Goal: Task Accomplishment & Management: Manage account settings

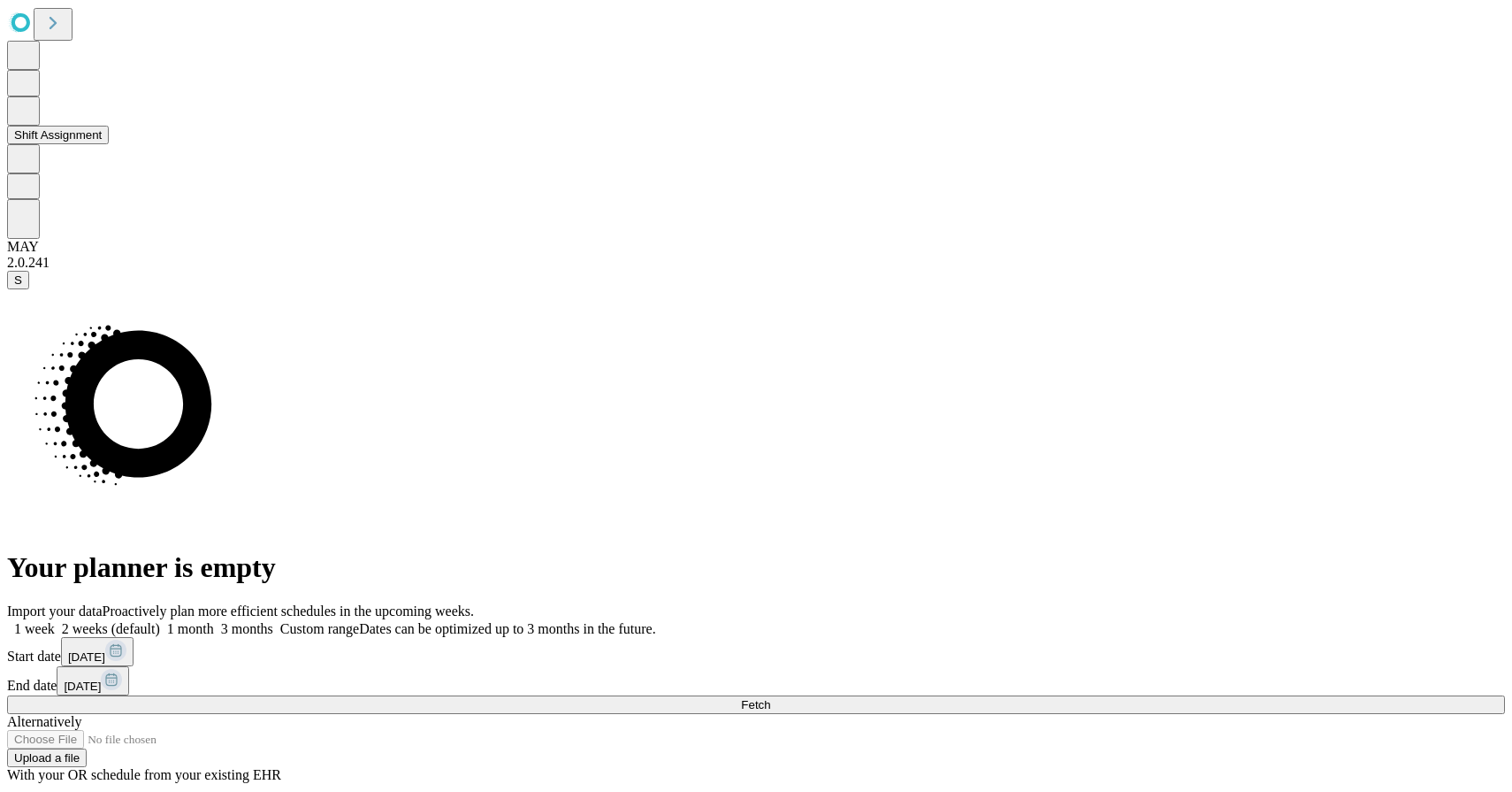
click at [82, 144] on button "Shift Assignment" at bounding box center [58, 135] width 102 height 19
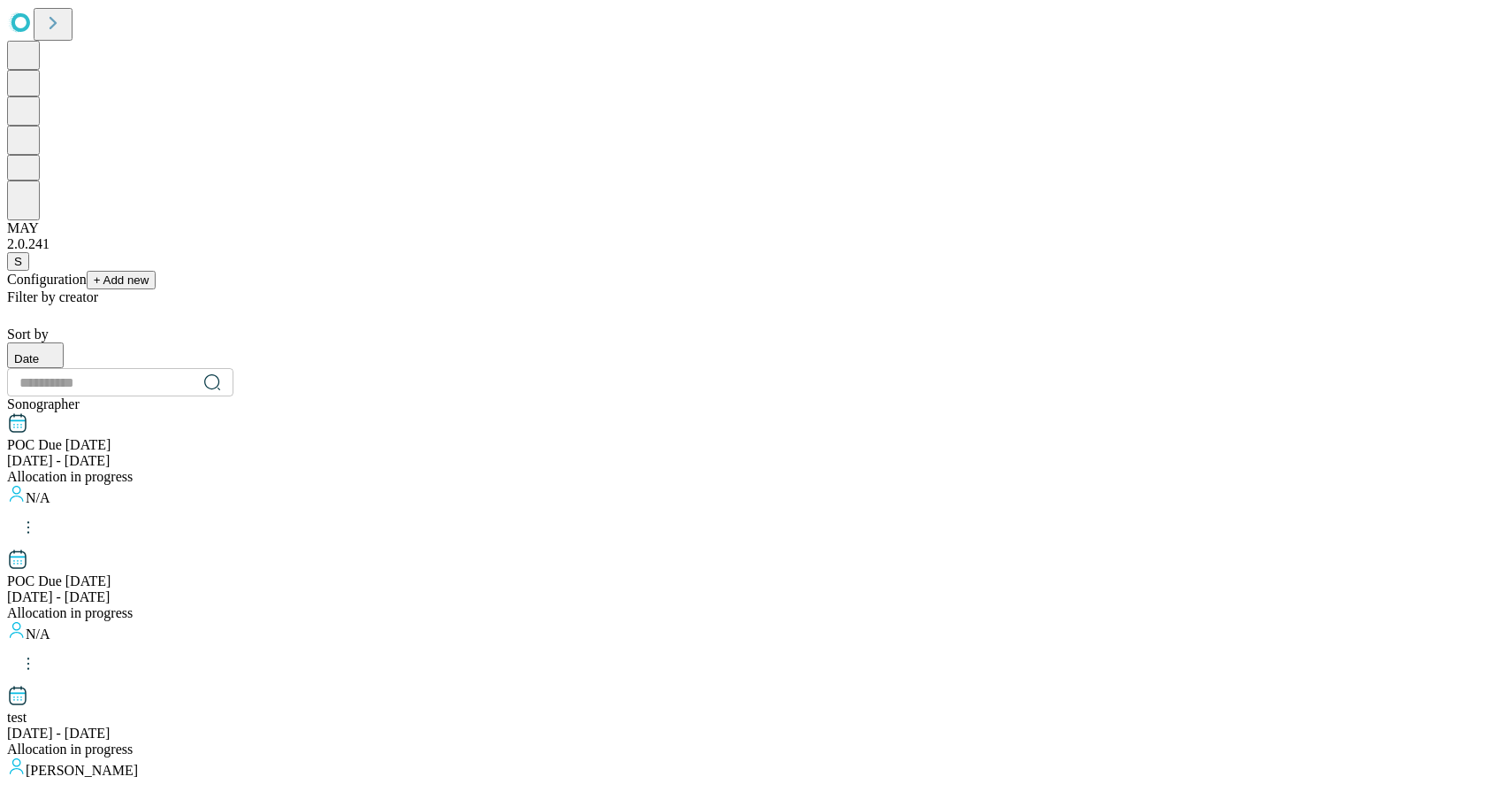
scroll to position [1750, 0]
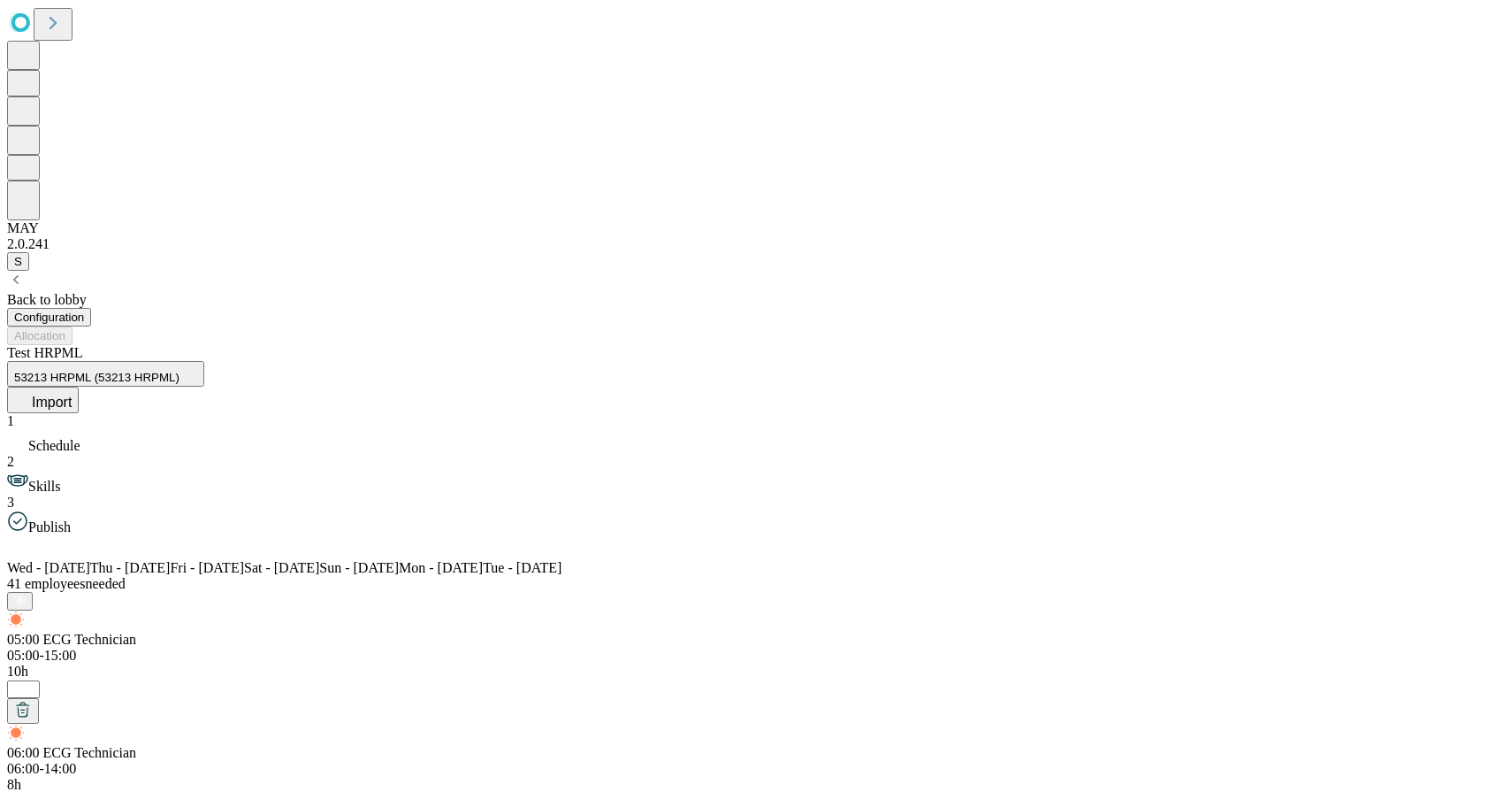
click at [71, 395] on span "Import" at bounding box center [51, 402] width 40 height 15
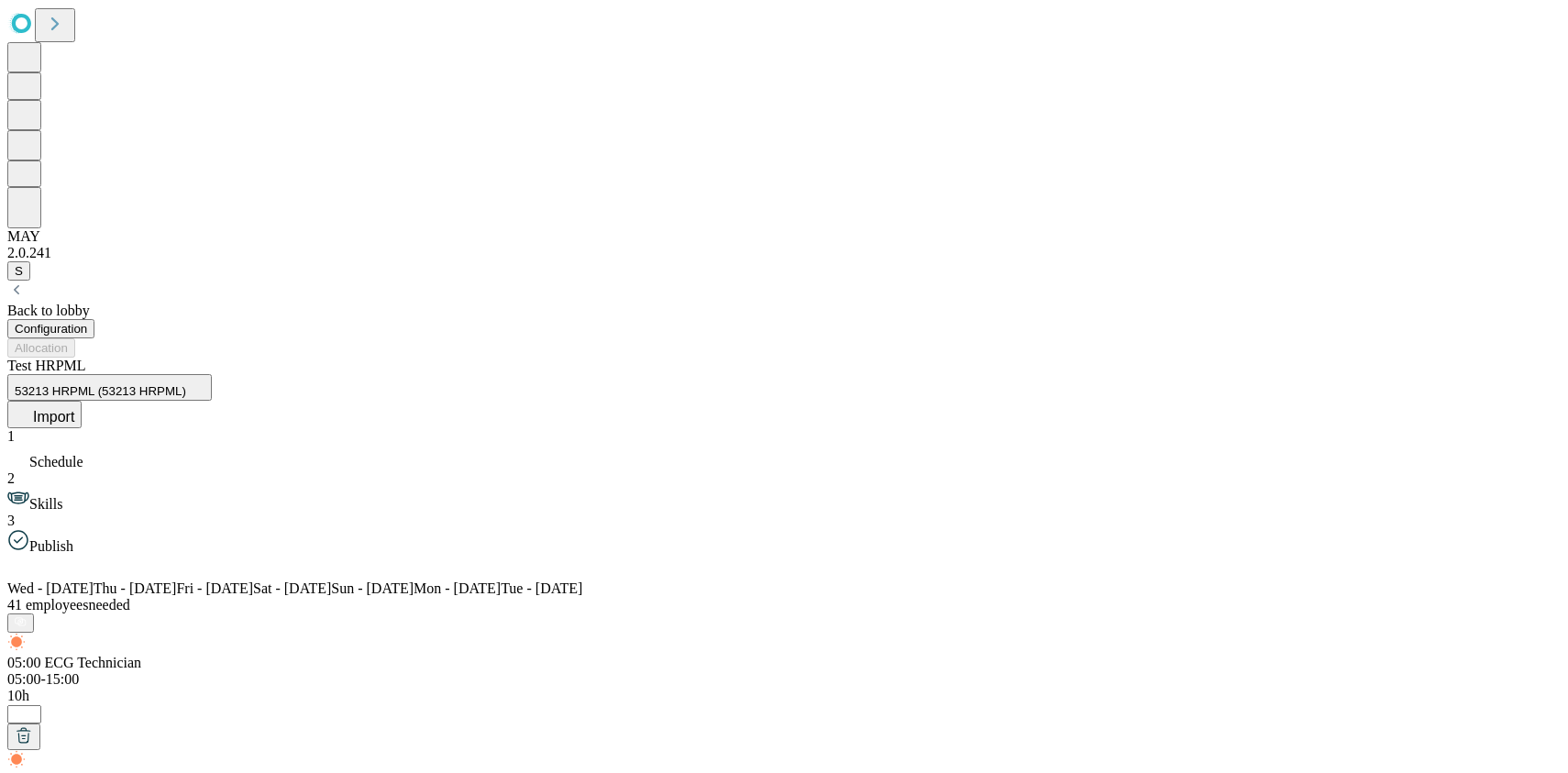
scroll to position [65, 0]
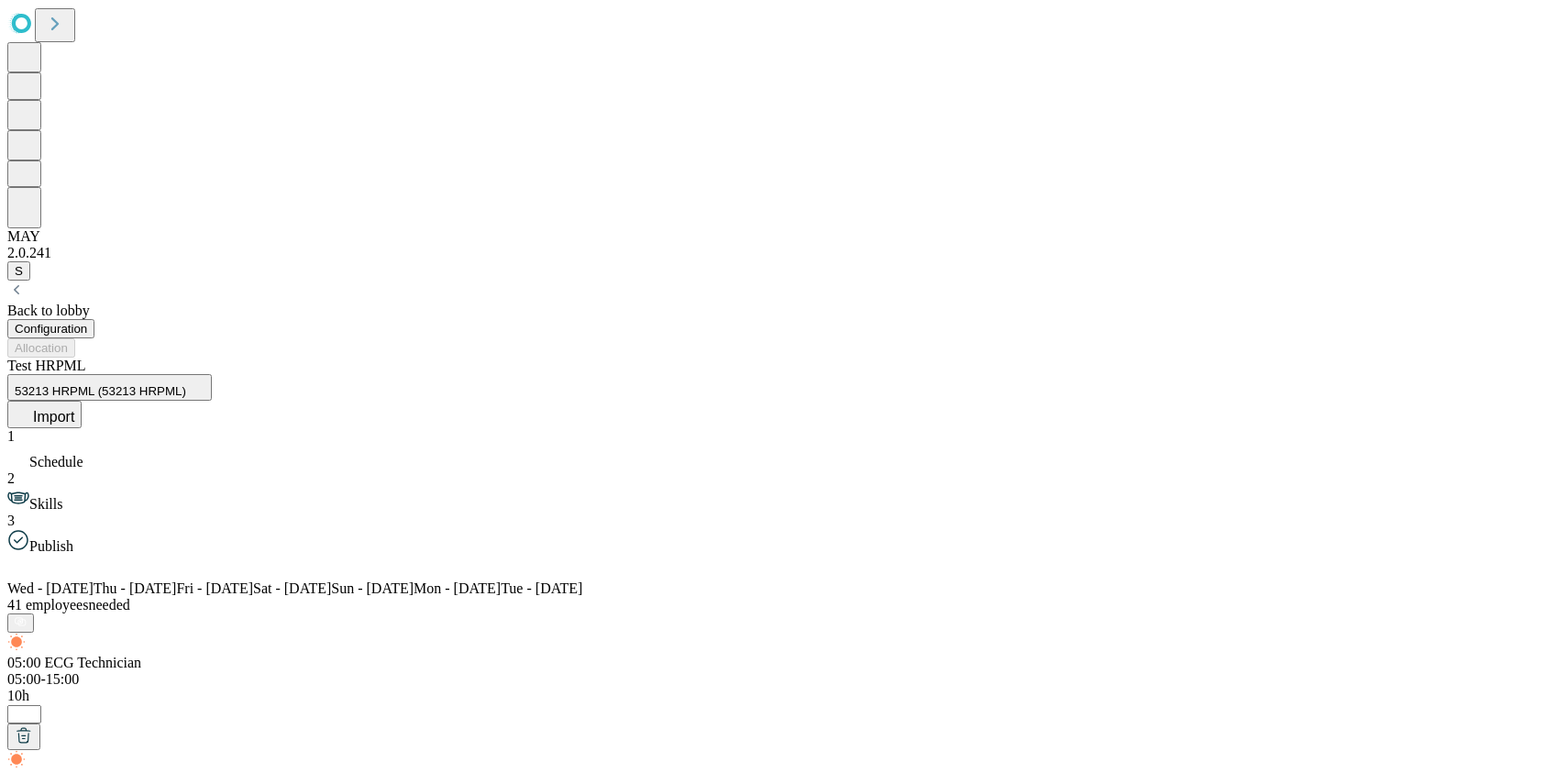
scroll to position [331, 0]
click at [63, 496] on span "Skills" at bounding box center [45, 503] width 33 height 15
click at [410, 635] on div "05:00 ECG Technician 05:00-15:00 10h *" at bounding box center [784, 669] width 1554 height 68
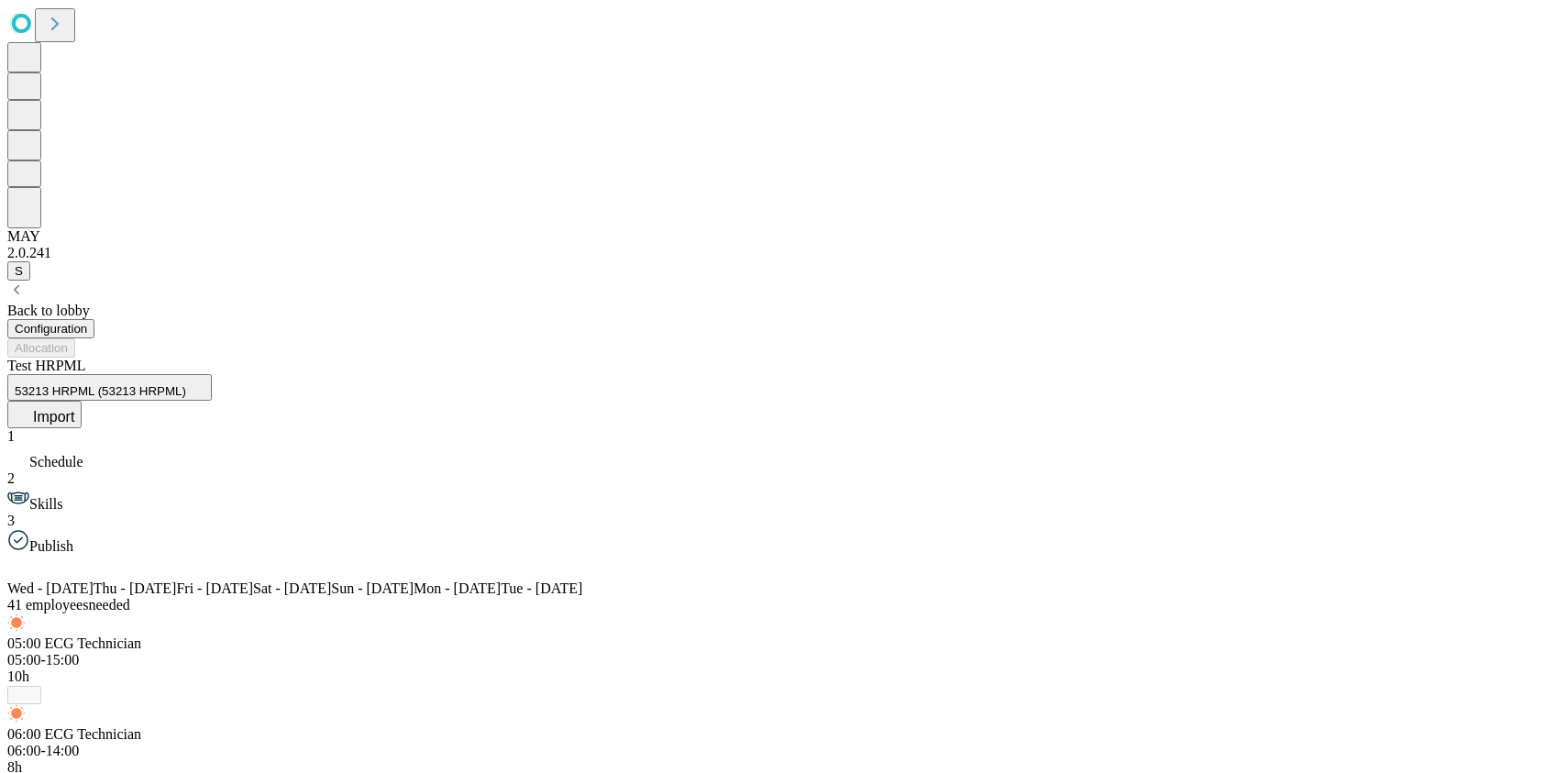
type input "*"
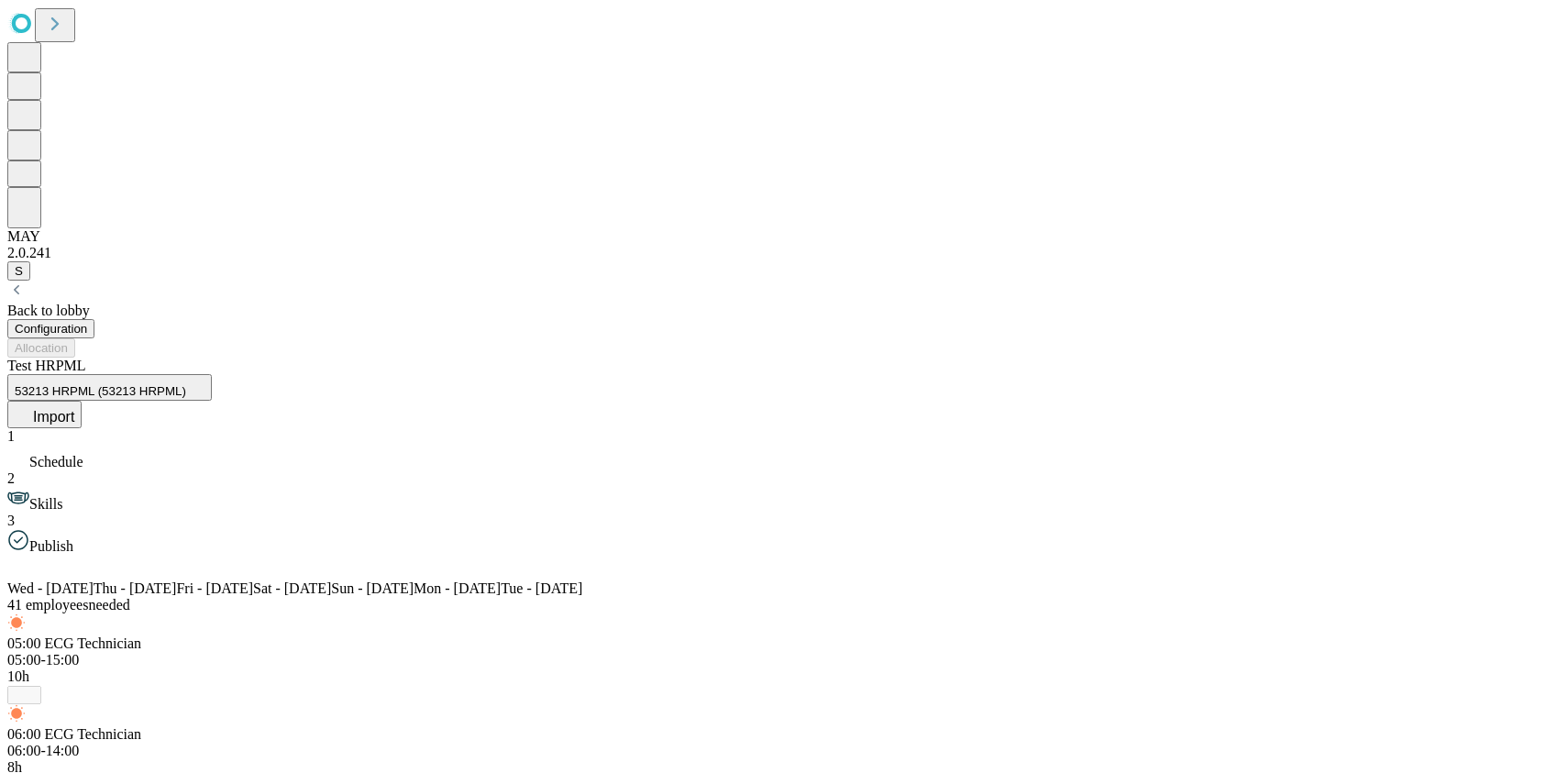
click at [84, 454] on span "Schedule" at bounding box center [56, 462] width 54 height 15
click at [74, 409] on span "Import" at bounding box center [53, 417] width 41 height 15
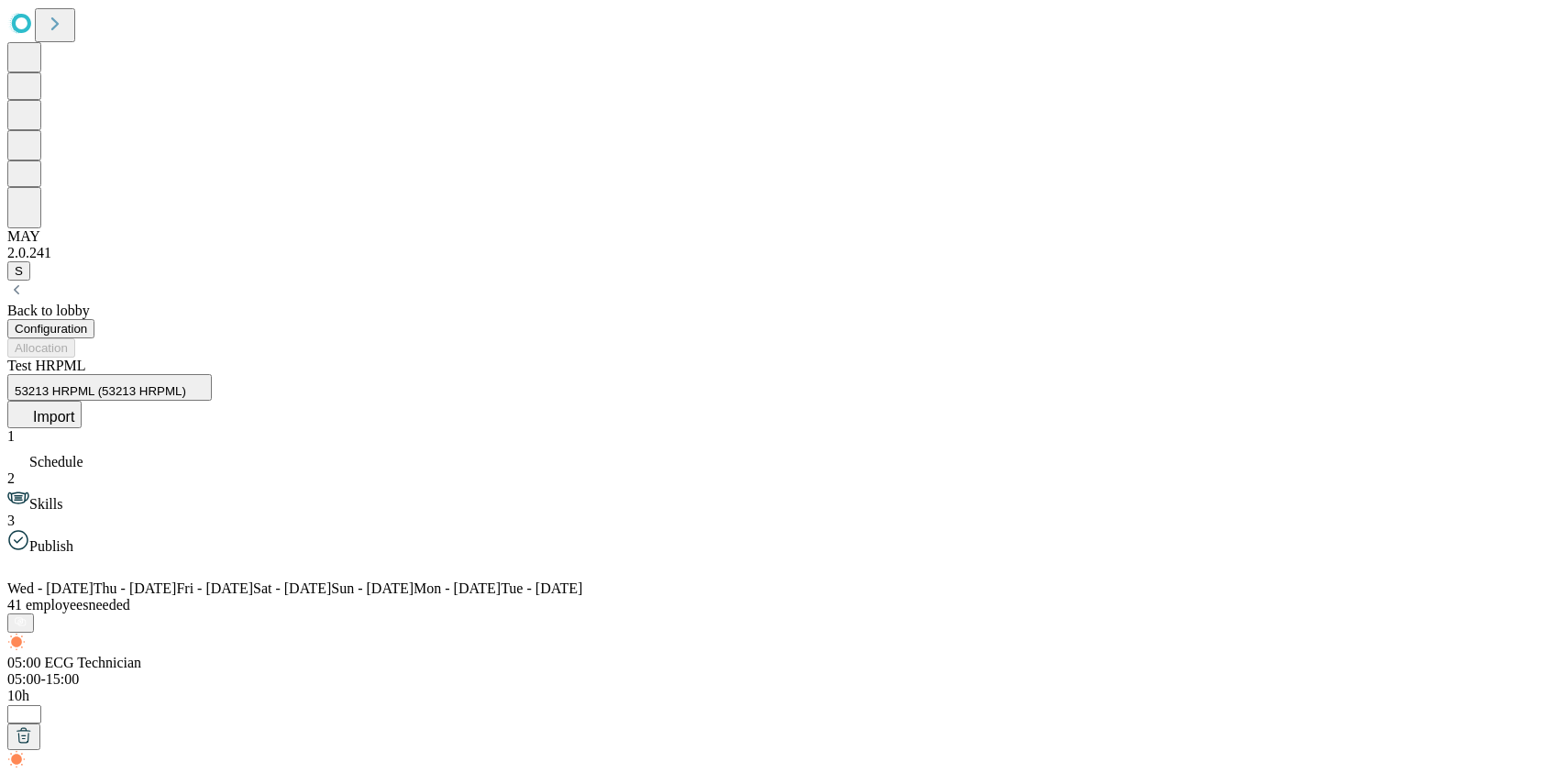
drag, startPoint x: 739, startPoint y: 568, endPoint x: 812, endPoint y: 568, distance: 73.0
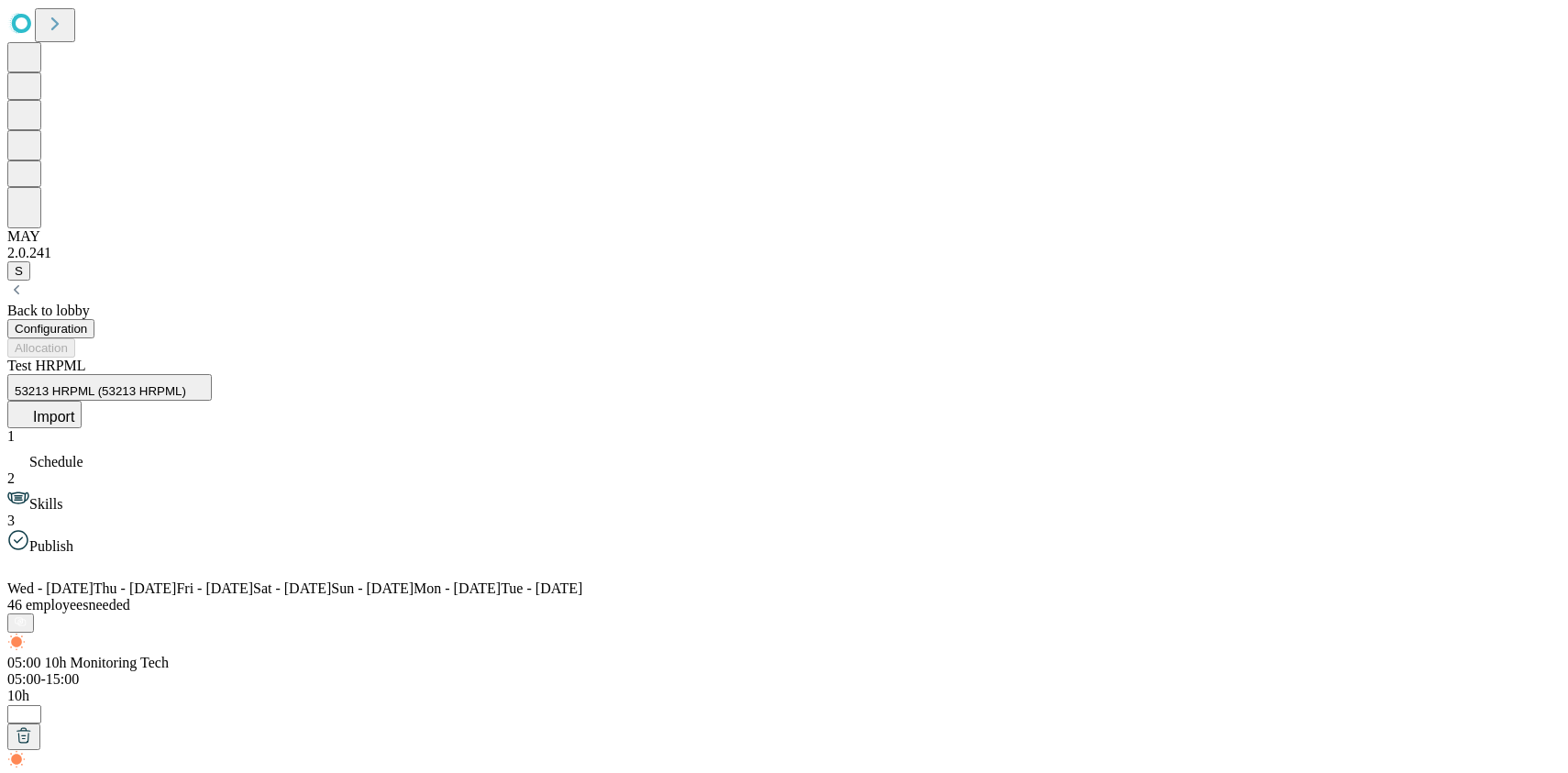
scroll to position [1030, 0]
click at [63, 496] on span "Skills" at bounding box center [45, 503] width 33 height 15
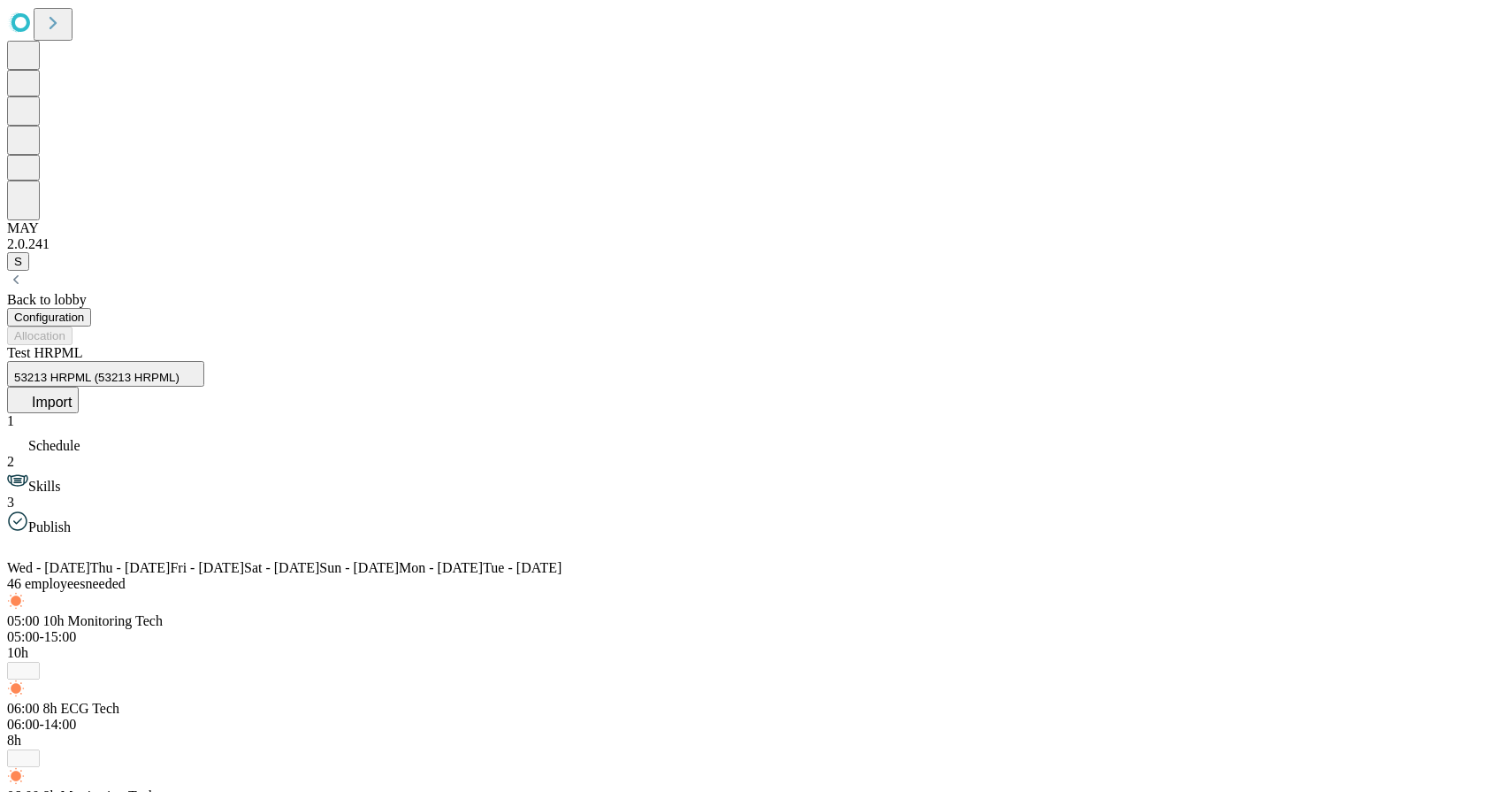
scroll to position [0, 0]
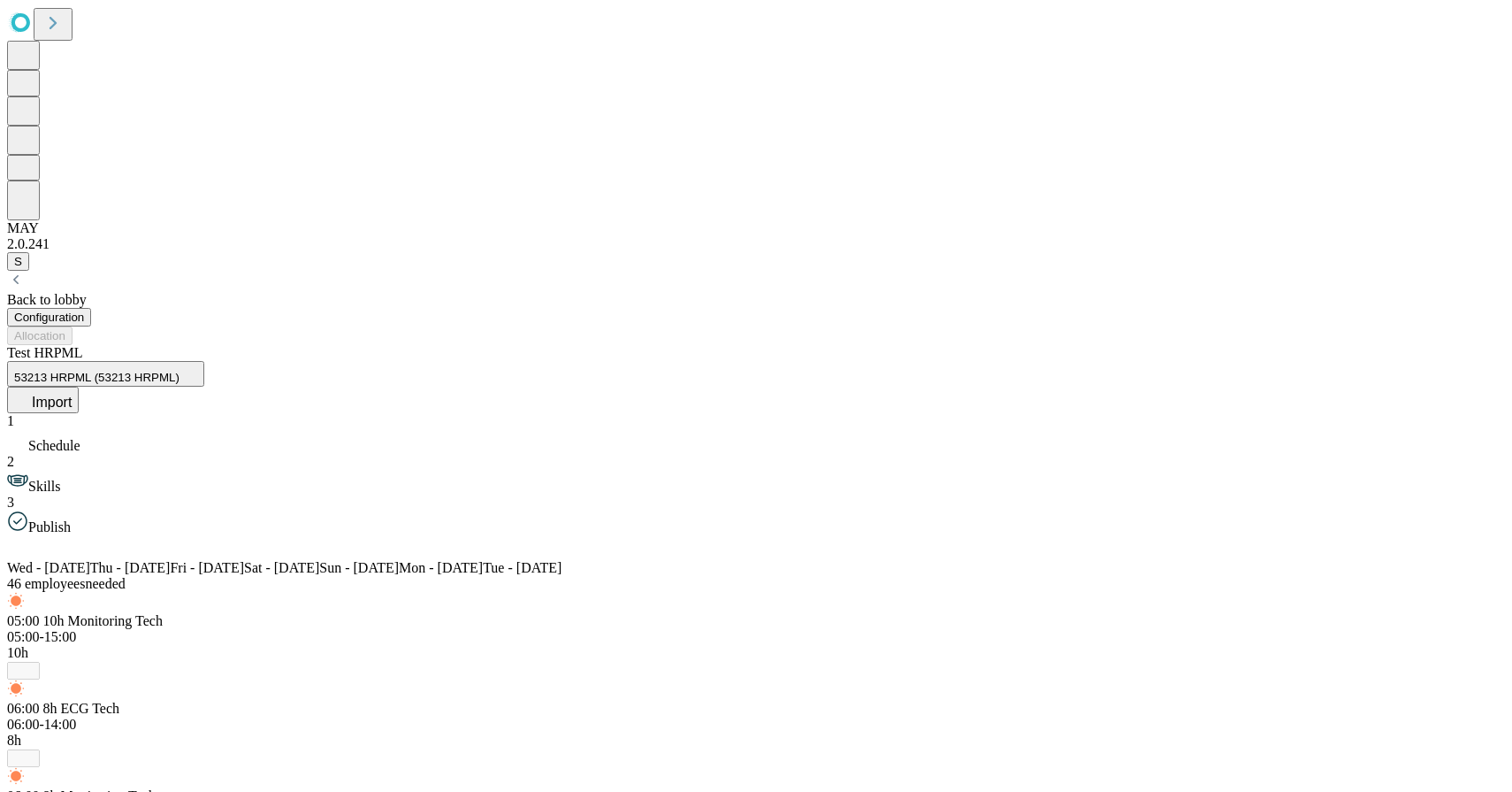
type input "*"
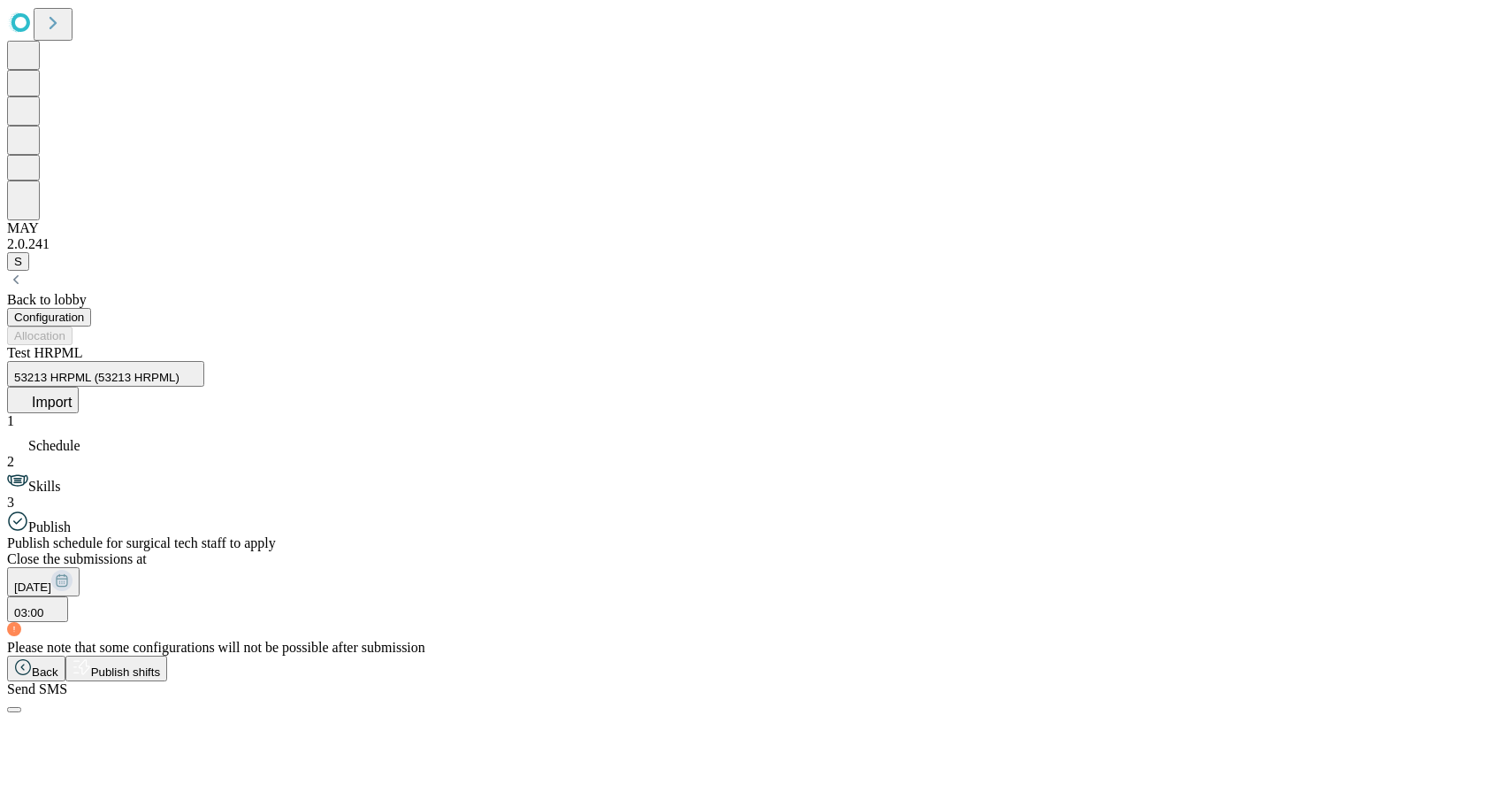
click at [161, 679] on span "Publish shifts" at bounding box center [125, 671] width 70 height 13
click at [72, 327] on button "Allocation" at bounding box center [40, 336] width 65 height 19
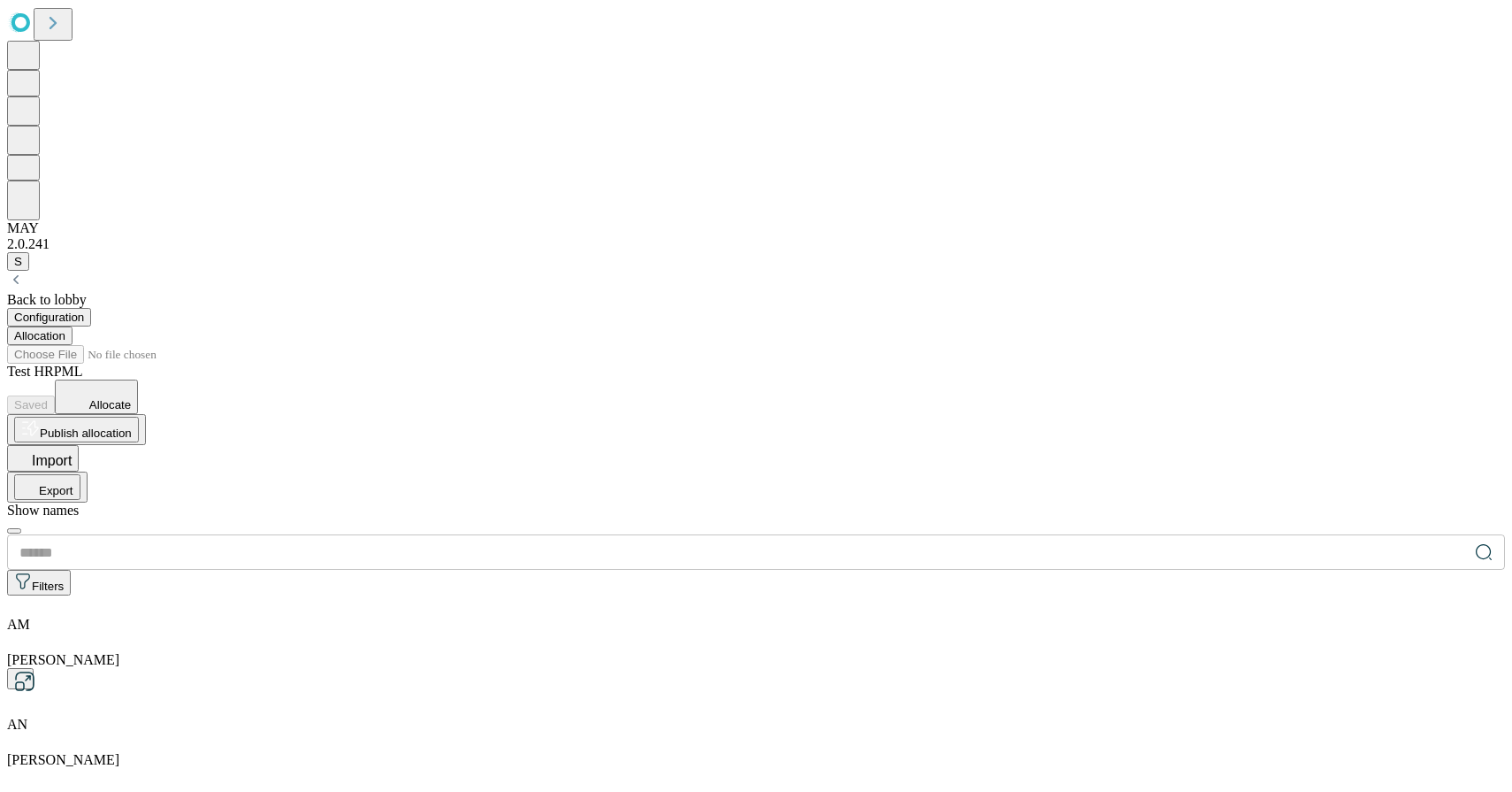
click at [25, 595] on icon at bounding box center [16, 604] width 18 height 18
click at [25, 668] on icon at bounding box center [16, 676] width 18 height 18
click at [25, 740] on icon at bounding box center [16, 748] width 18 height 18
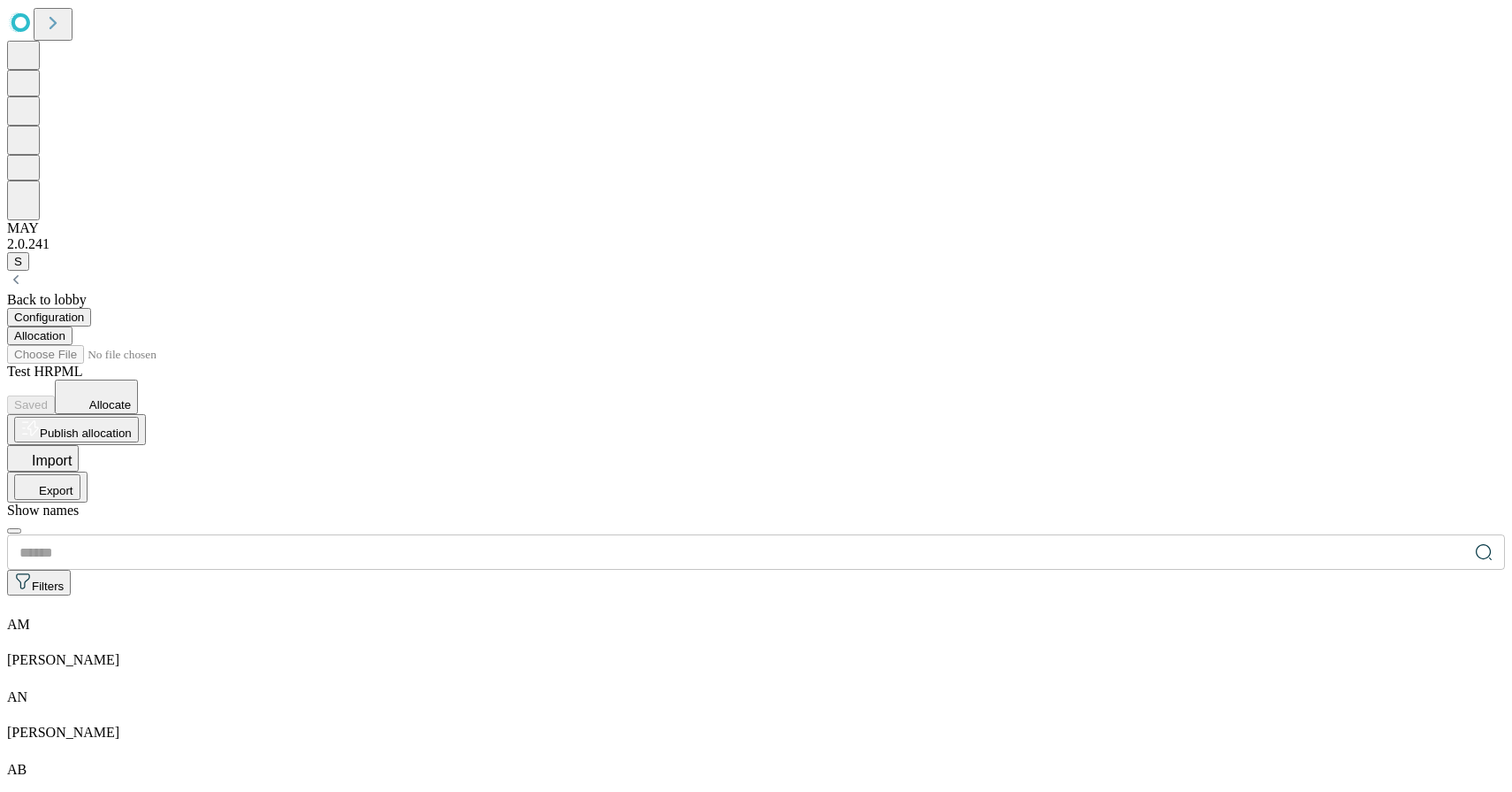
click at [25, 740] on icon at bounding box center [16, 748] width 18 height 18
click at [91, 308] on button "Configuration" at bounding box center [49, 318] width 84 height 19
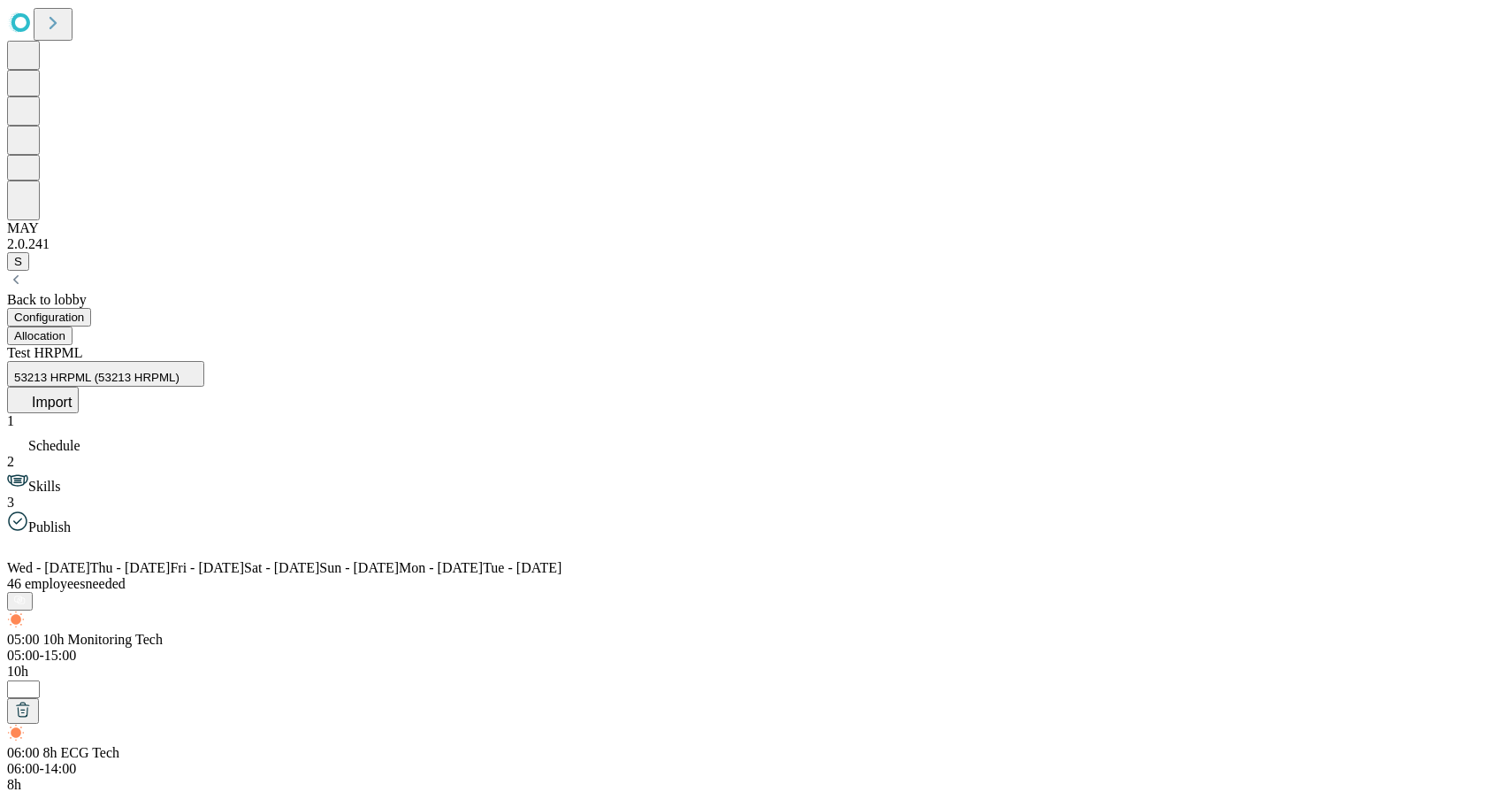
click at [72, 327] on button "Allocation" at bounding box center [40, 336] width 65 height 19
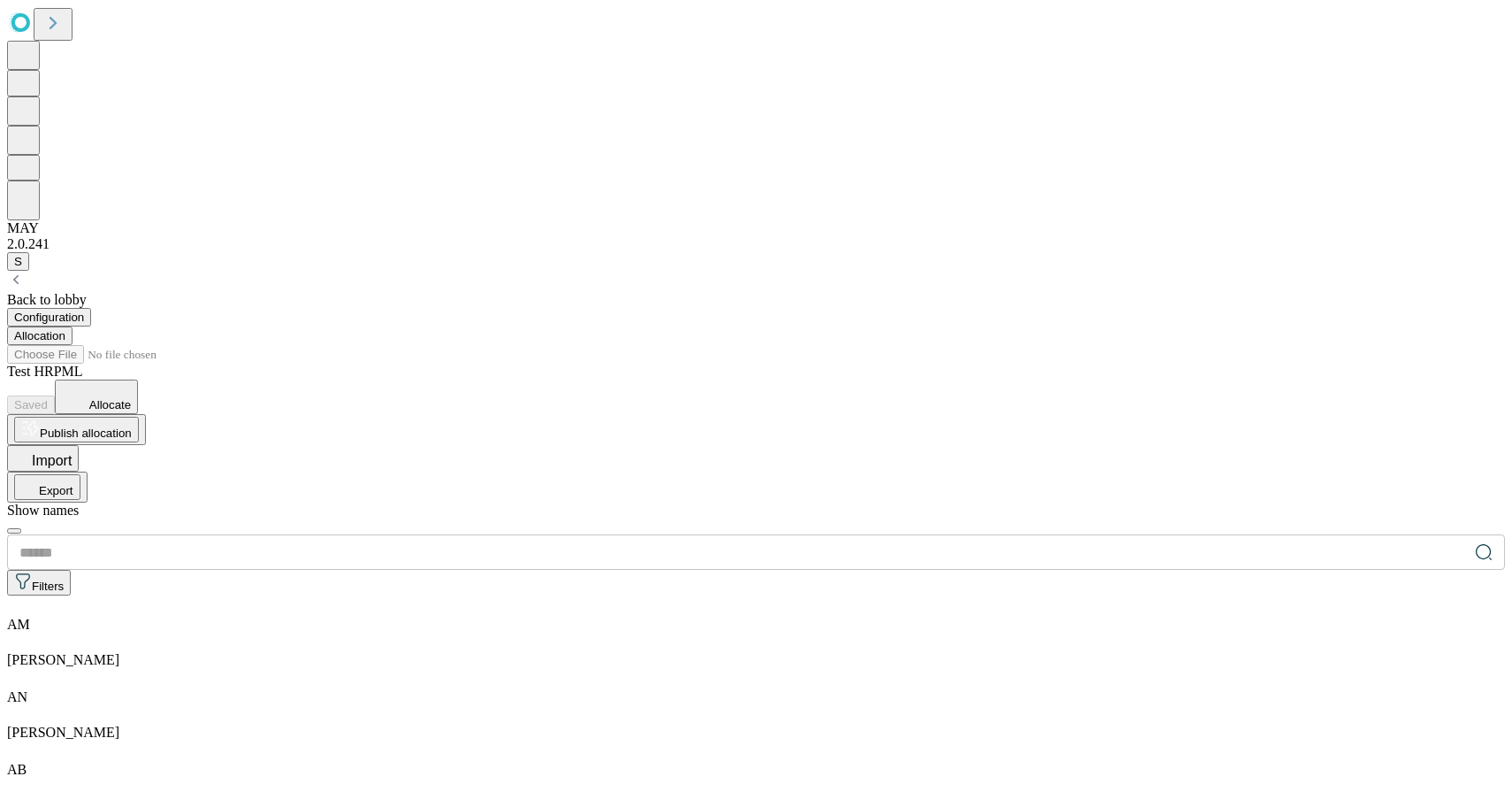
click at [131, 398] on span "Allocate" at bounding box center [110, 405] width 42 height 13
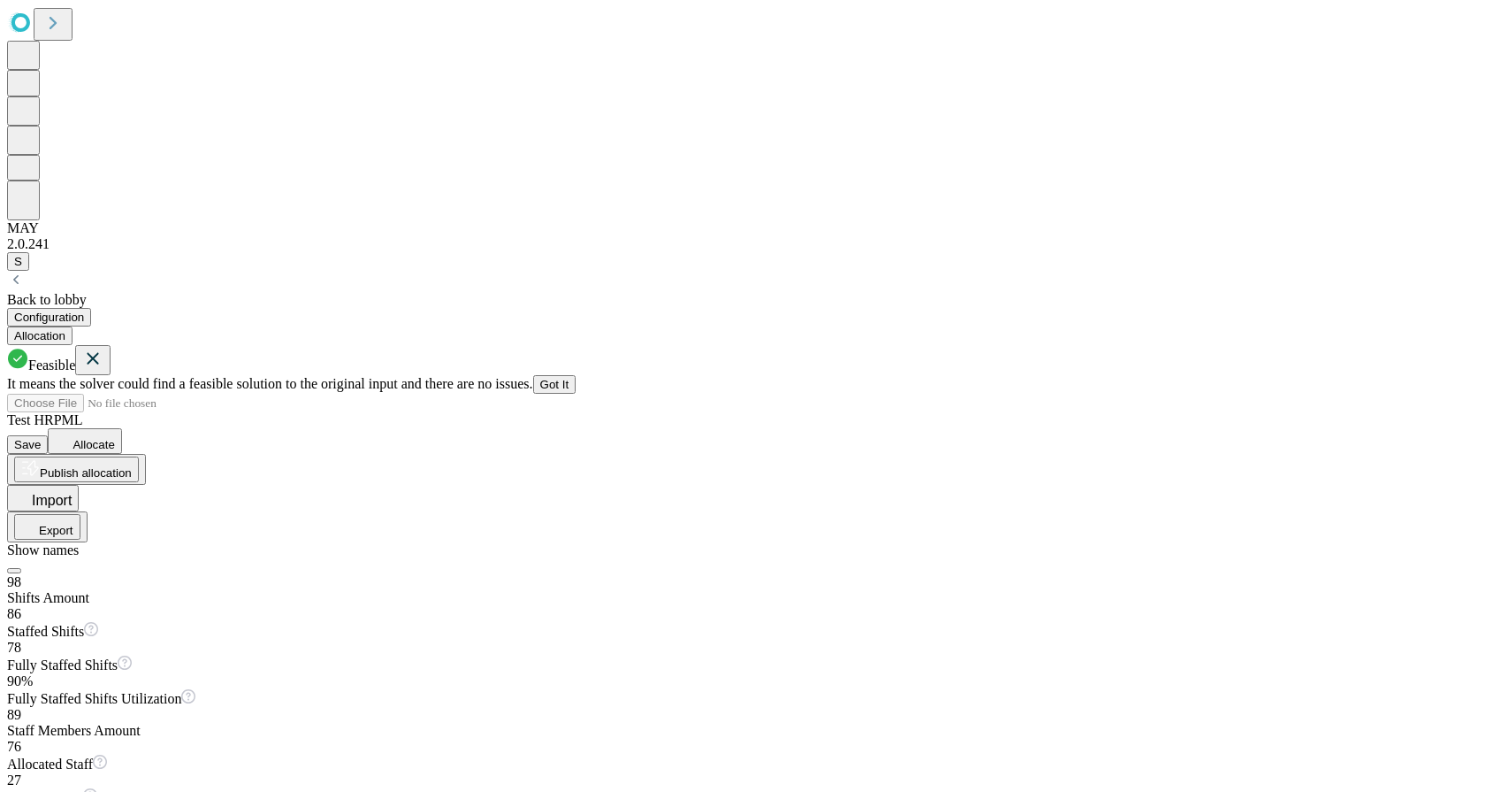
click at [103, 347] on icon at bounding box center [93, 358] width 21 height 22
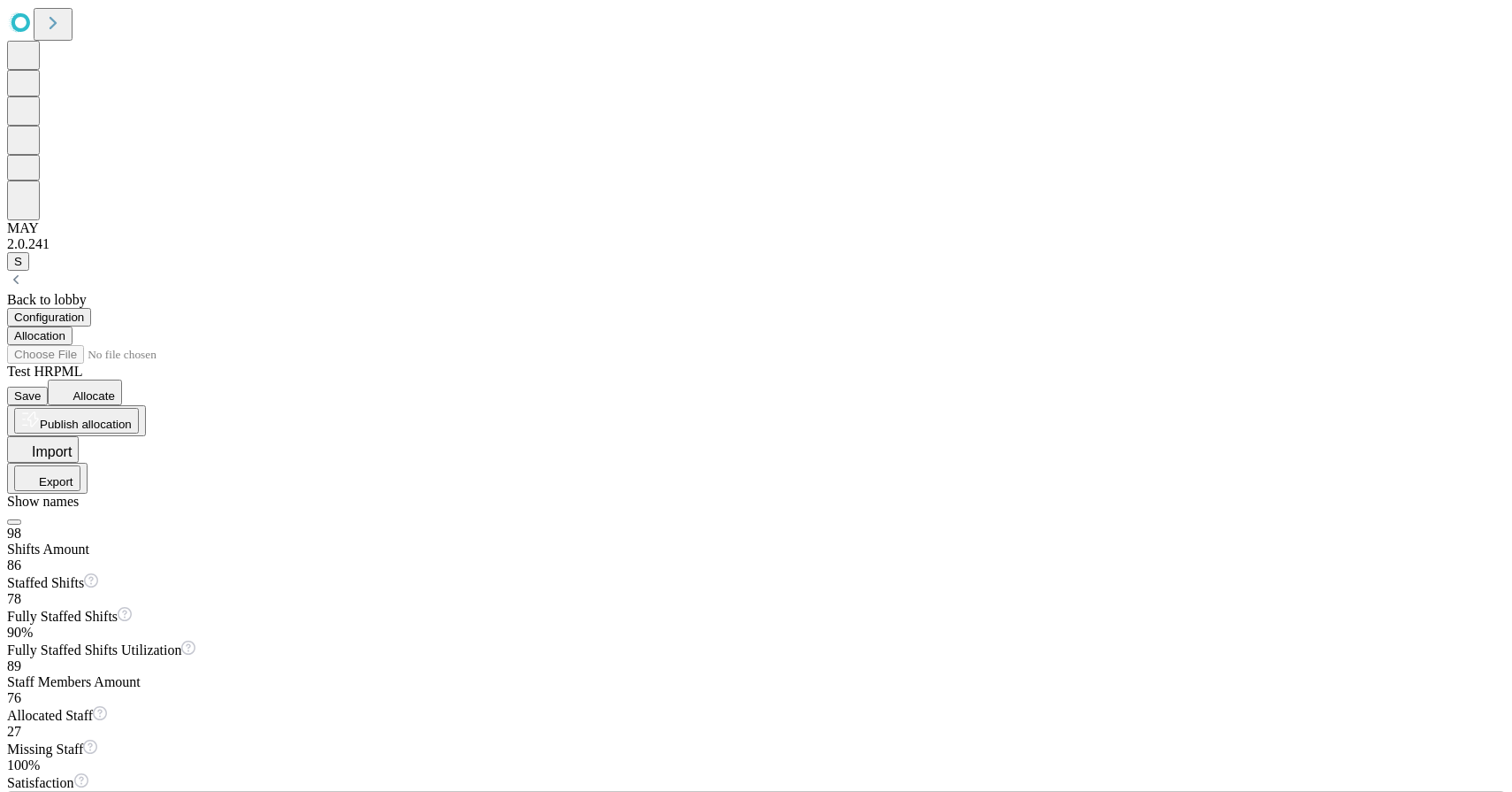
scroll to position [0, 0]
click at [41, 389] on span "Save" at bounding box center [27, 396] width 27 height 13
click at [81, 465] on button "Export" at bounding box center [46, 478] width 66 height 26
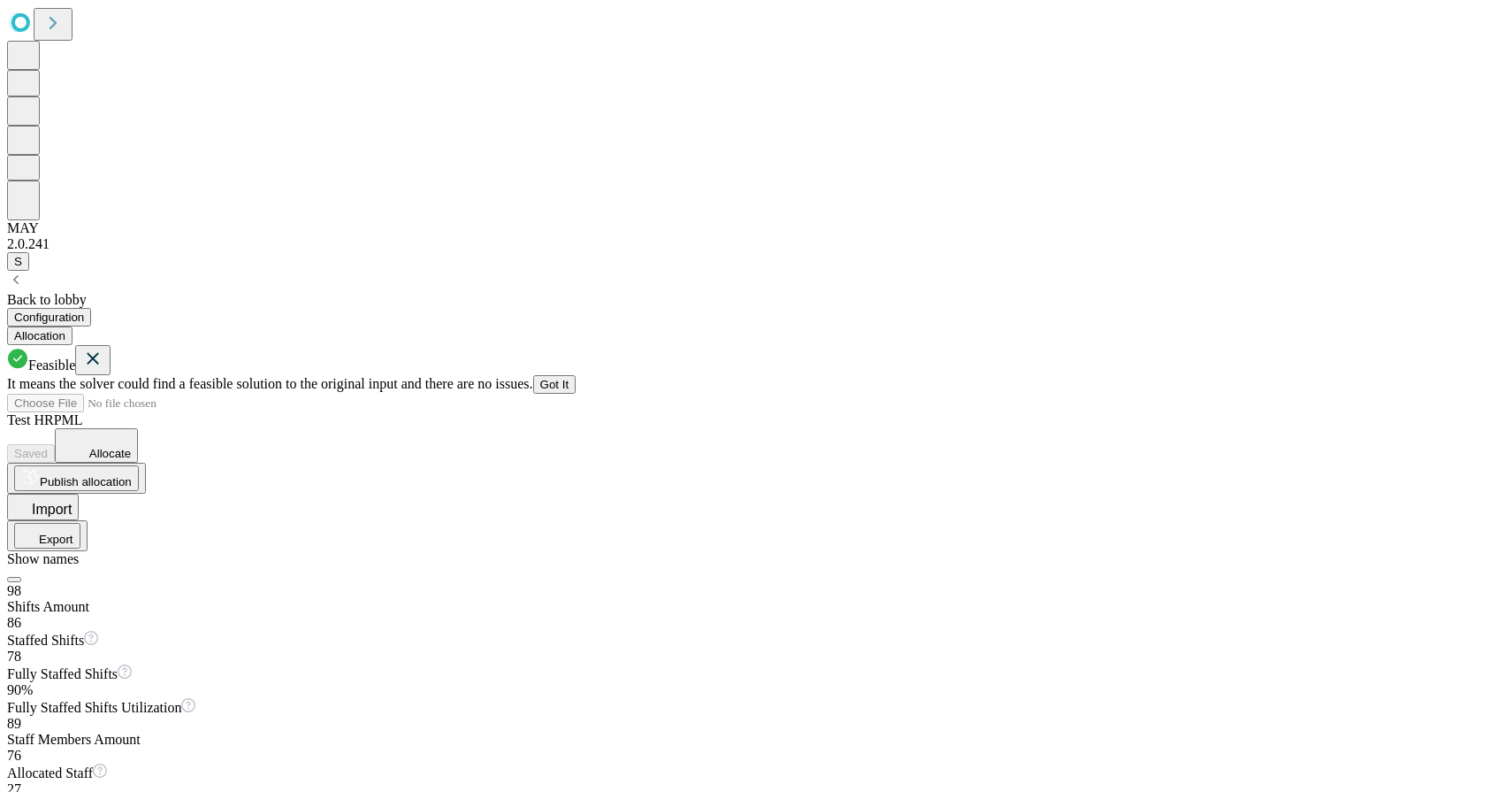
click at [103, 347] on icon at bounding box center [93, 358] width 21 height 22
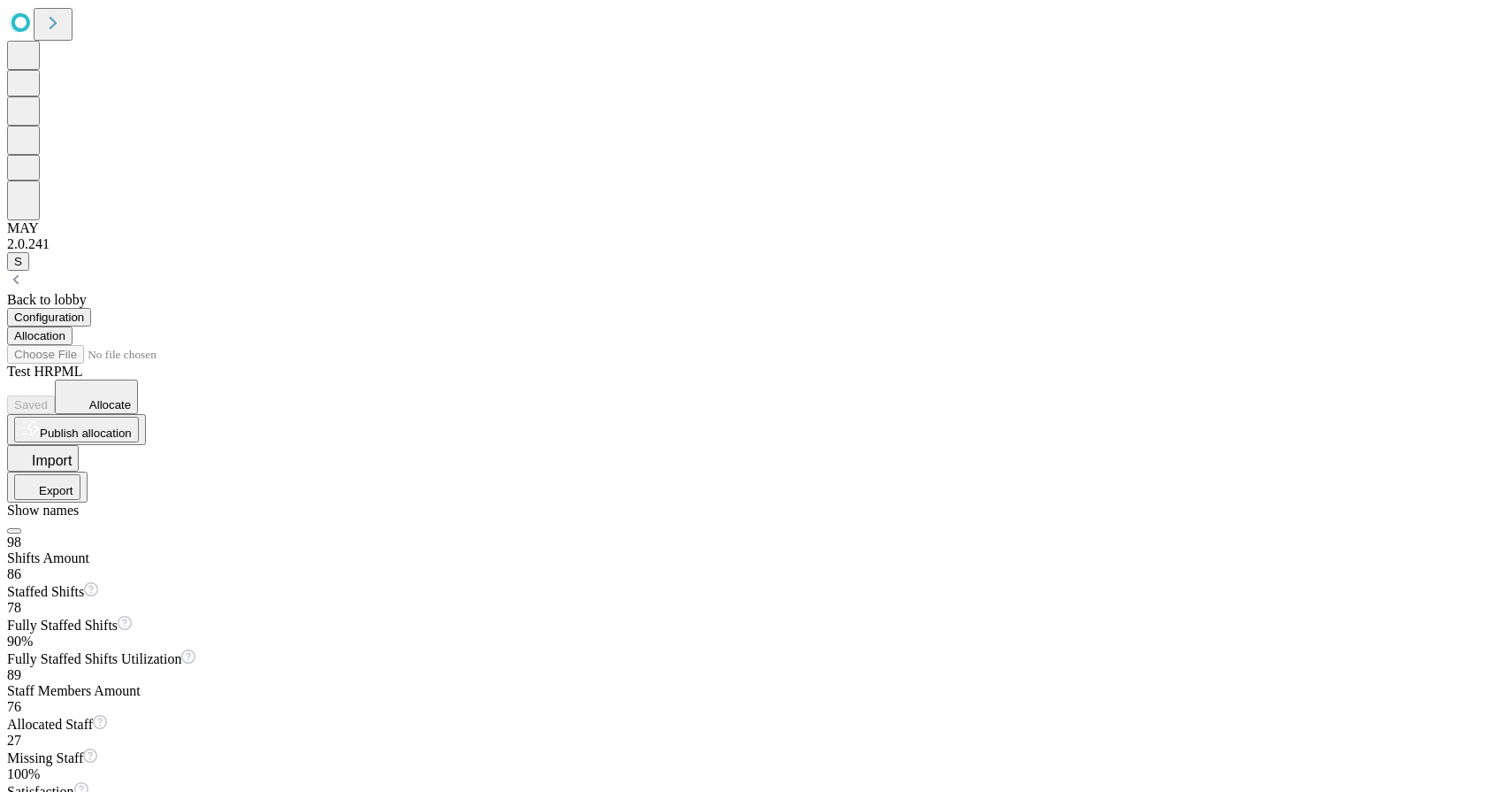
scroll to position [108, 0]
click at [81, 474] on button "Export" at bounding box center [46, 487] width 66 height 26
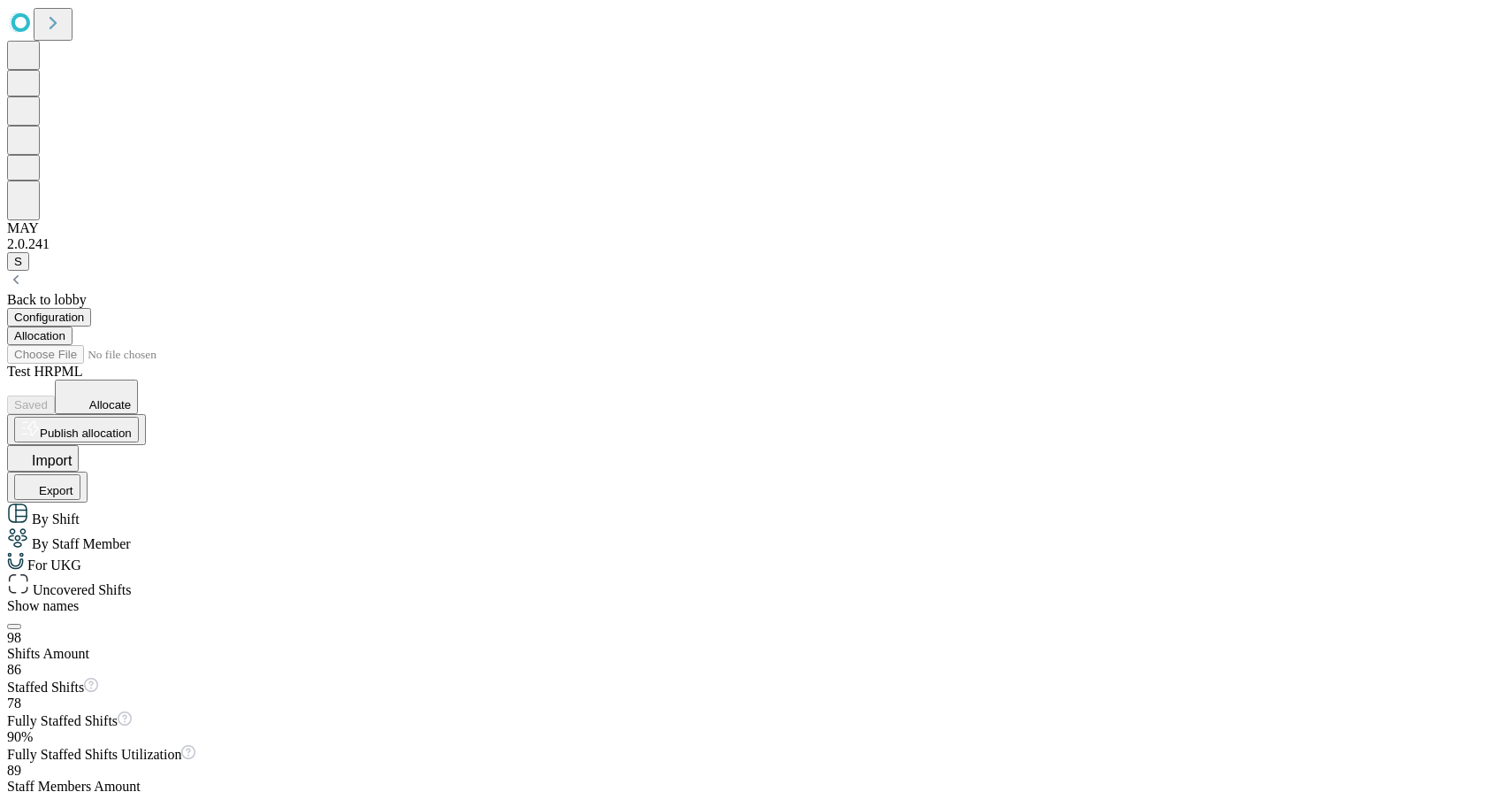
click at [1270, 552] on div "For UKG" at bounding box center [756, 562] width 1498 height 21
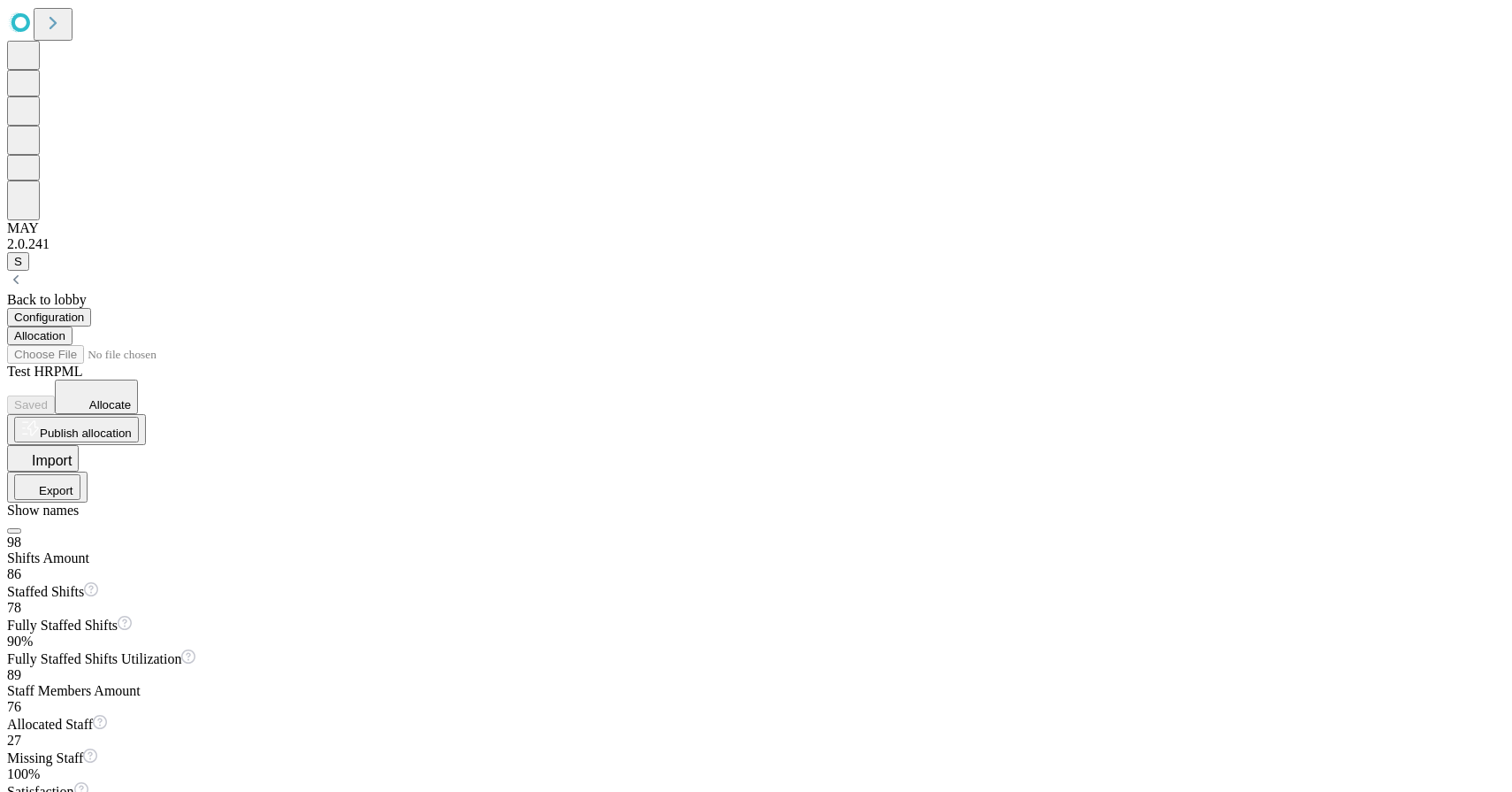
click at [81, 474] on button "Export" at bounding box center [46, 487] width 66 height 26
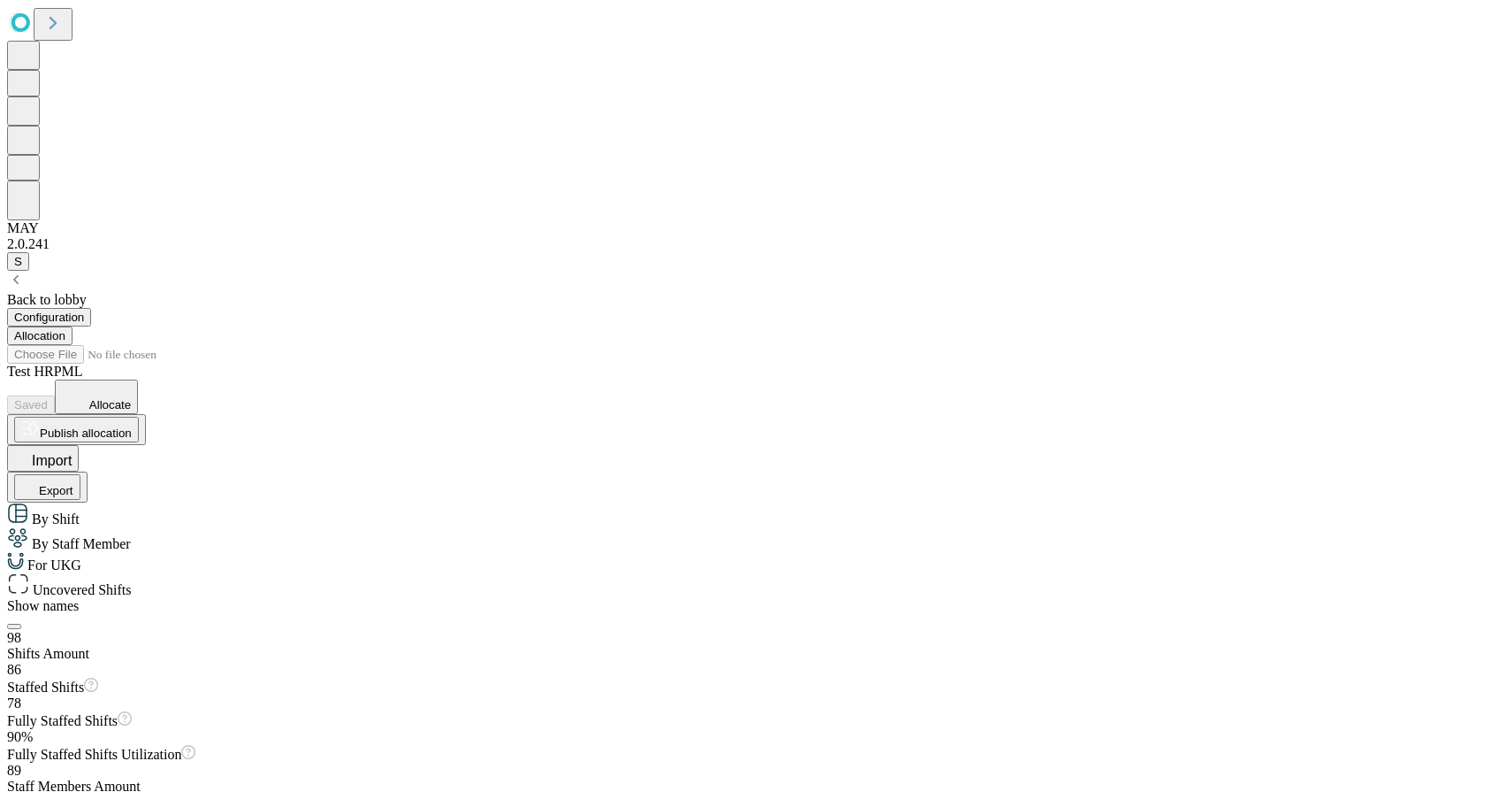
click at [80, 512] on span "By Shift" at bounding box center [53, 519] width 51 height 15
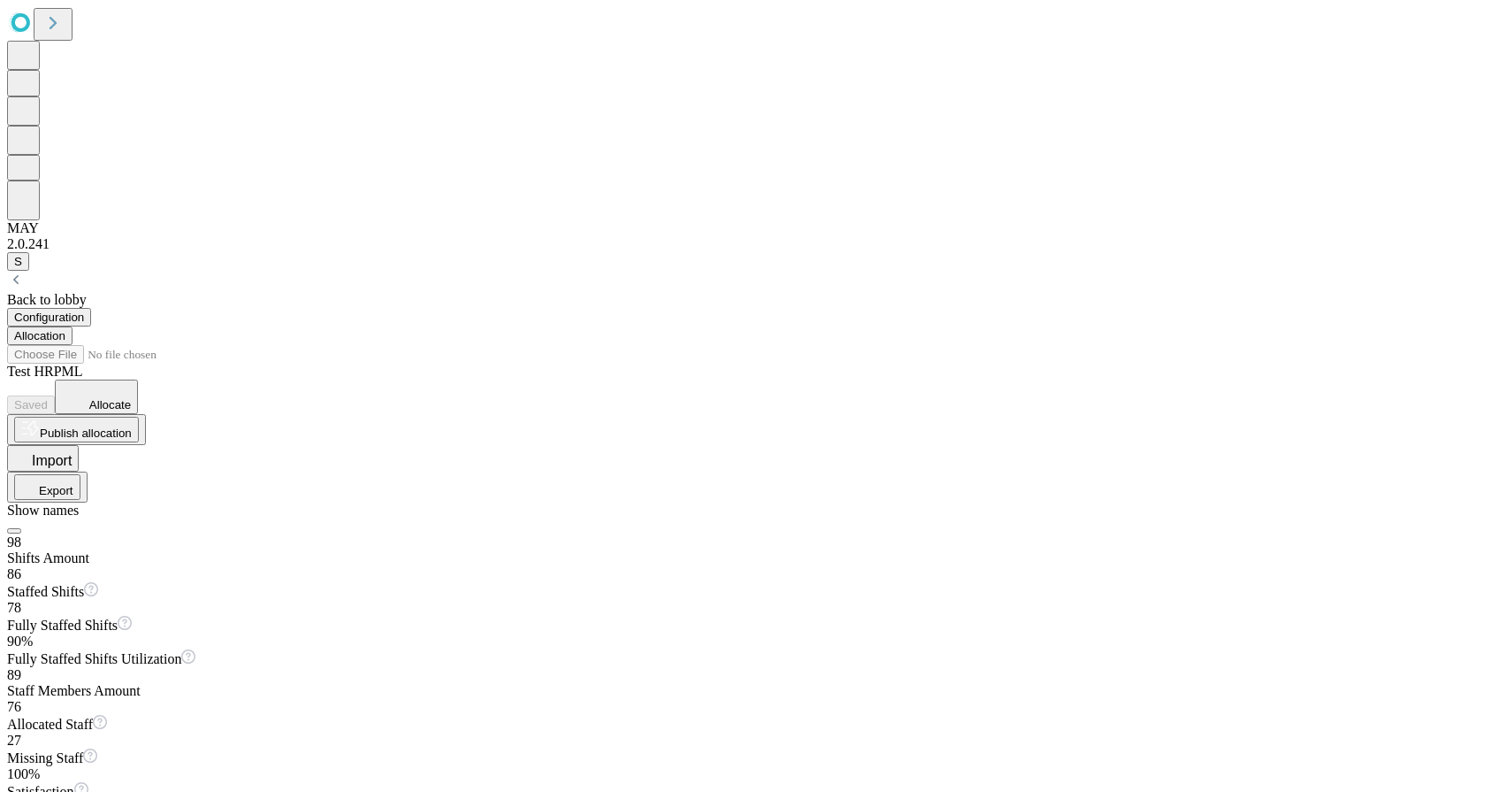
scroll to position [701, 0]
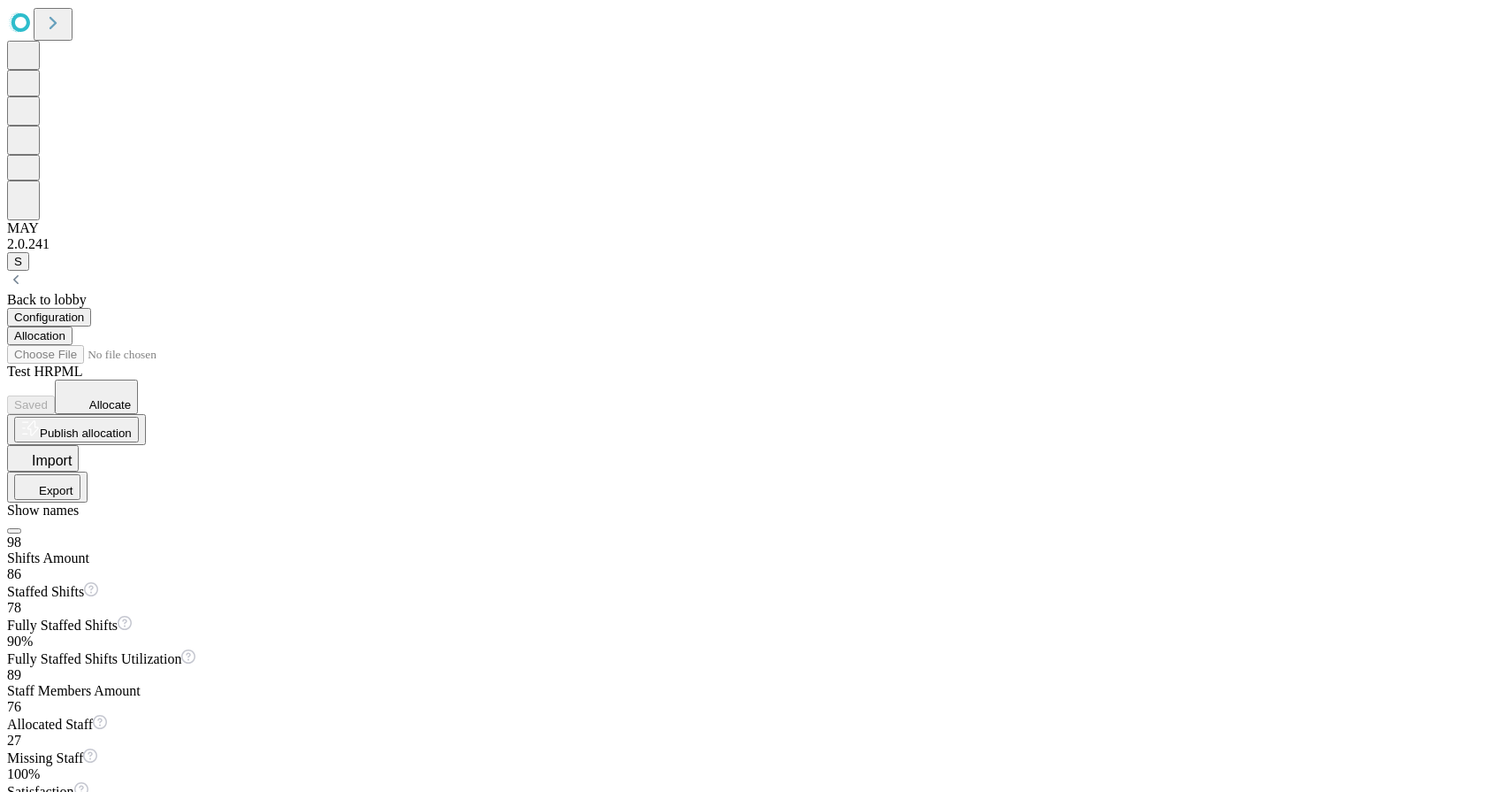
click at [91, 308] on button "Configuration" at bounding box center [49, 318] width 84 height 19
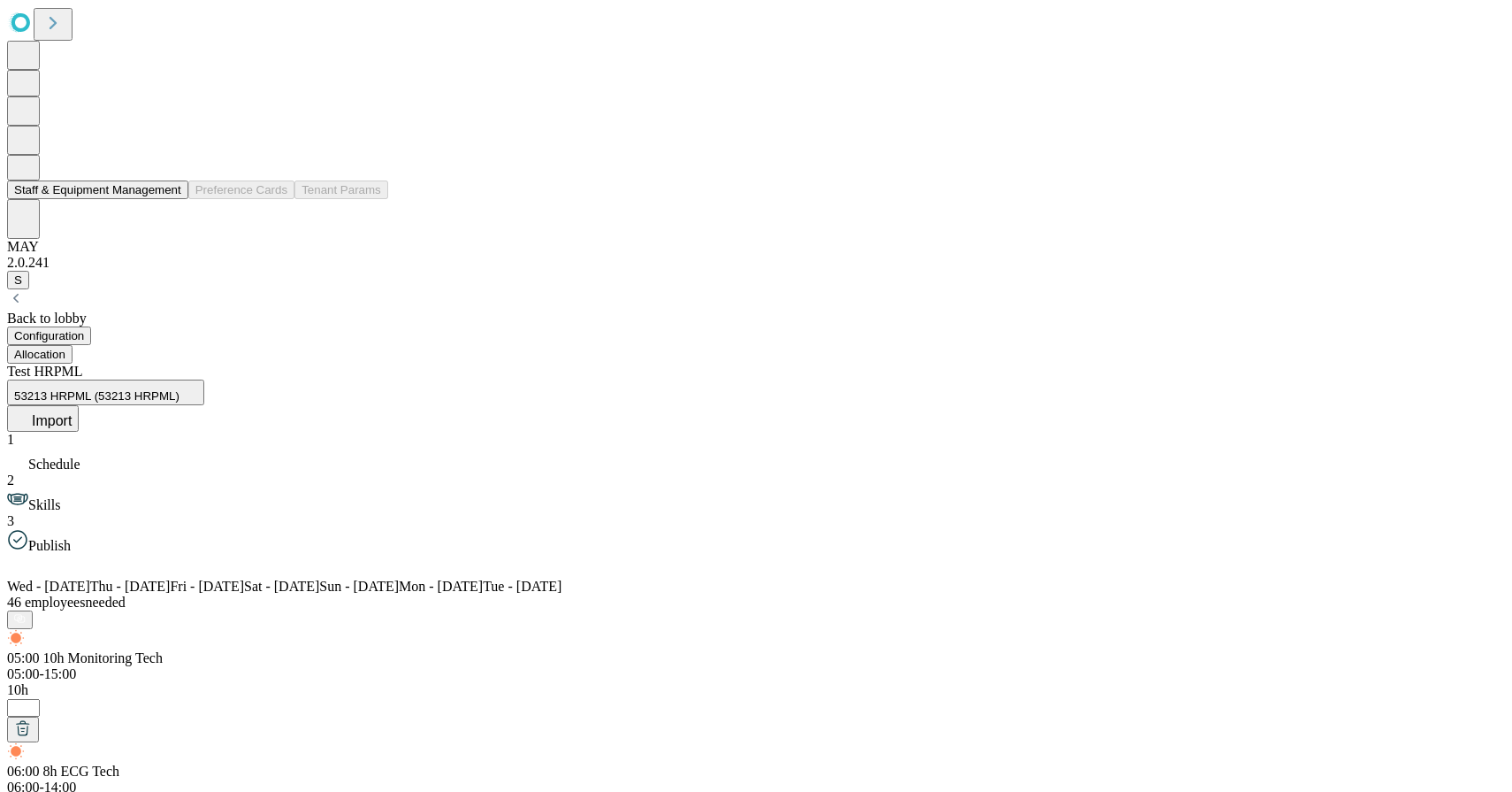
click at [188, 199] on button "Staff & Equipment Management" at bounding box center [97, 189] width 181 height 19
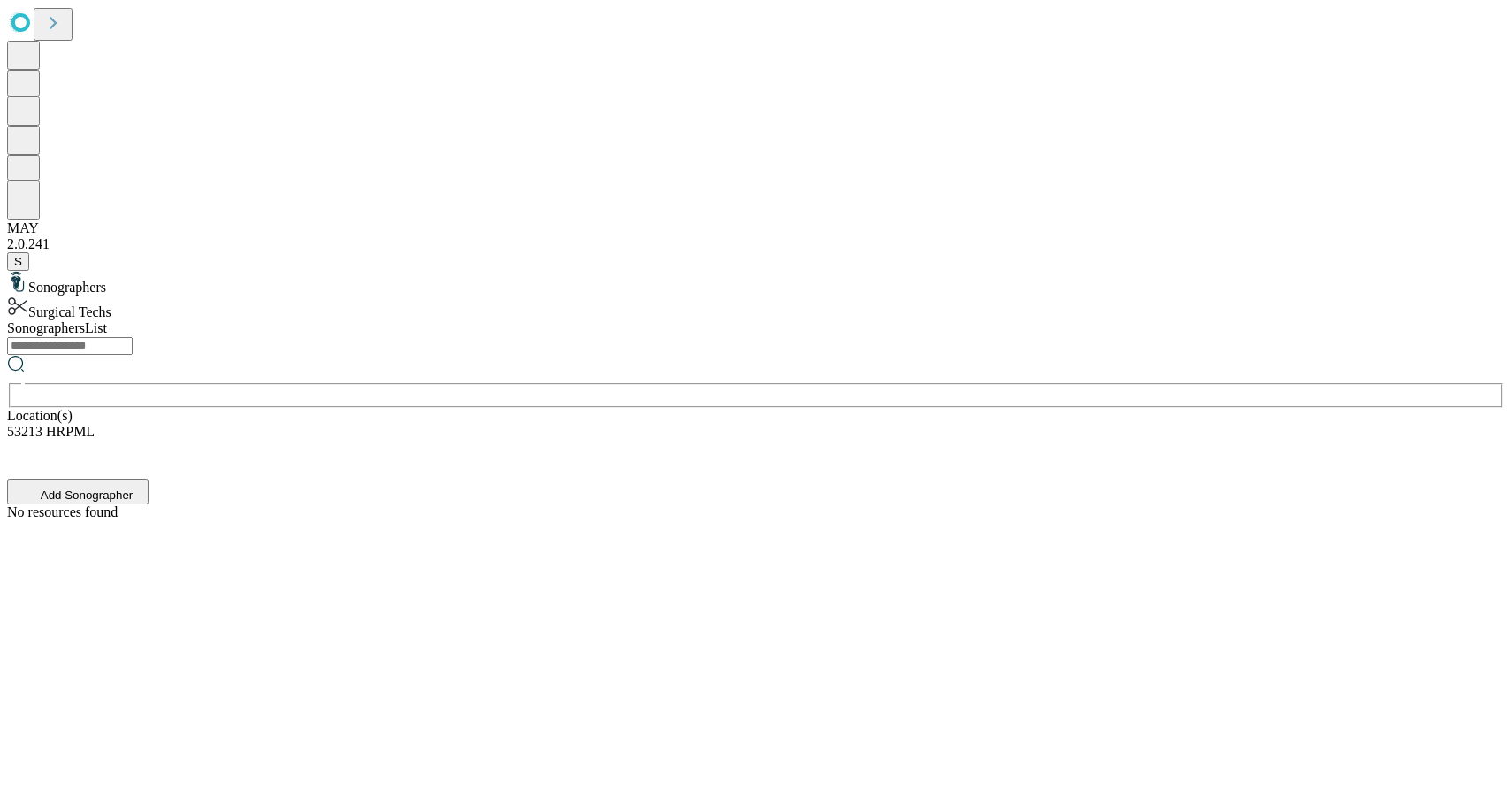
click at [210, 295] on div "Surgical Techs" at bounding box center [756, 307] width 1498 height 25
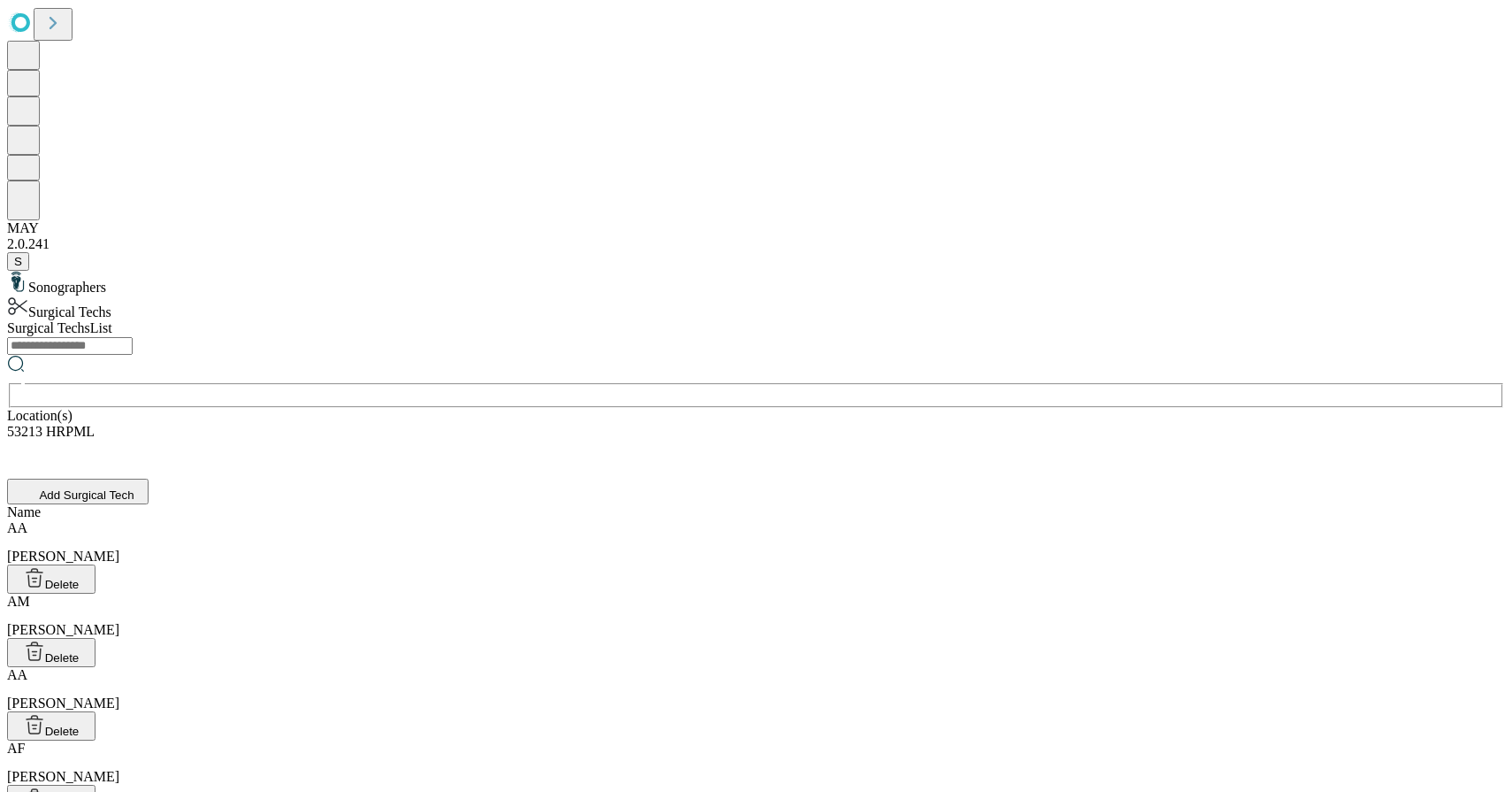
click at [133, 337] on input "text" at bounding box center [70, 345] width 125 height 18
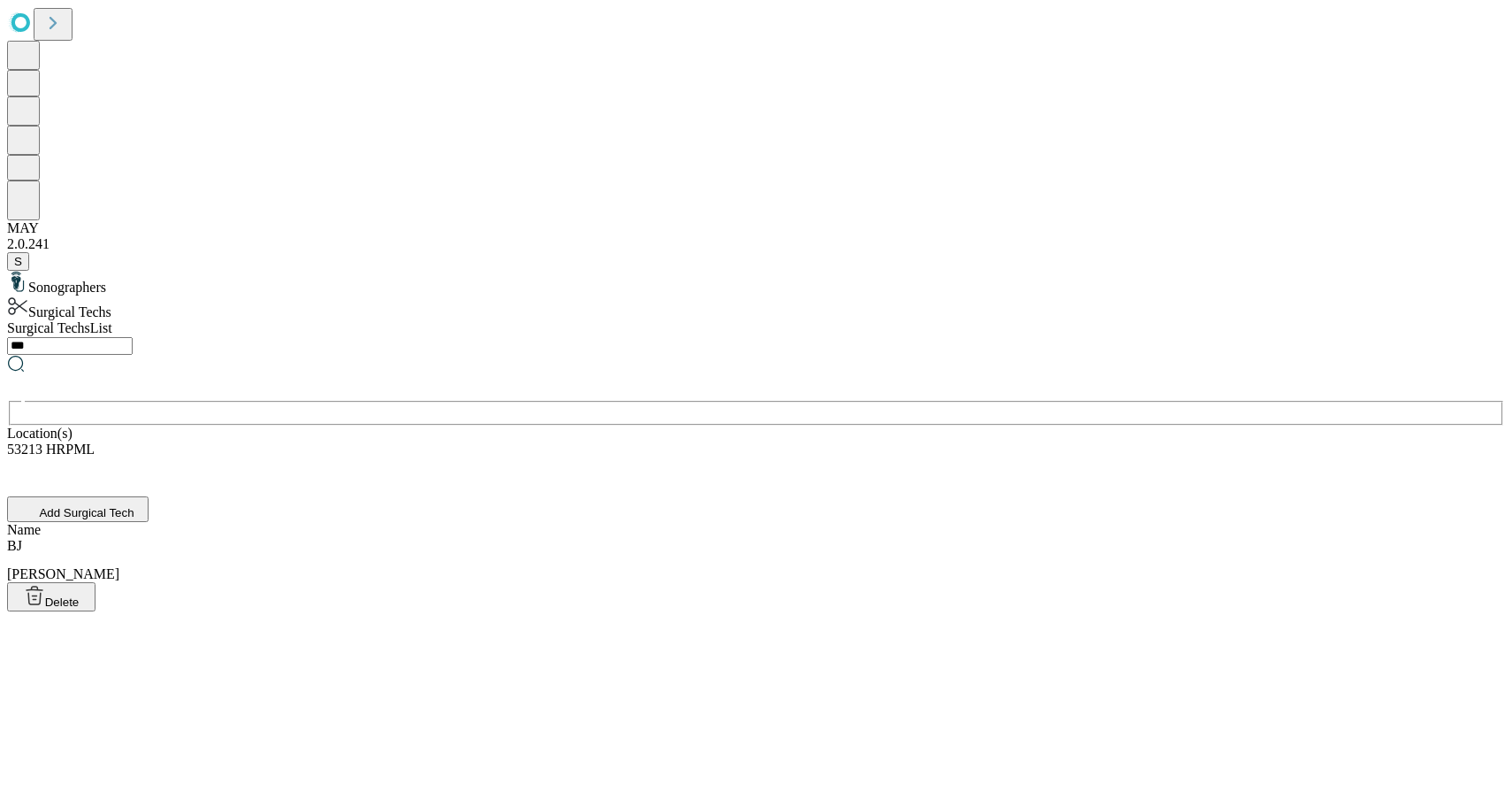
type input "***"
click at [494, 538] on div "[PERSON_NAME], [PERSON_NAME]" at bounding box center [756, 560] width 1498 height 45
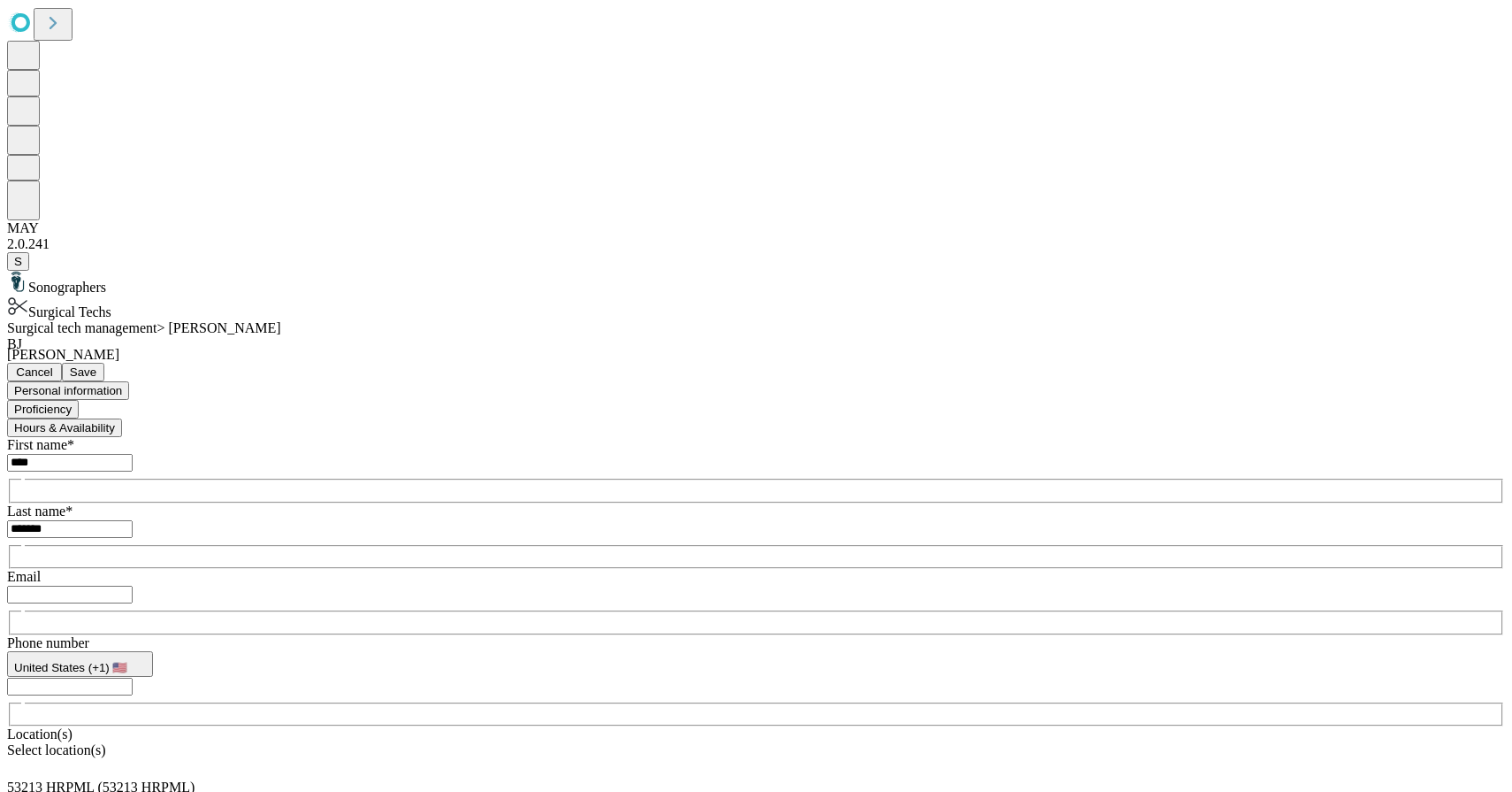
click at [79, 400] on button "Proficiency" at bounding box center [43, 409] width 71 height 19
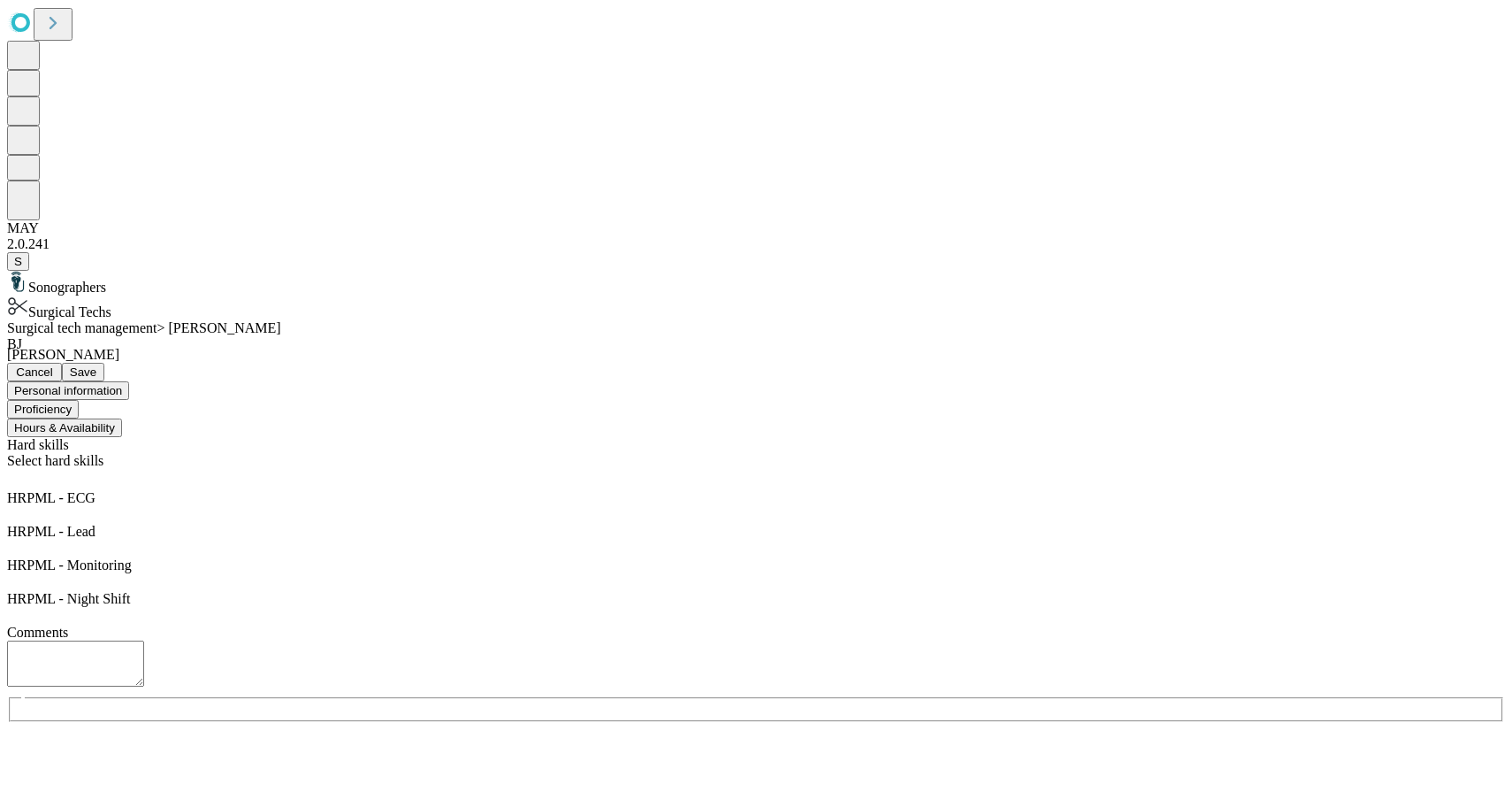
click at [53, 365] on span "Cancel" at bounding box center [34, 371] width 37 height 13
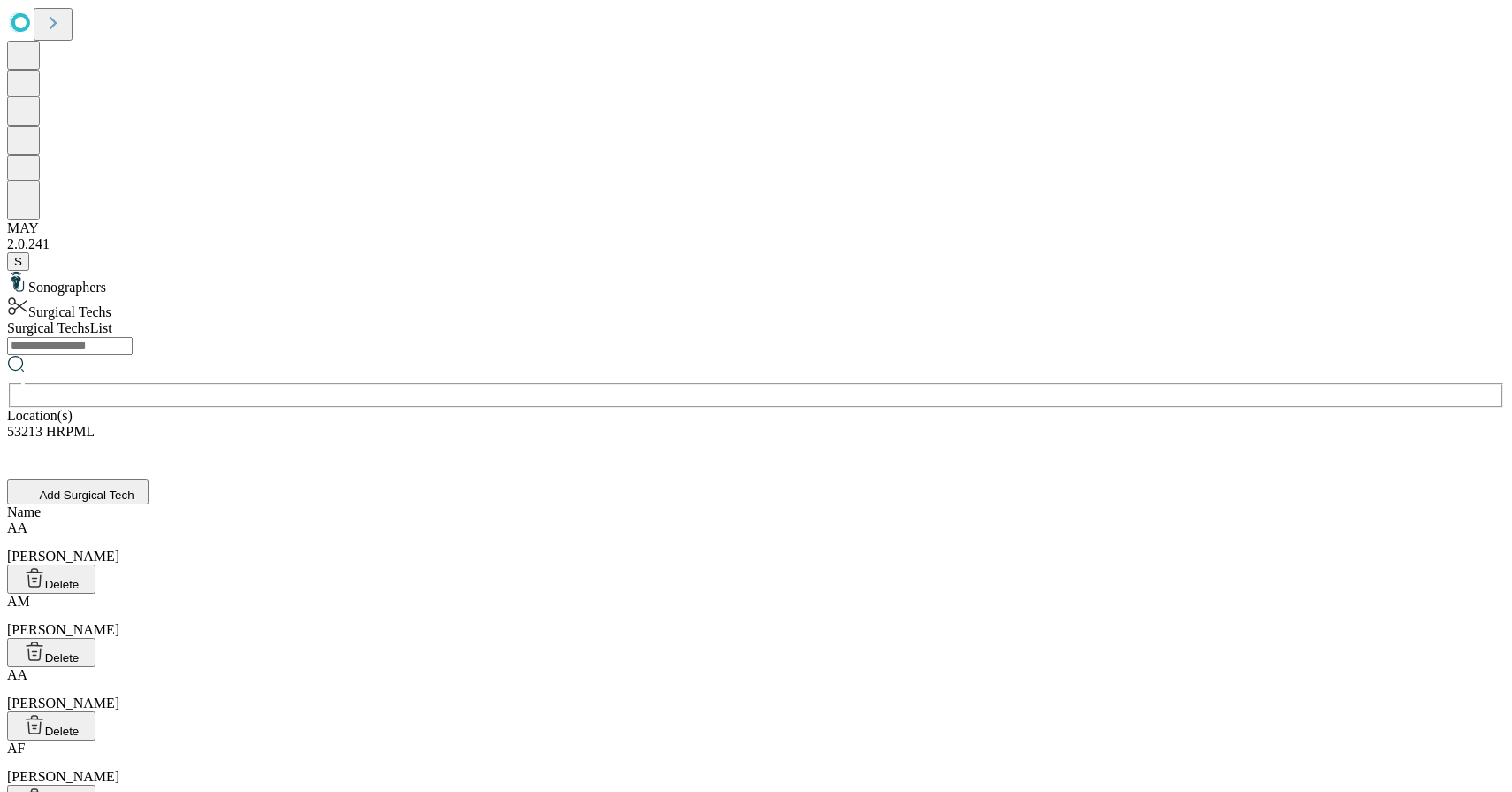
click at [133, 337] on input "text" at bounding box center [70, 345] width 125 height 18
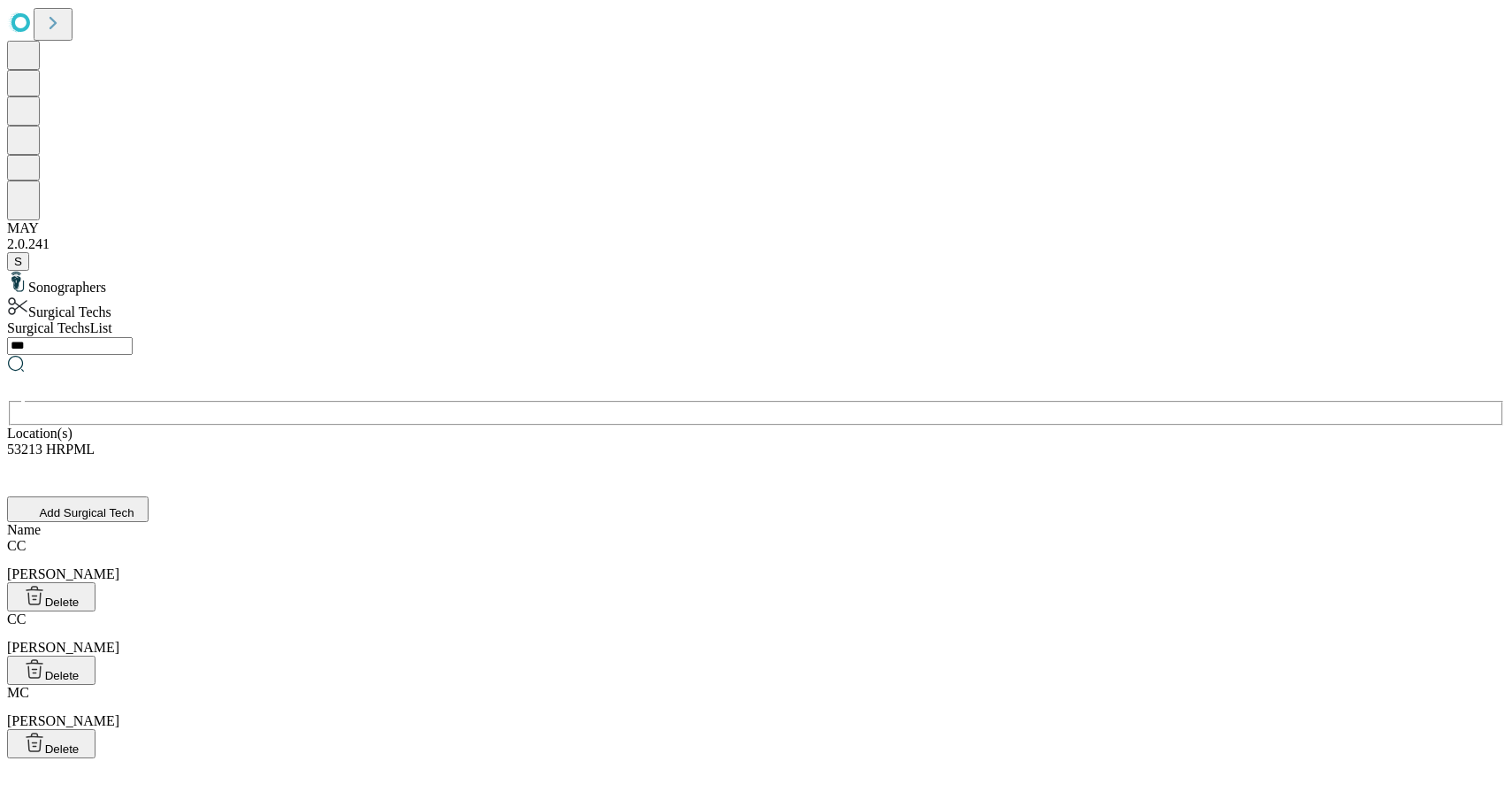
type input "***"
click at [539, 538] on div "CC [PERSON_NAME]" at bounding box center [756, 560] width 1498 height 45
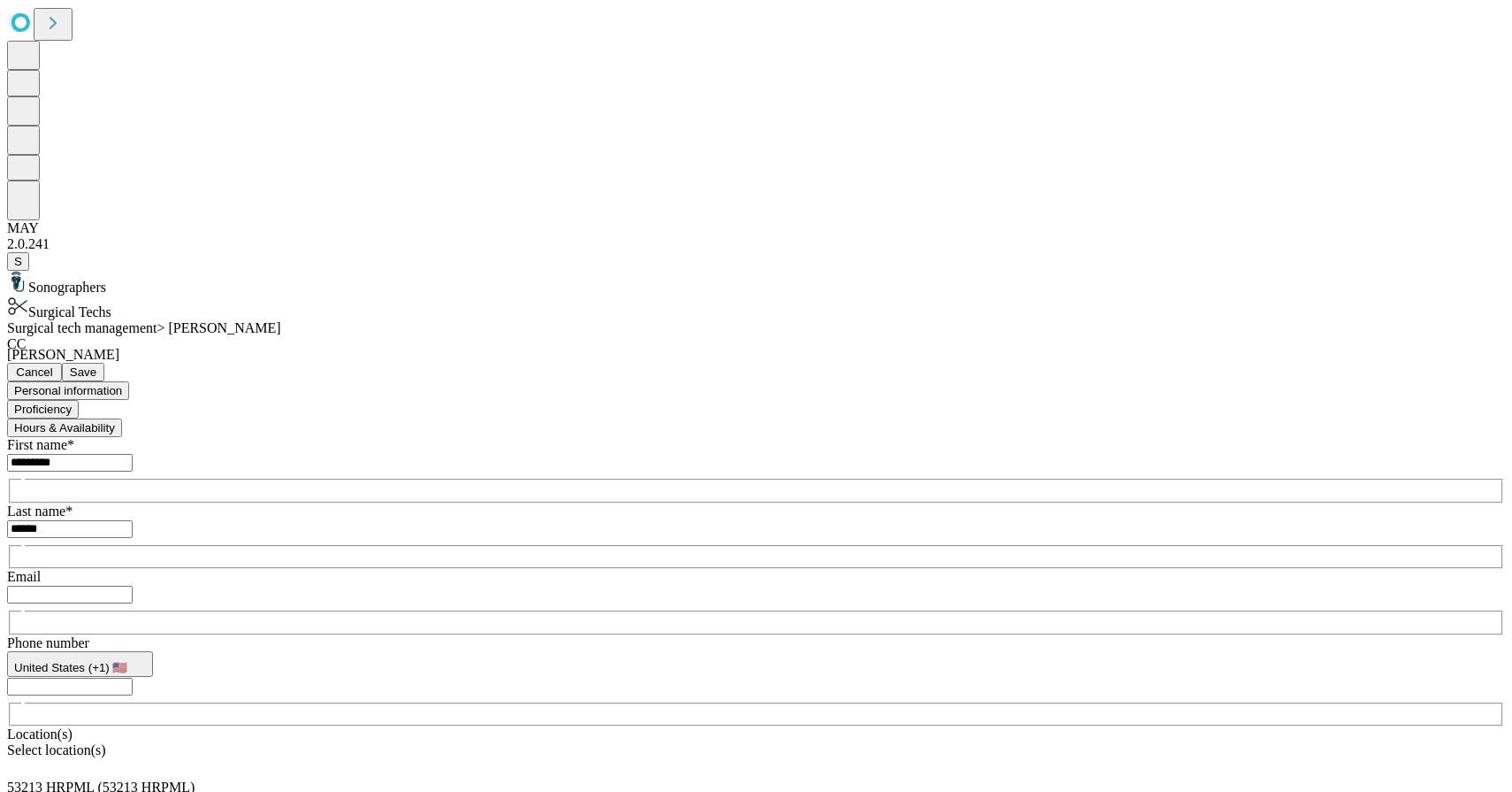
click at [79, 400] on button "Proficiency" at bounding box center [43, 409] width 71 height 19
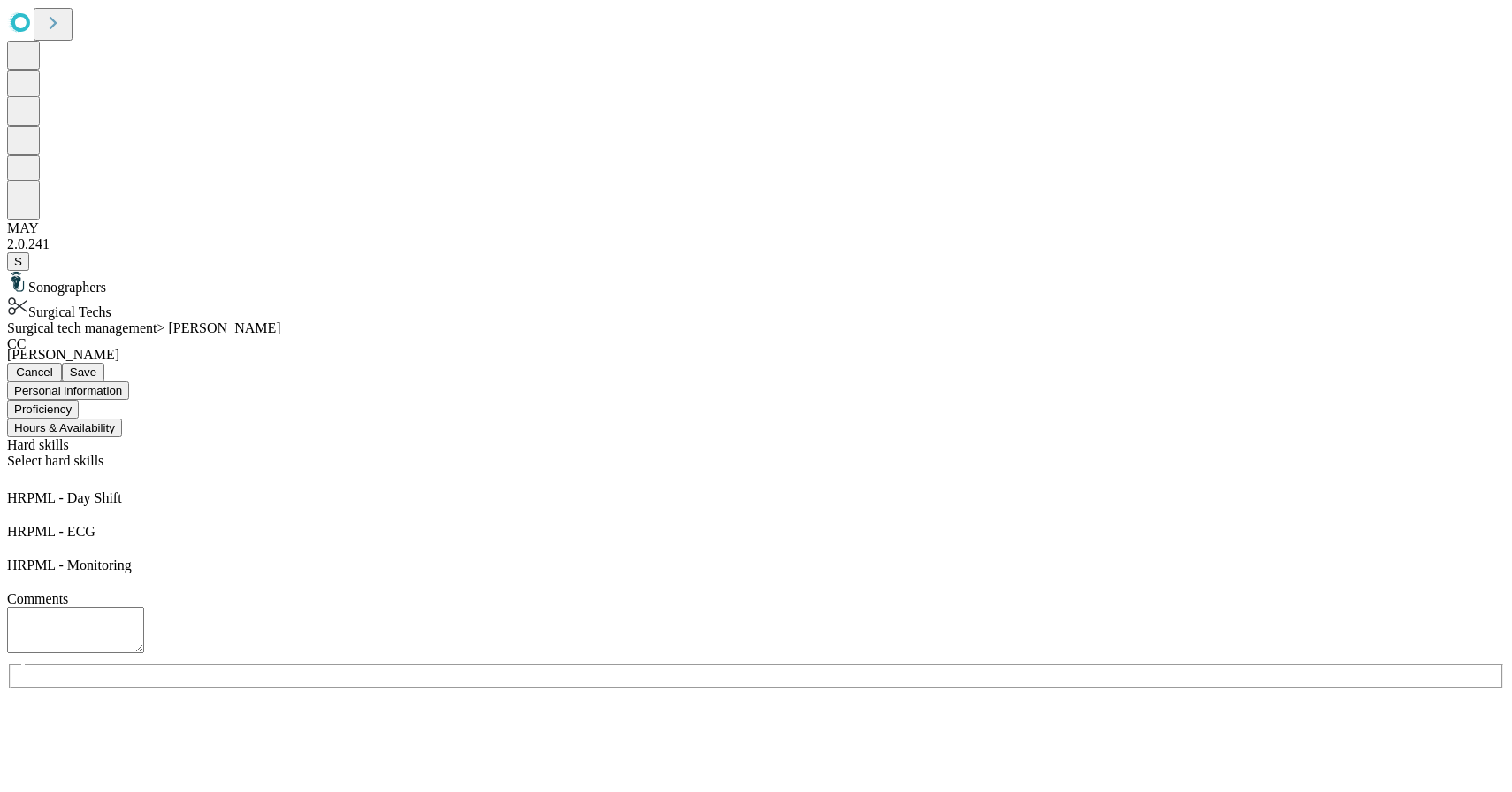
click at [689, 453] on div "Select hard skills" at bounding box center [756, 472] width 1498 height 37
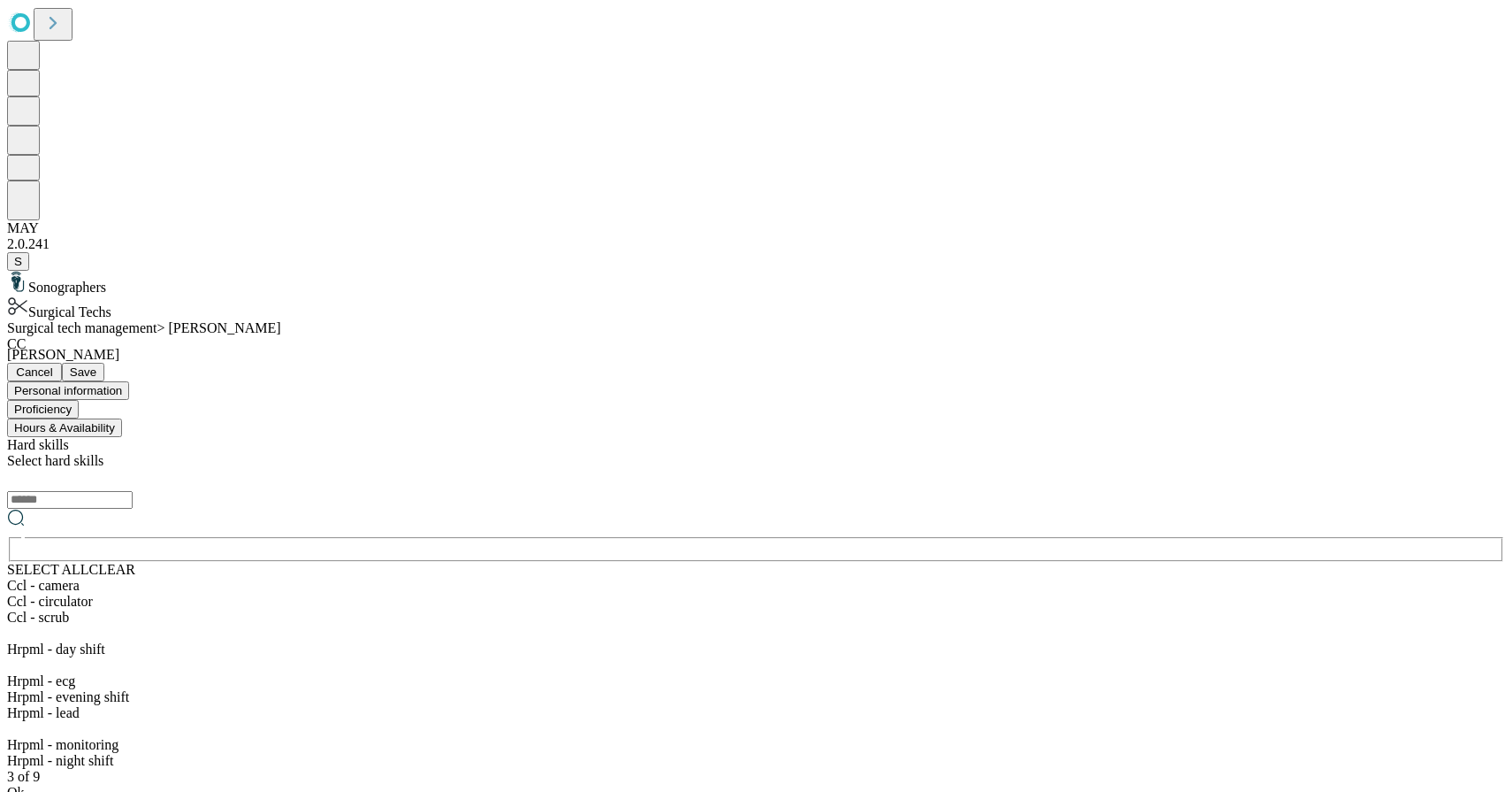
scroll to position [147, 0]
click at [517, 705] on div "Hrpml - lead" at bounding box center [756, 712] width 1498 height 16
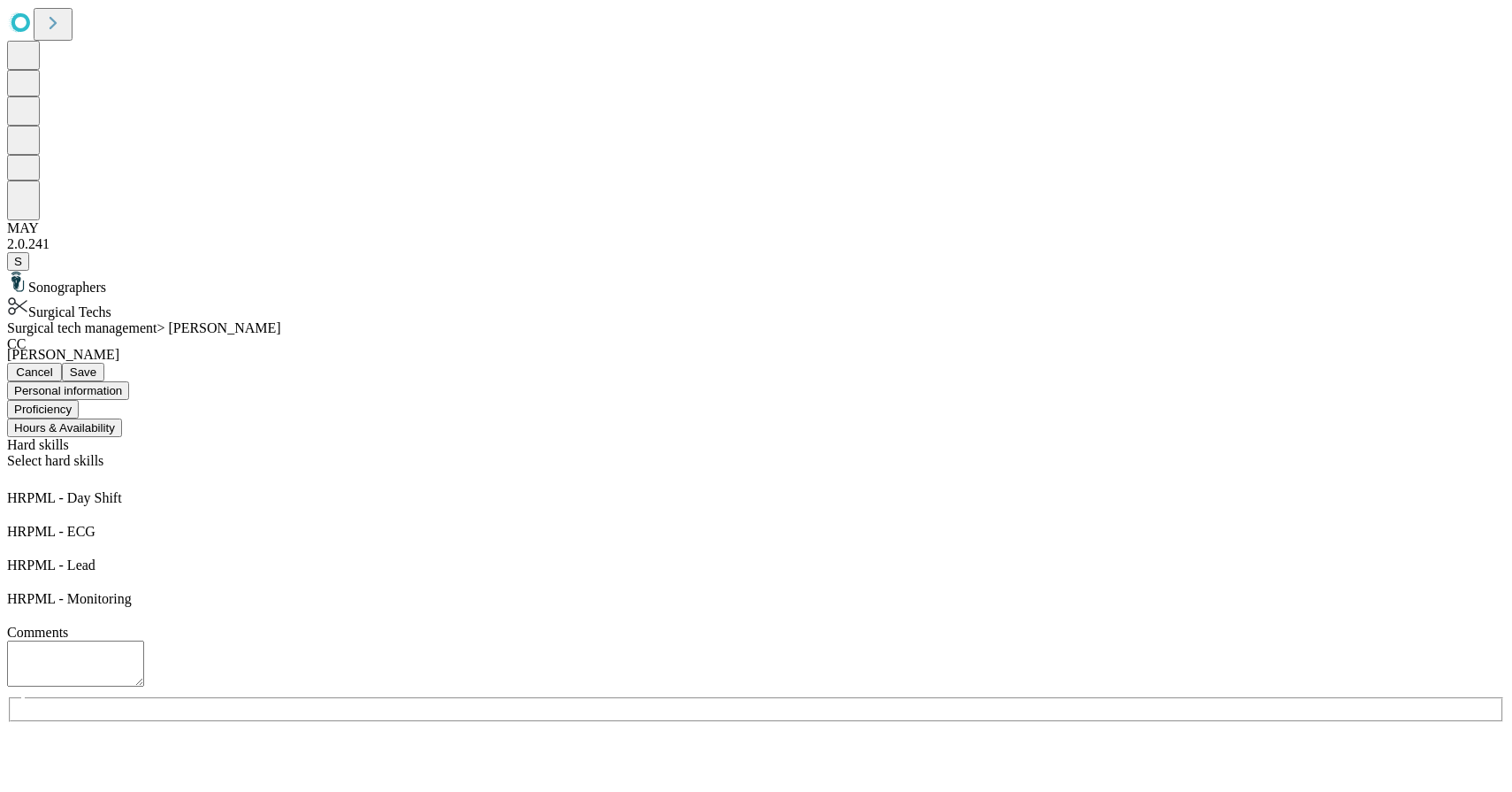
click at [97, 365] on span "Save" at bounding box center [83, 371] width 27 height 13
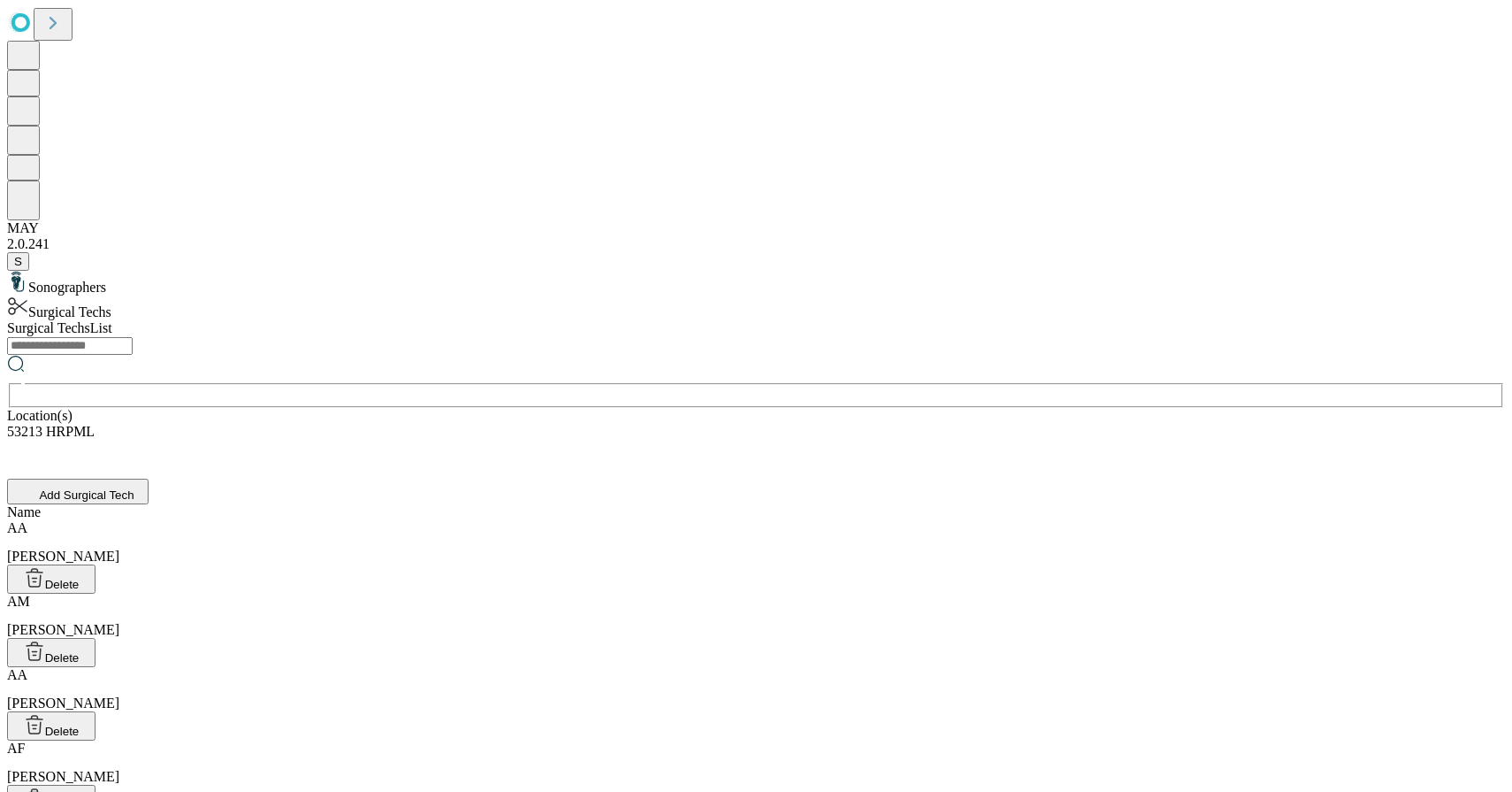
click at [133, 337] on input "text" at bounding box center [70, 345] width 125 height 18
click at [567, 320] on div "Surgical Techs List ​ Location(s) 53213 HRPML Add Surgical Tech" at bounding box center [756, 412] width 1498 height 184
click at [133, 337] on input "text" at bounding box center [70, 345] width 125 height 18
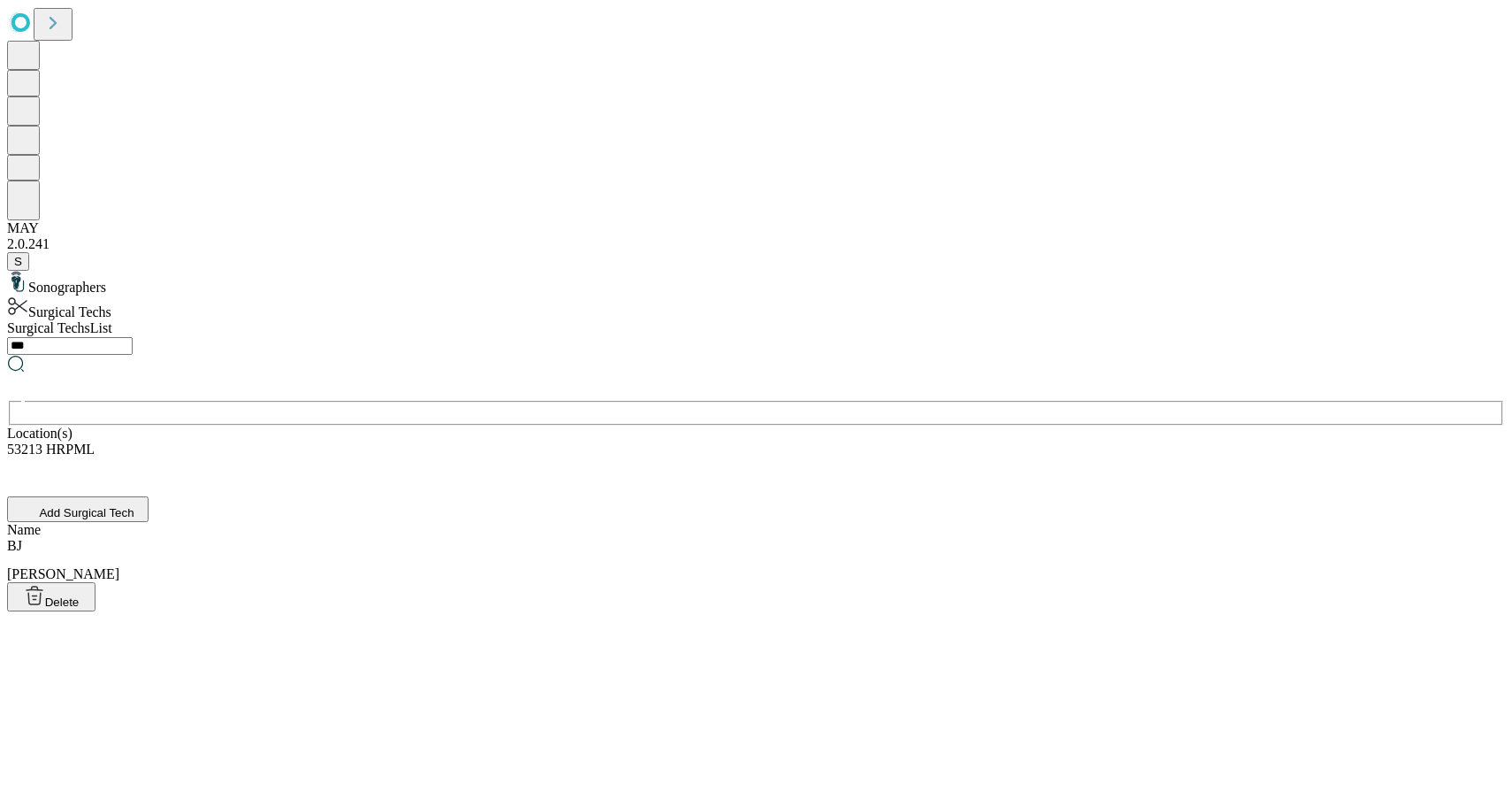
type input "***"
click at [591, 538] on div "[PERSON_NAME], [PERSON_NAME]" at bounding box center [756, 560] width 1498 height 45
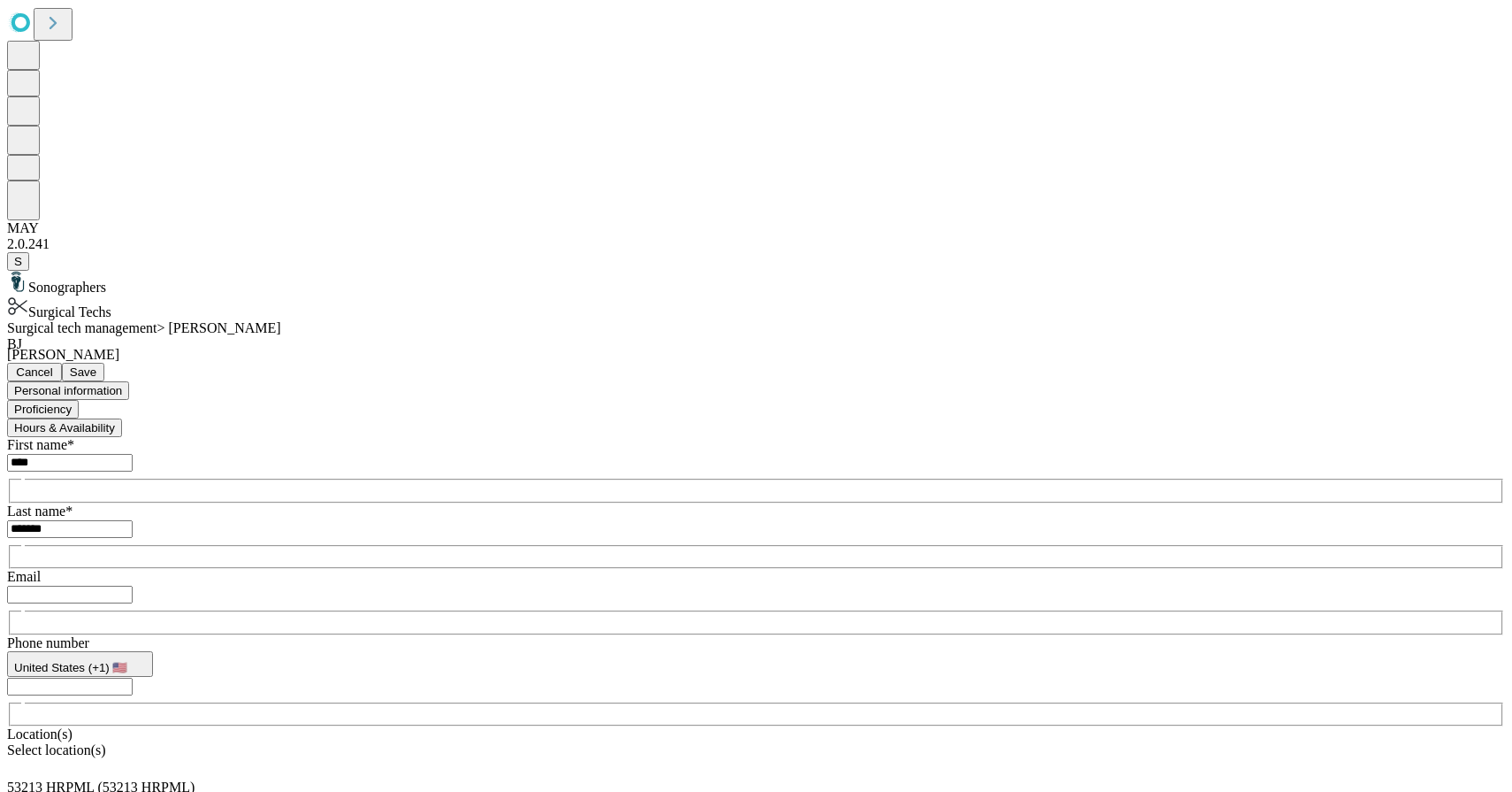
click at [79, 400] on button "Proficiency" at bounding box center [43, 409] width 71 height 19
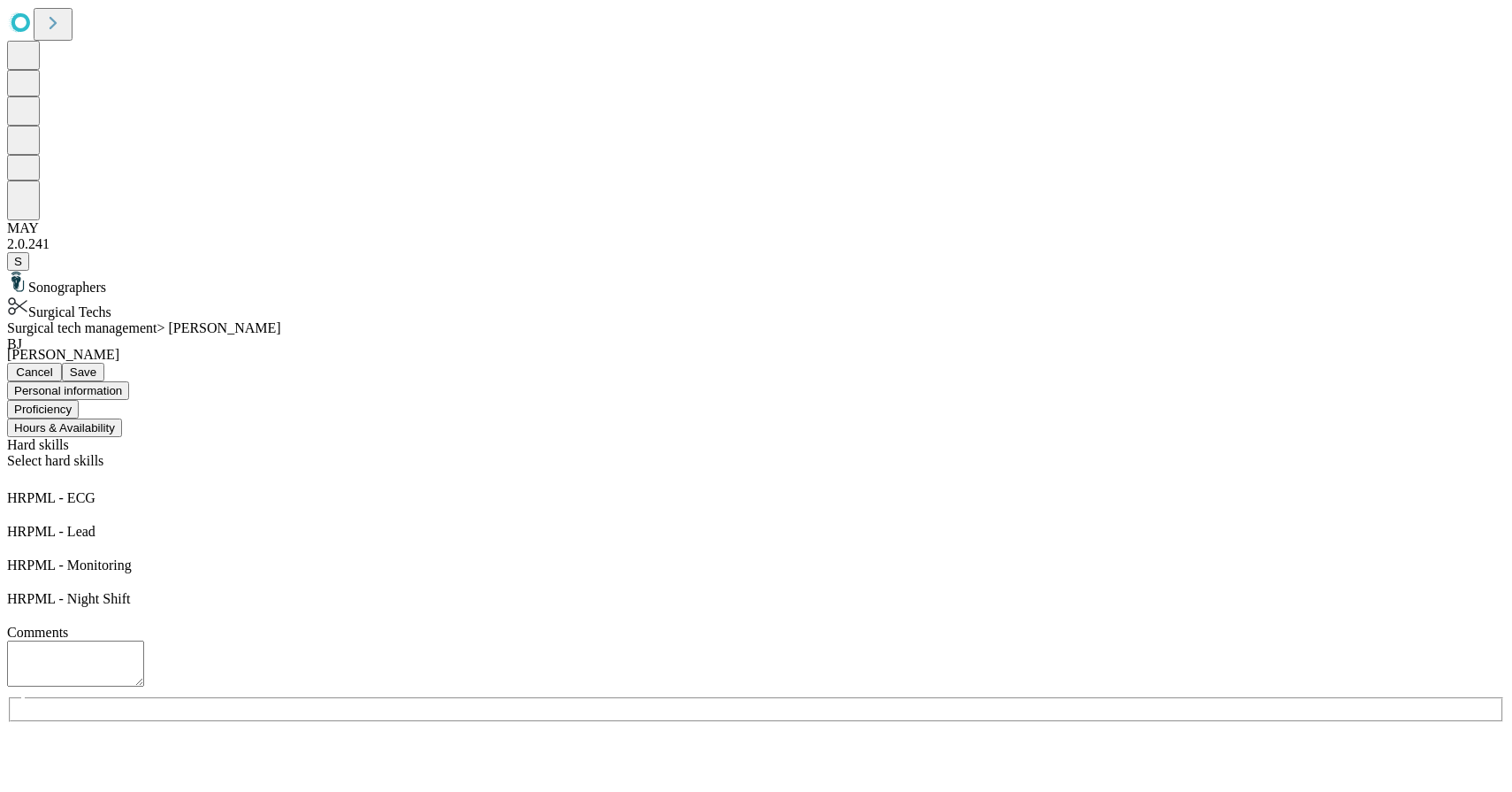
click at [53, 365] on span "Cancel" at bounding box center [34, 371] width 37 height 13
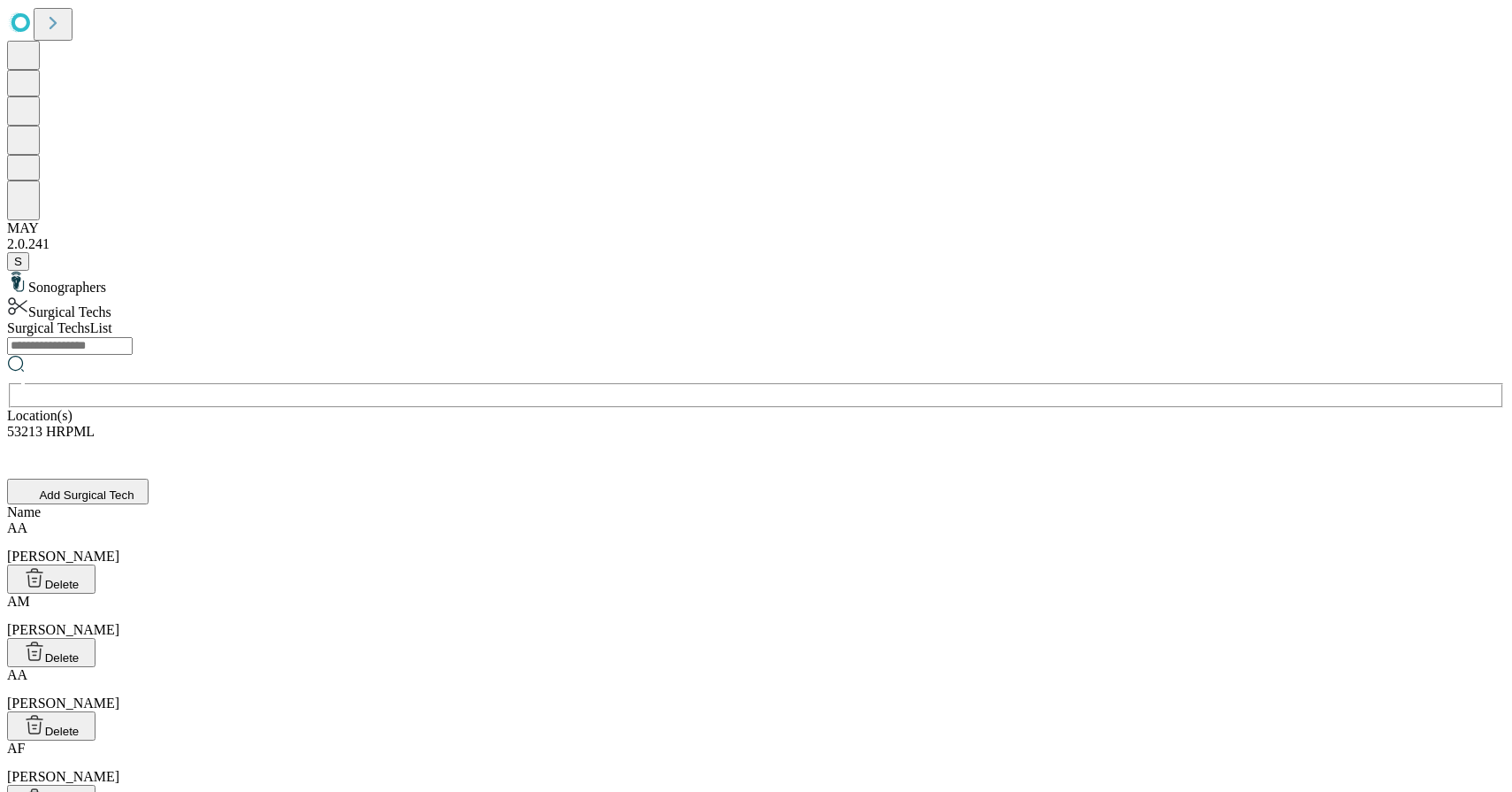
click at [133, 337] on input "text" at bounding box center [70, 345] width 125 height 18
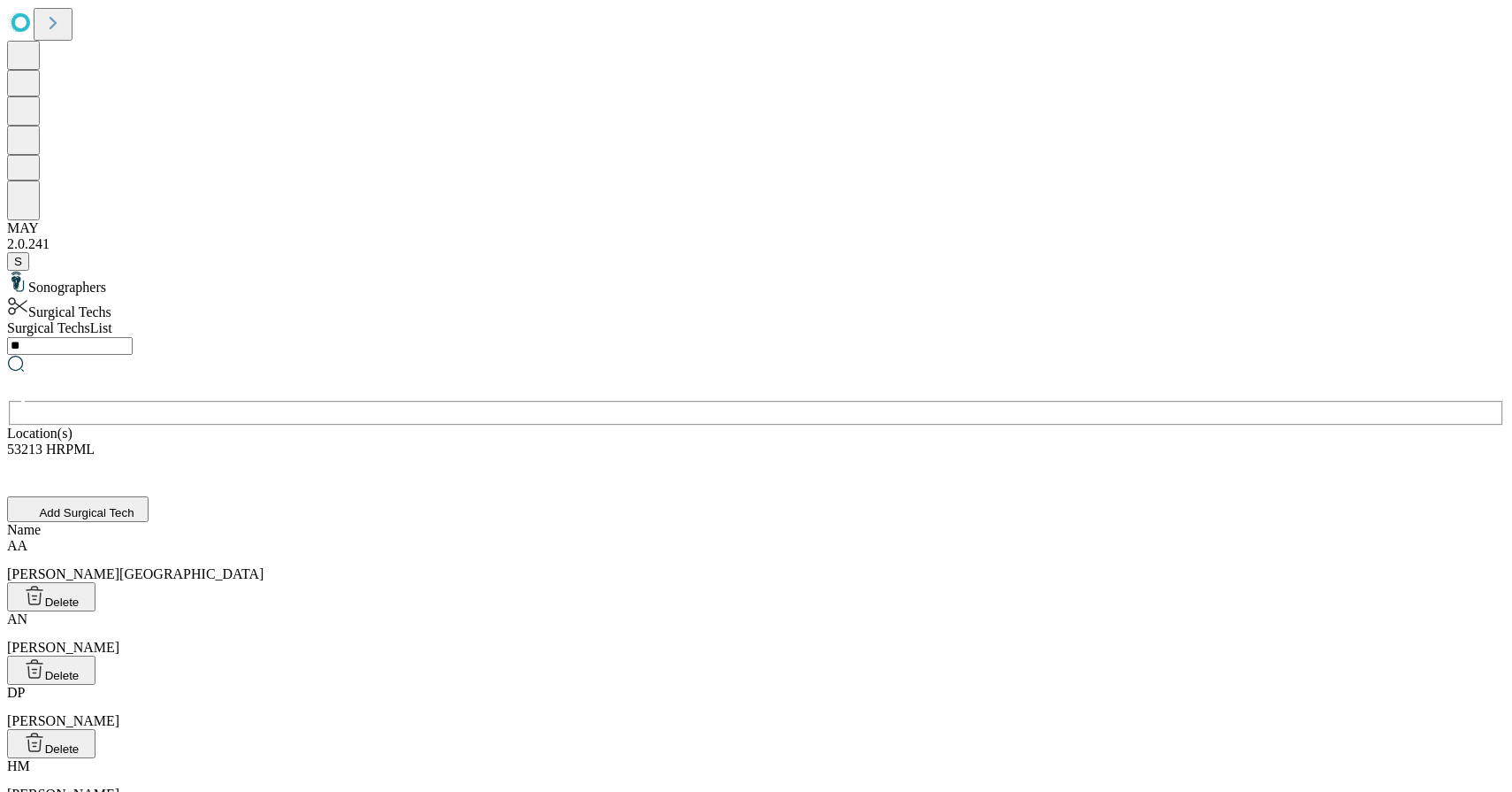
drag, startPoint x: 639, startPoint y: 116, endPoint x: 553, endPoint y: 116, distance: 86.0
click at [553, 320] on div "Surgical Techs List ** ​ Location(s) 53213 HRPML Add Surgical Tech" at bounding box center [756, 421] width 1498 height 201
drag, startPoint x: 606, startPoint y: 110, endPoint x: 566, endPoint y: 103, distance: 40.6
click at [133, 337] on input "**" at bounding box center [70, 345] width 125 height 18
drag, startPoint x: 599, startPoint y: 107, endPoint x: 554, endPoint y: 103, distance: 45.2
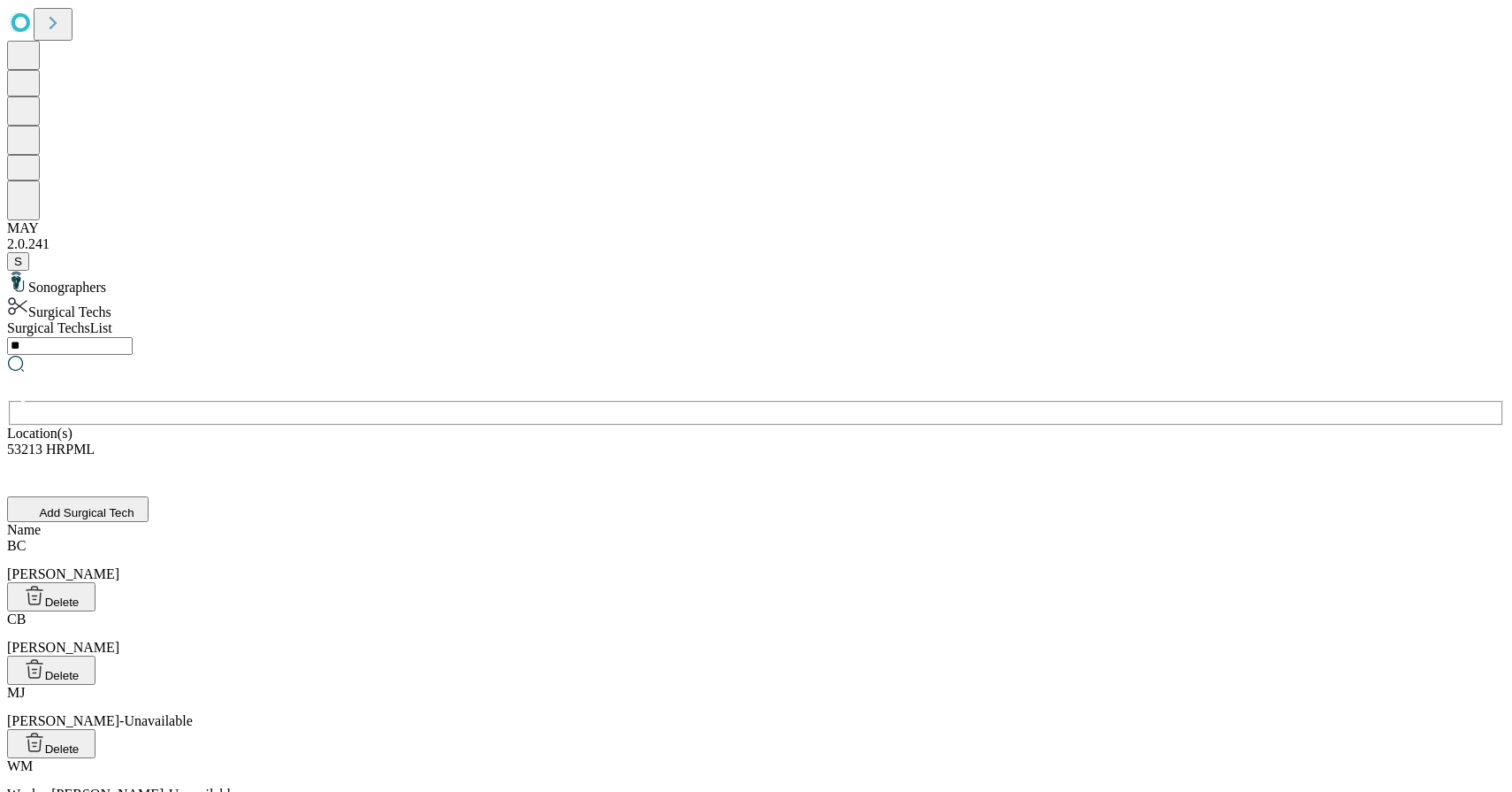
click at [554, 320] on div "Surgical Techs List ** ​ Location(s) 53213 HRPML Add Surgical Tech" at bounding box center [756, 421] width 1498 height 201
type input "**"
click at [542, 538] on div "[PERSON_NAME], [PERSON_NAME]" at bounding box center [756, 560] width 1498 height 45
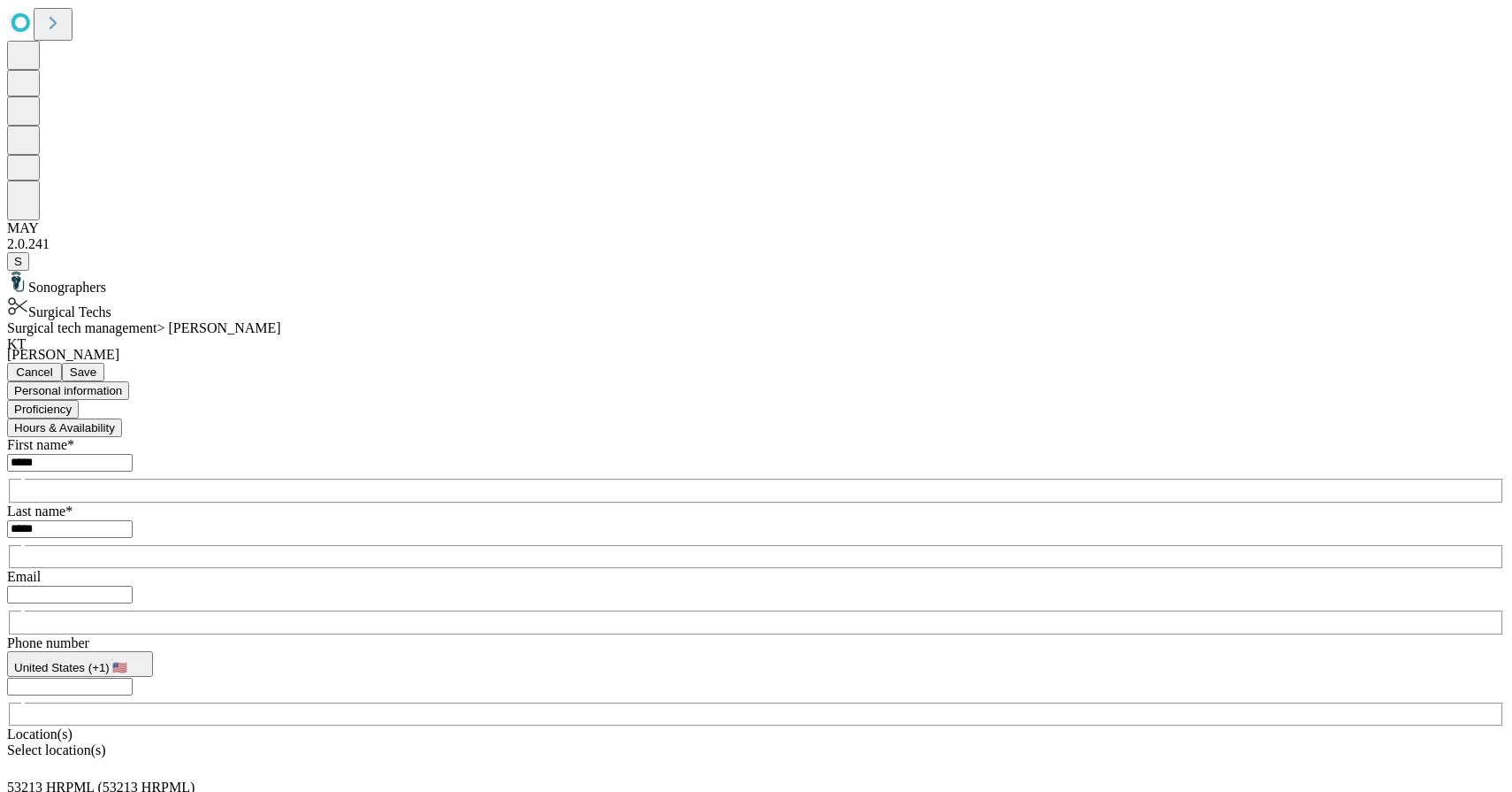
click at [79, 400] on button "Proficiency" at bounding box center [43, 409] width 71 height 19
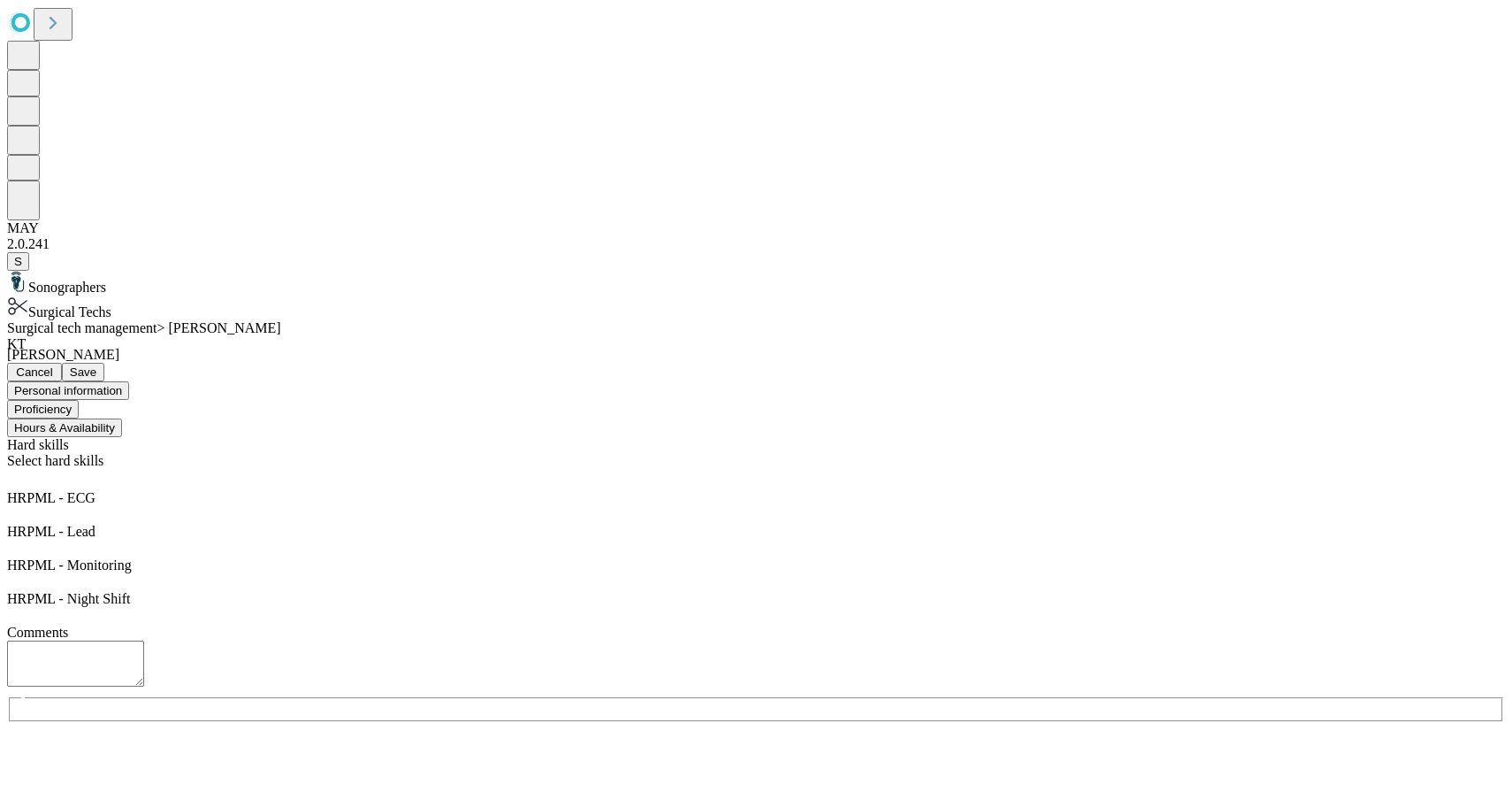
click at [53, 365] on span "Cancel" at bounding box center [34, 371] width 37 height 13
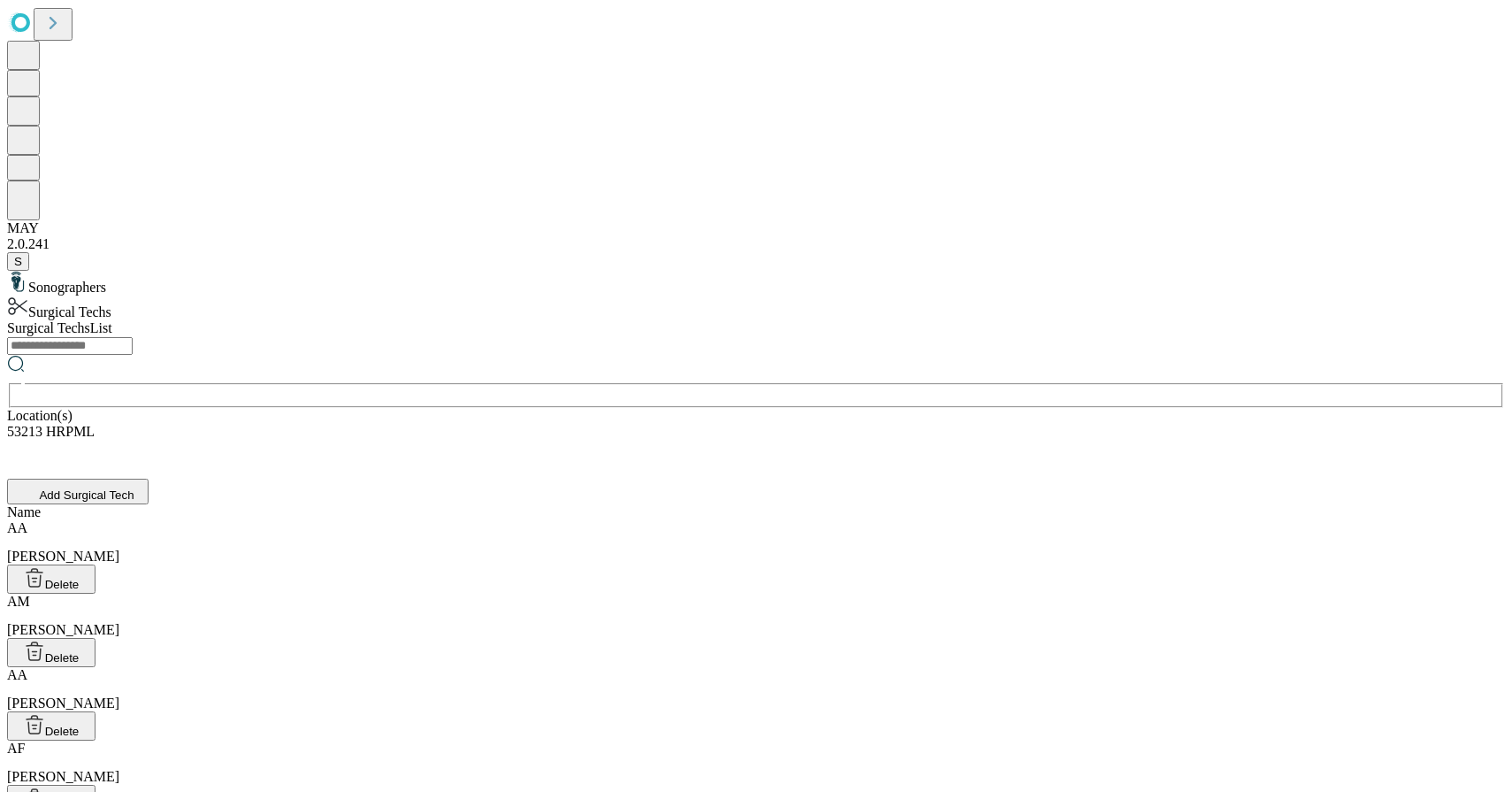
click at [133, 337] on input "text" at bounding box center [70, 345] width 125 height 18
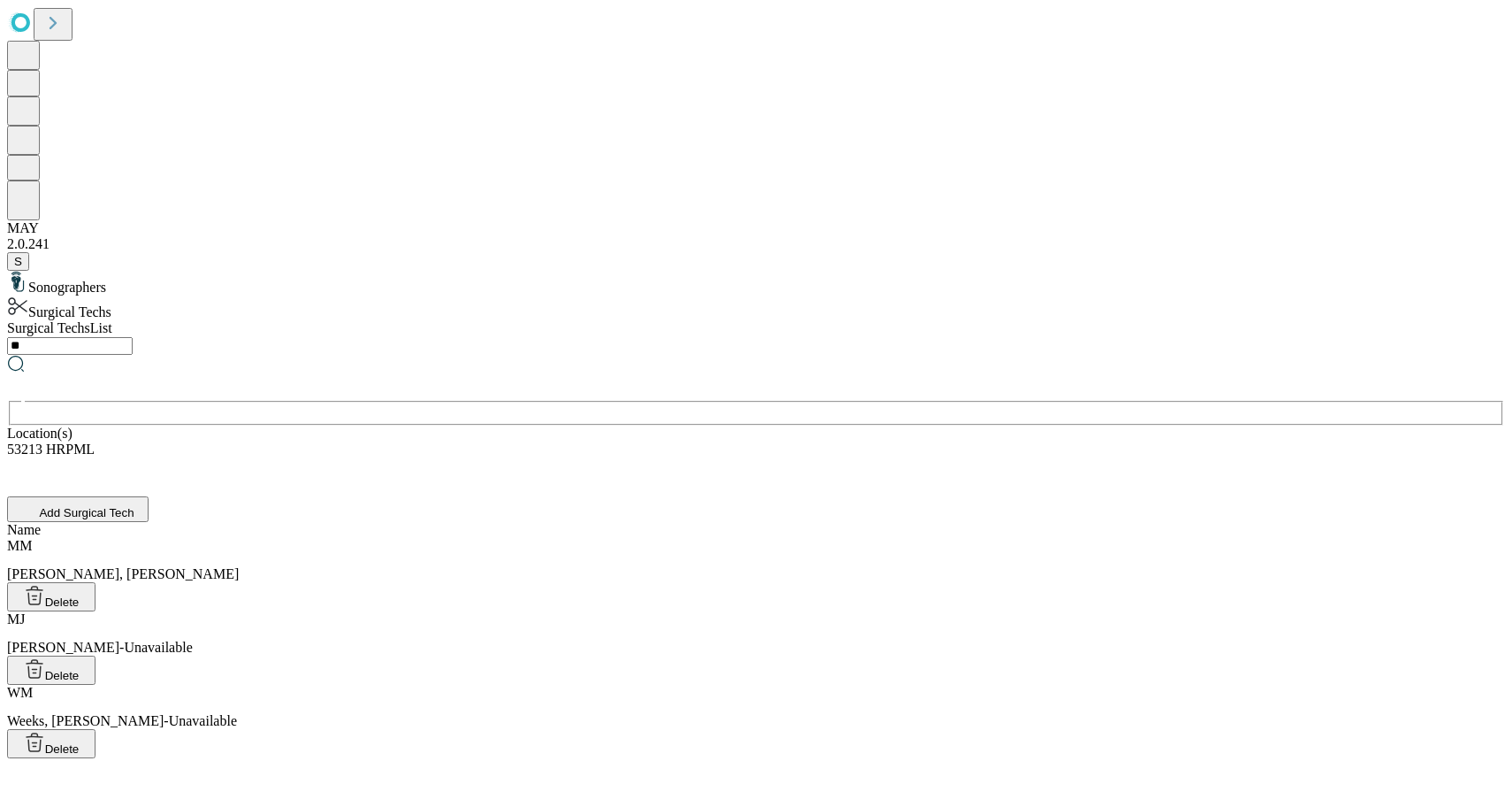
type input "**"
click at [576, 522] on div "Name [PERSON_NAME], [PERSON_NAME] Delete [PERSON_NAME], [PERSON_NAME]-Unavailab…" at bounding box center [756, 640] width 1498 height 236
click at [549, 538] on div "[PERSON_NAME], [PERSON_NAME]" at bounding box center [756, 560] width 1498 height 45
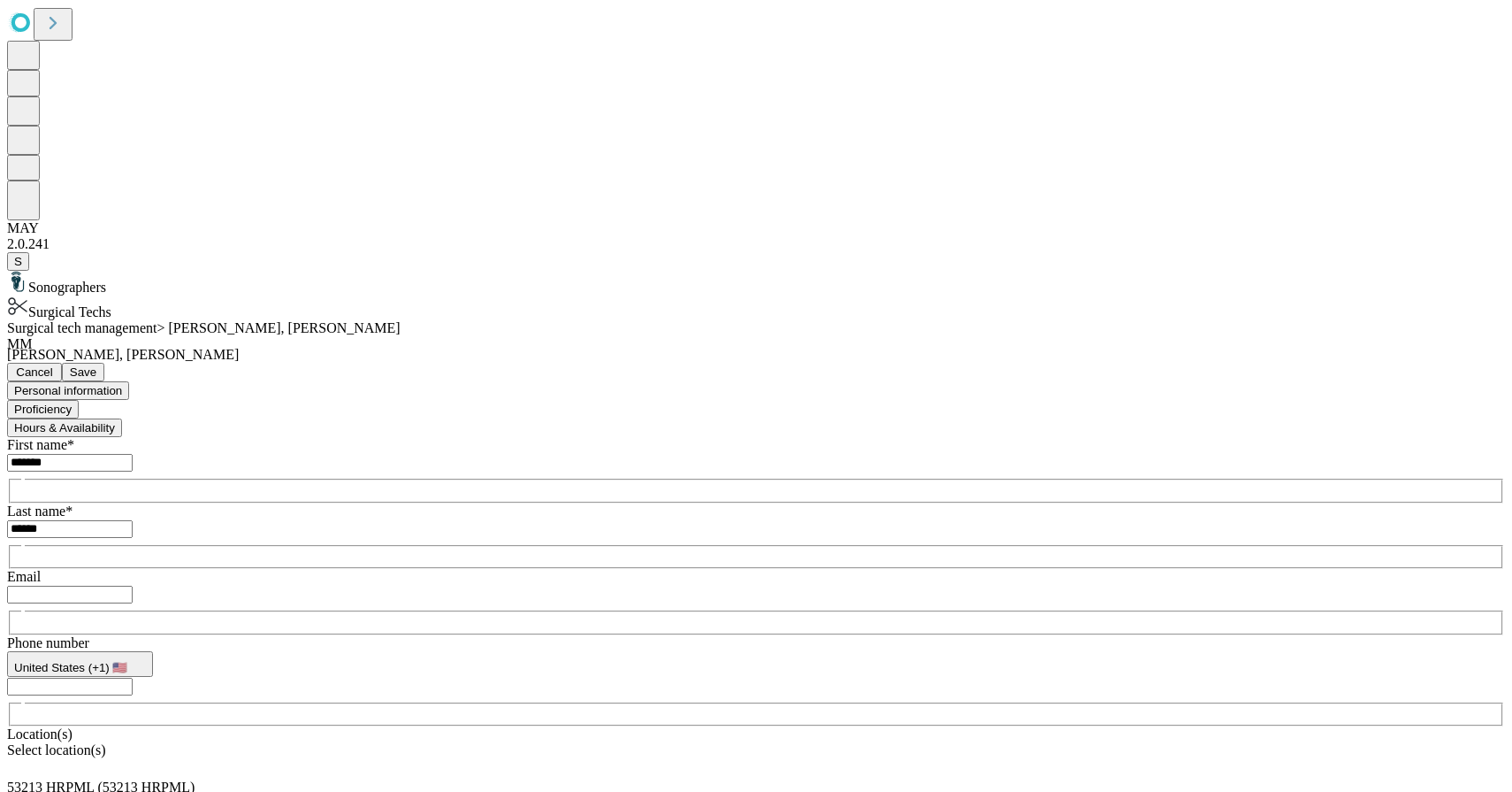
click at [122, 419] on button "Hours & Availability" at bounding box center [65, 428] width 115 height 19
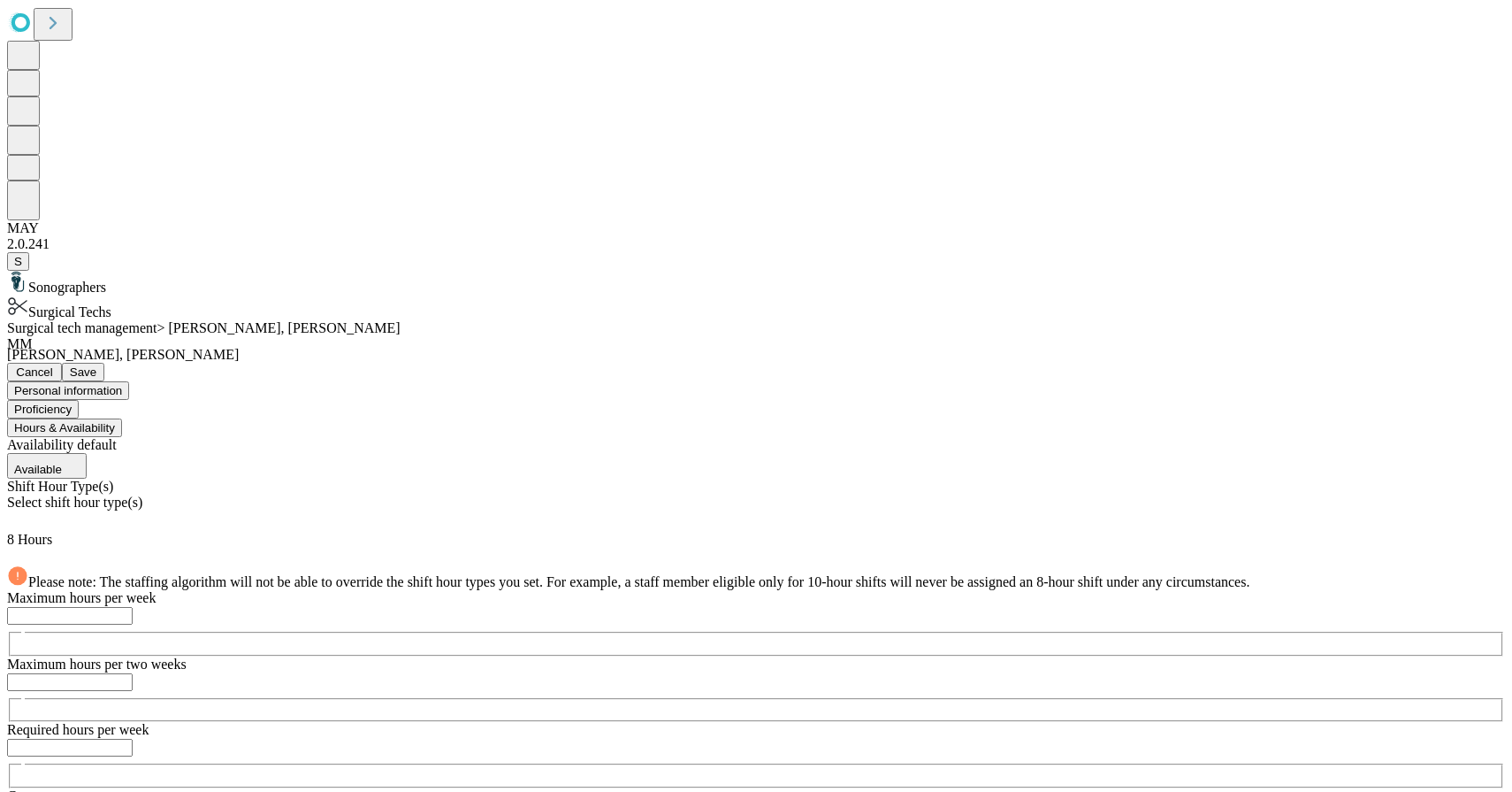
click at [79, 400] on button "Proficiency" at bounding box center [43, 409] width 71 height 19
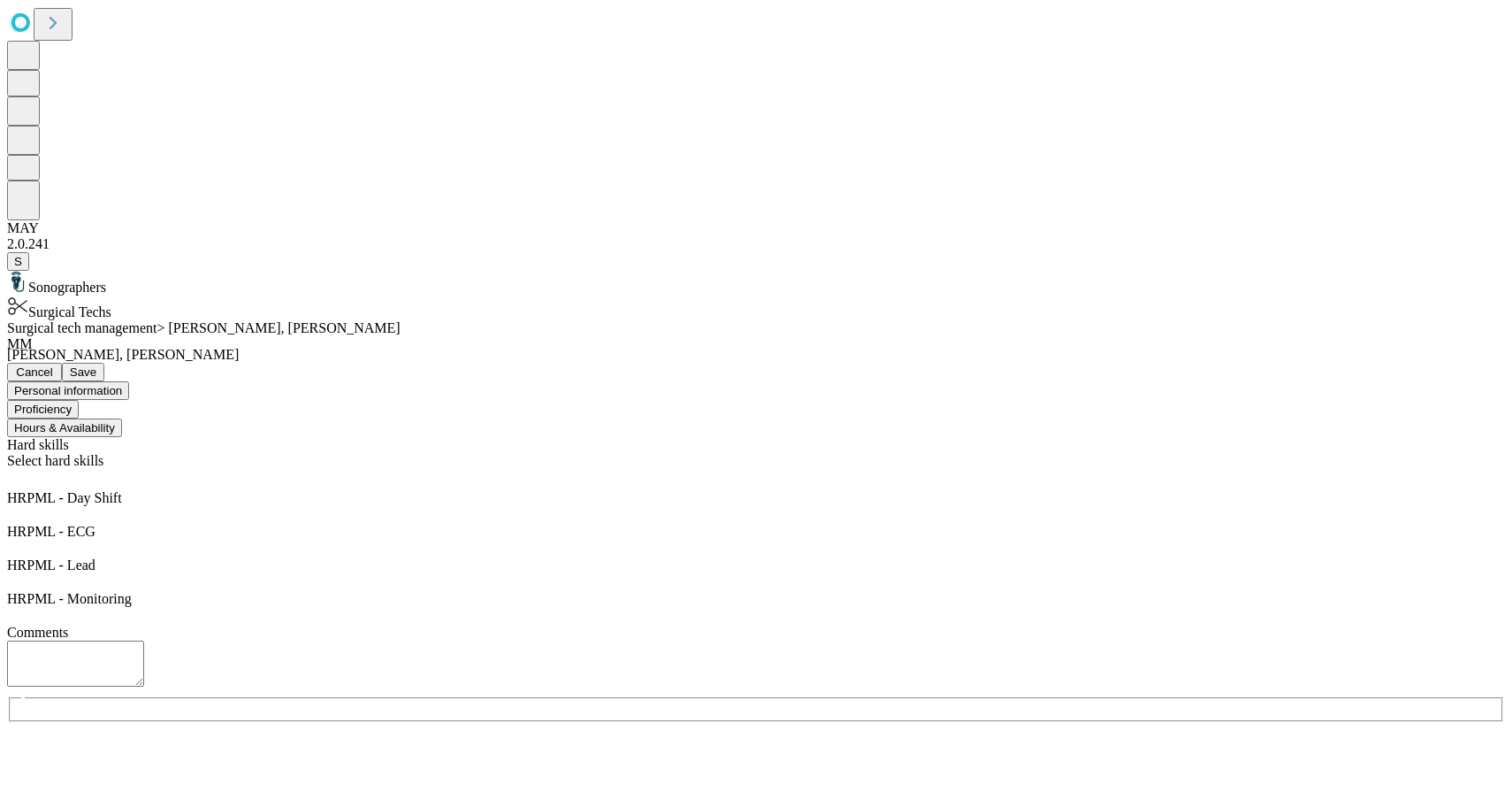
click at [129, 382] on button "Personal information" at bounding box center [68, 391] width 122 height 19
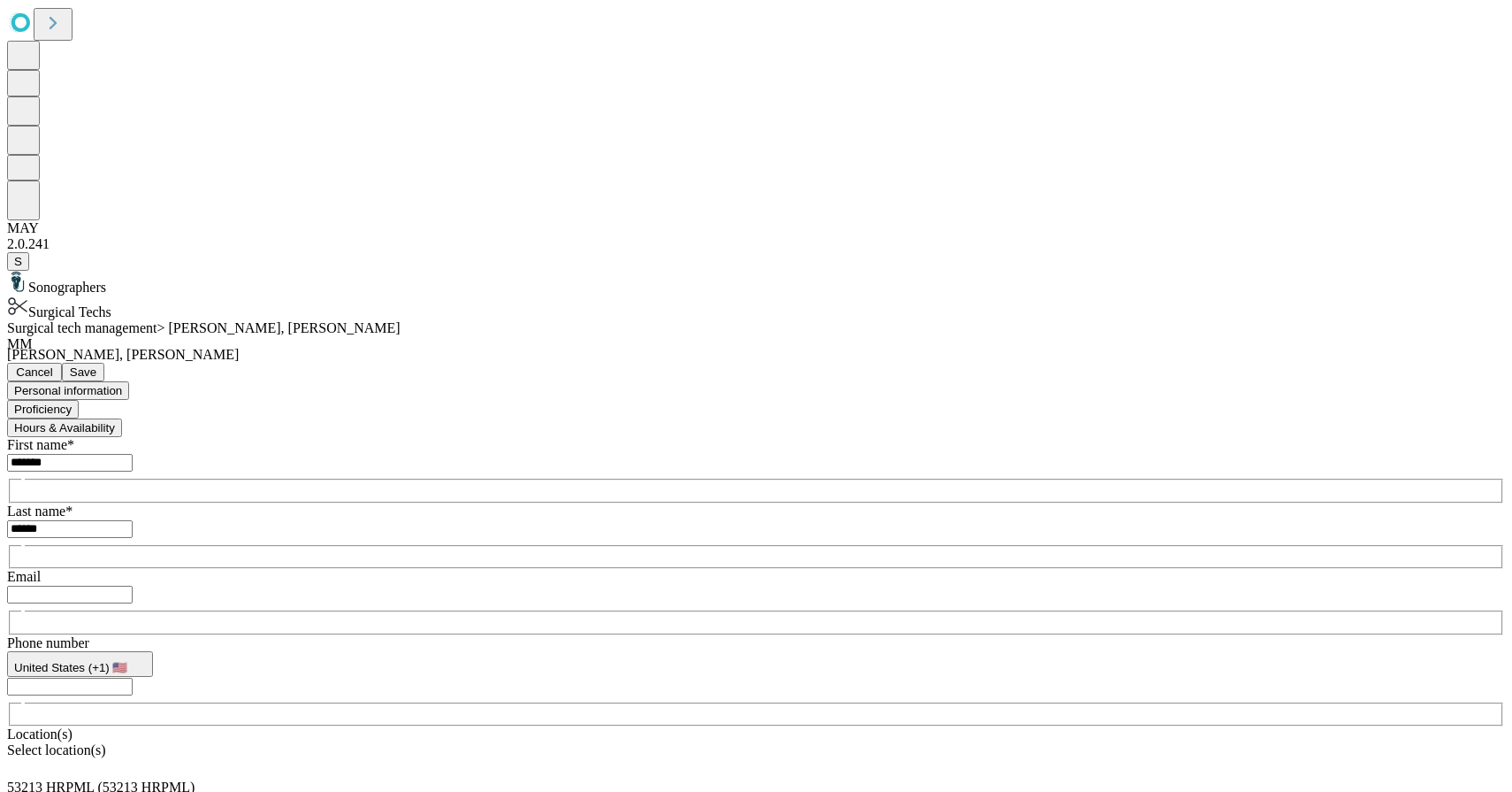
click at [62, 363] on button "Cancel" at bounding box center [34, 372] width 55 height 19
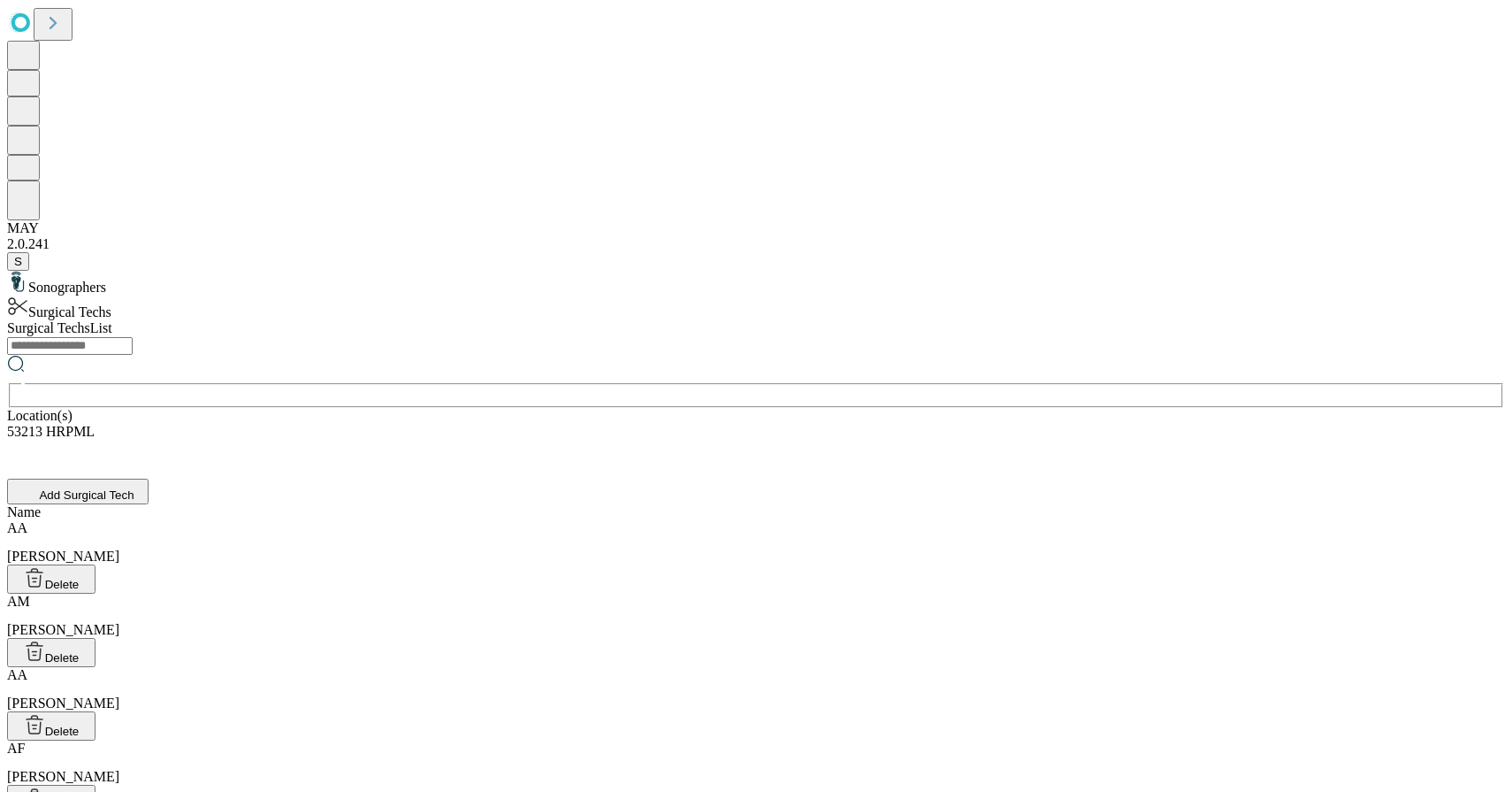
click at [133, 337] on input "text" at bounding box center [70, 345] width 125 height 18
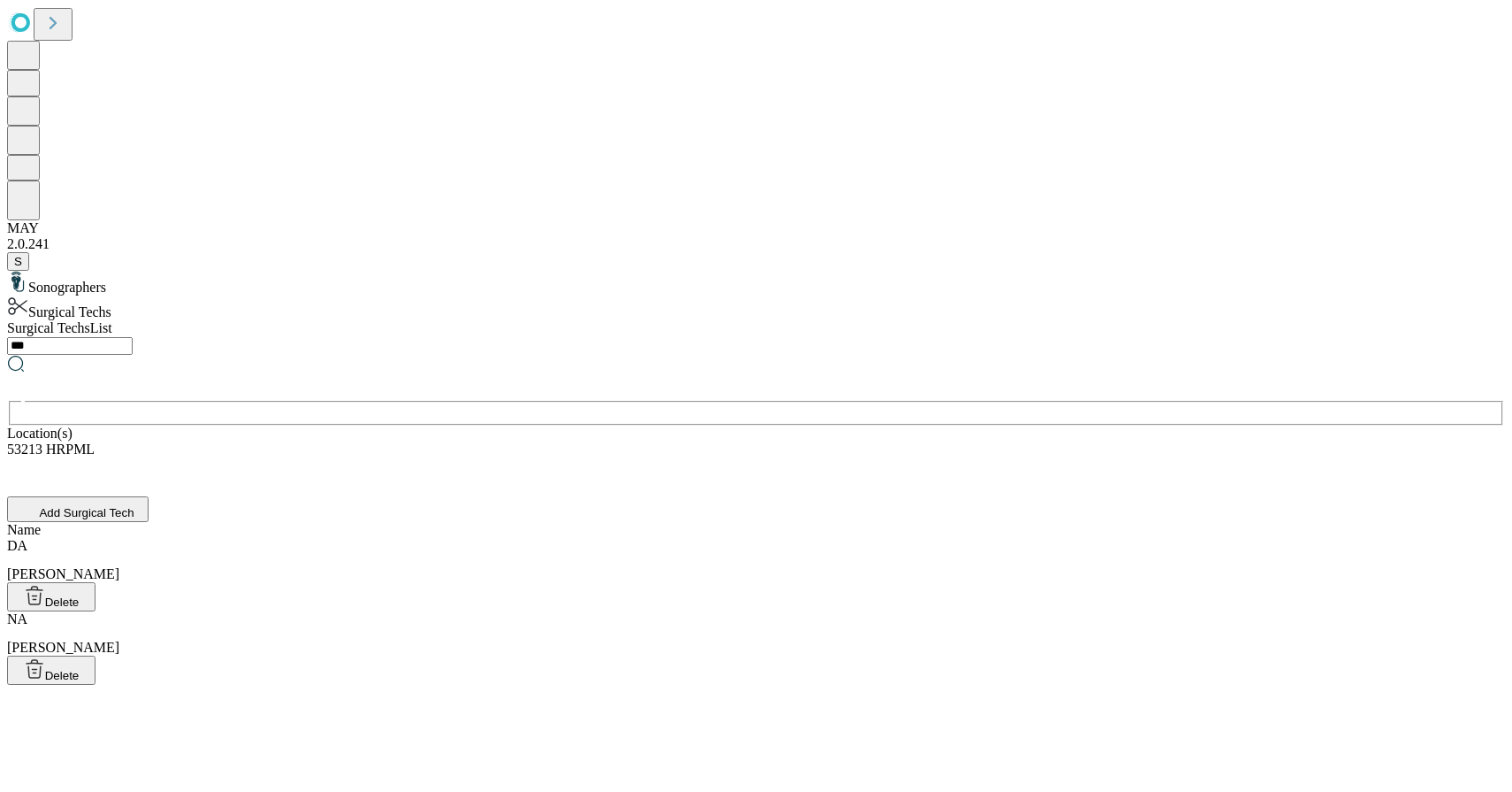
drag, startPoint x: 616, startPoint y: 109, endPoint x: 556, endPoint y: 107, distance: 60.0
click at [556, 320] on div "Surgical Techs List *** ​ Location(s) 53213 HRPML Add Surgical Tech" at bounding box center [756, 421] width 1498 height 201
type input "***"
click at [572, 538] on div "MA [PERSON_NAME]" at bounding box center [756, 560] width 1498 height 45
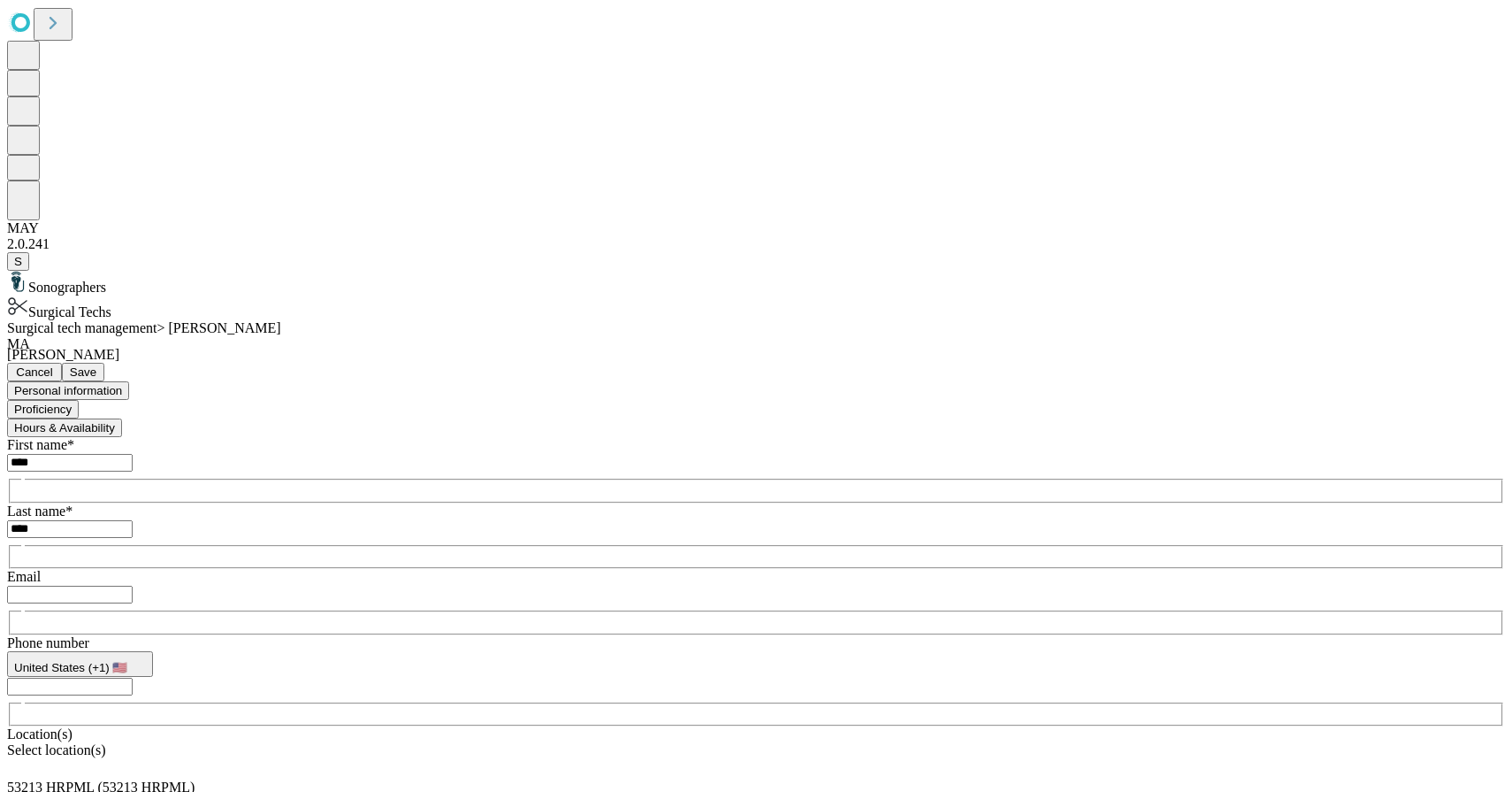
click at [133, 454] on input "****" at bounding box center [70, 462] width 125 height 18
type input "****"
click at [79, 400] on button "Proficiency" at bounding box center [43, 409] width 71 height 19
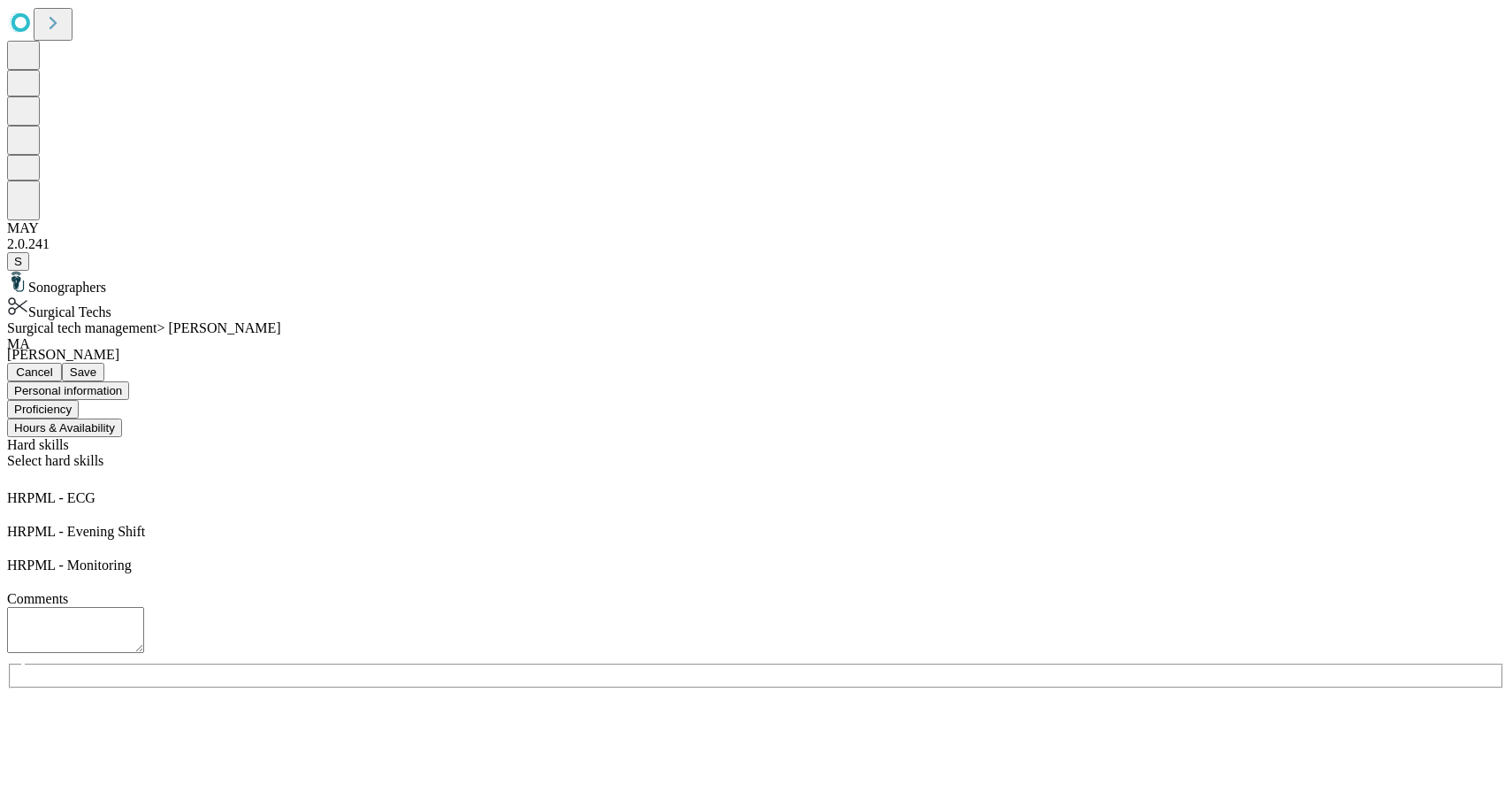
click at [665, 453] on div "Select hard skills" at bounding box center [756, 472] width 1498 height 37
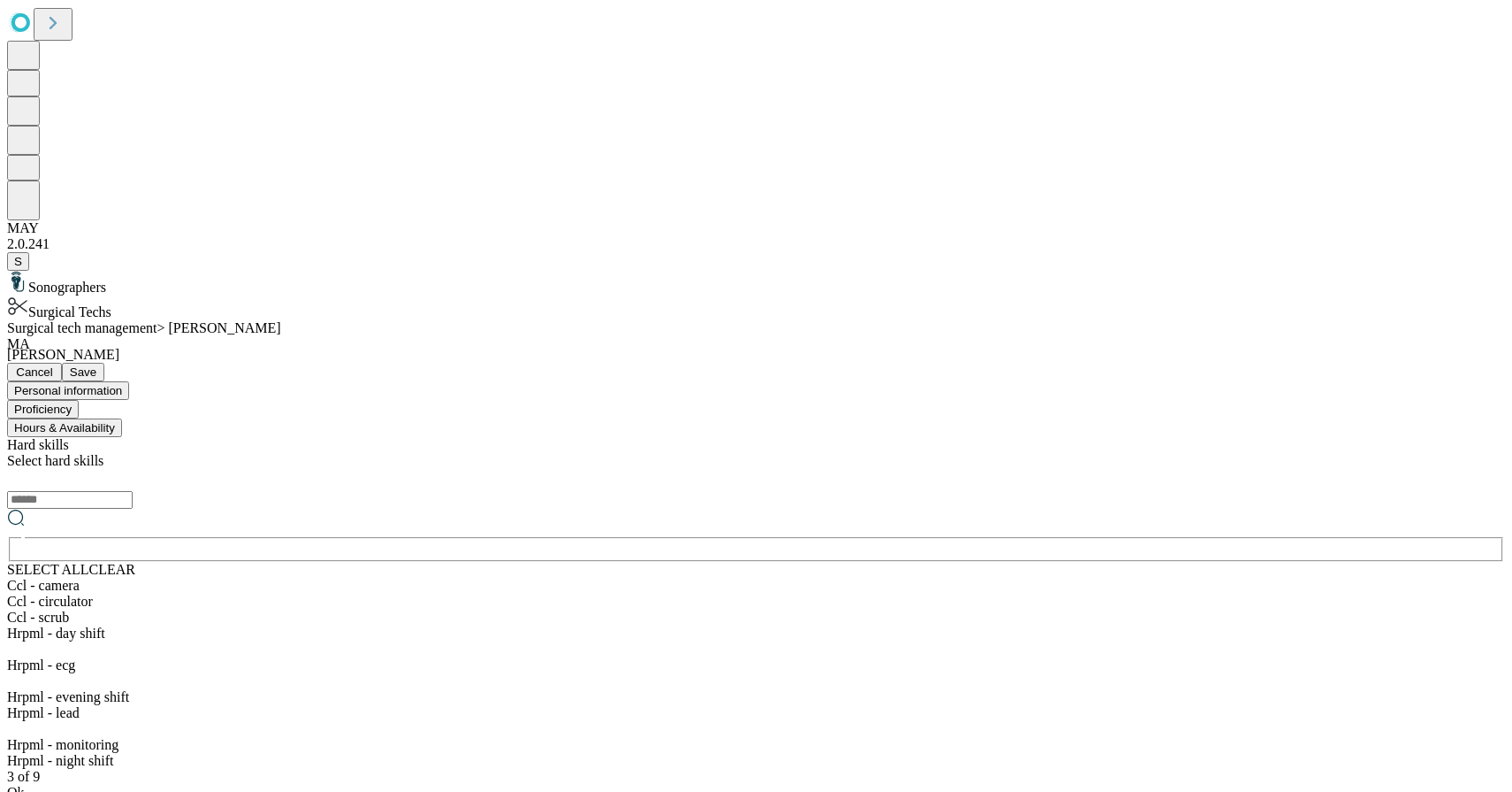
scroll to position [136, 0]
click at [529, 705] on div "Hrpml - lead" at bounding box center [756, 712] width 1498 height 16
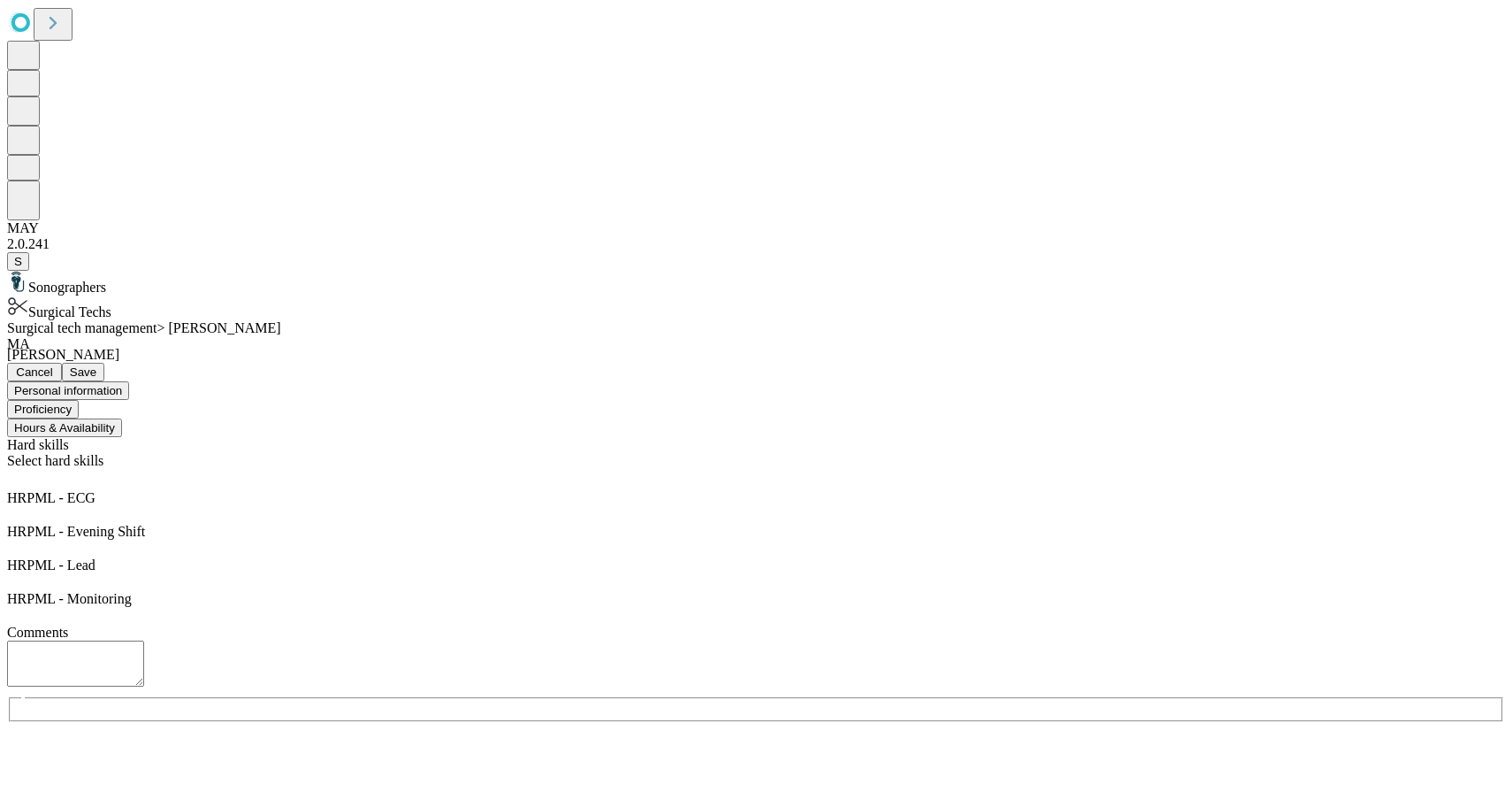
click at [97, 365] on span "Save" at bounding box center [83, 371] width 27 height 13
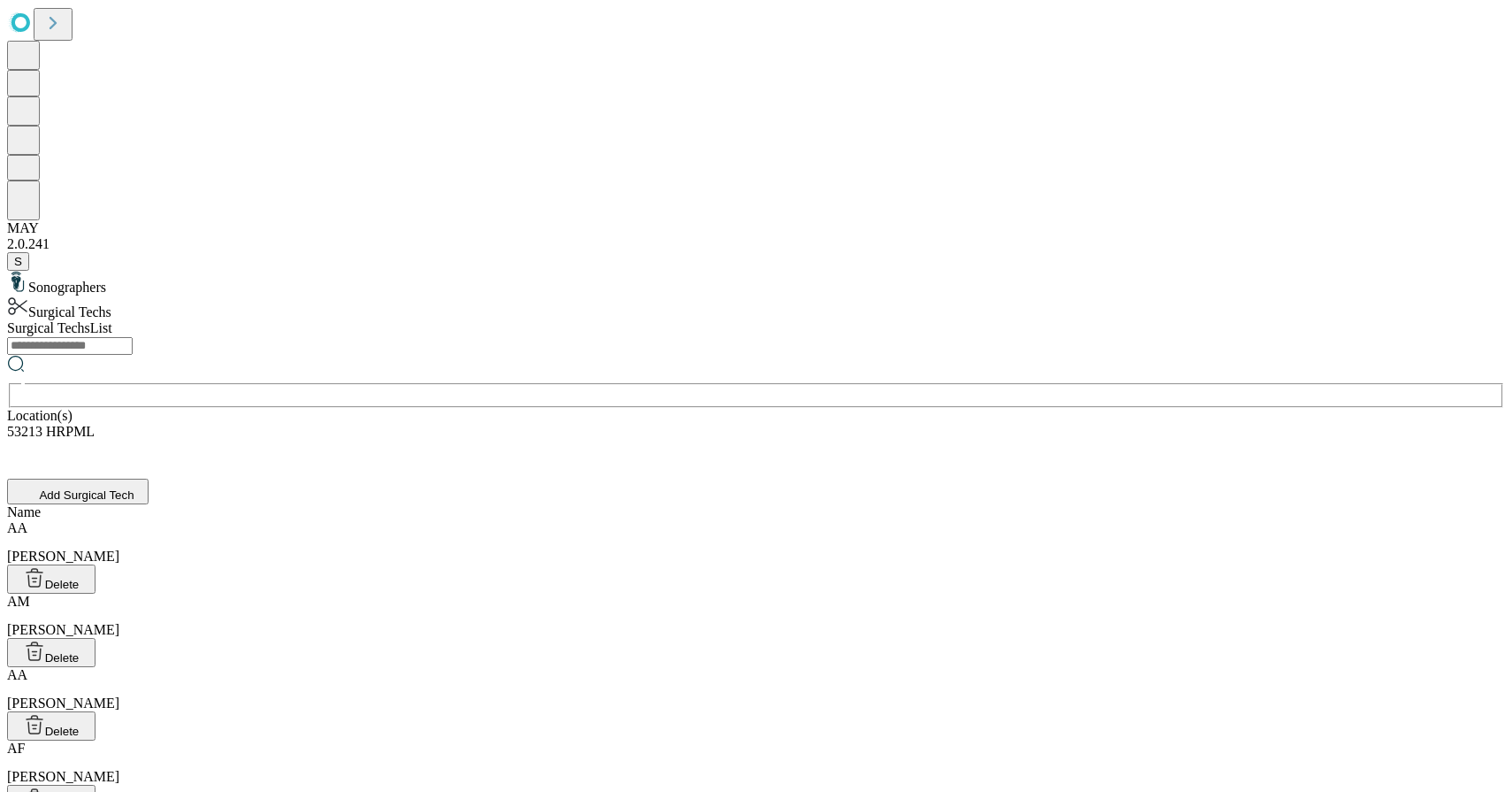
click at [133, 337] on input "text" at bounding box center [70, 345] width 125 height 18
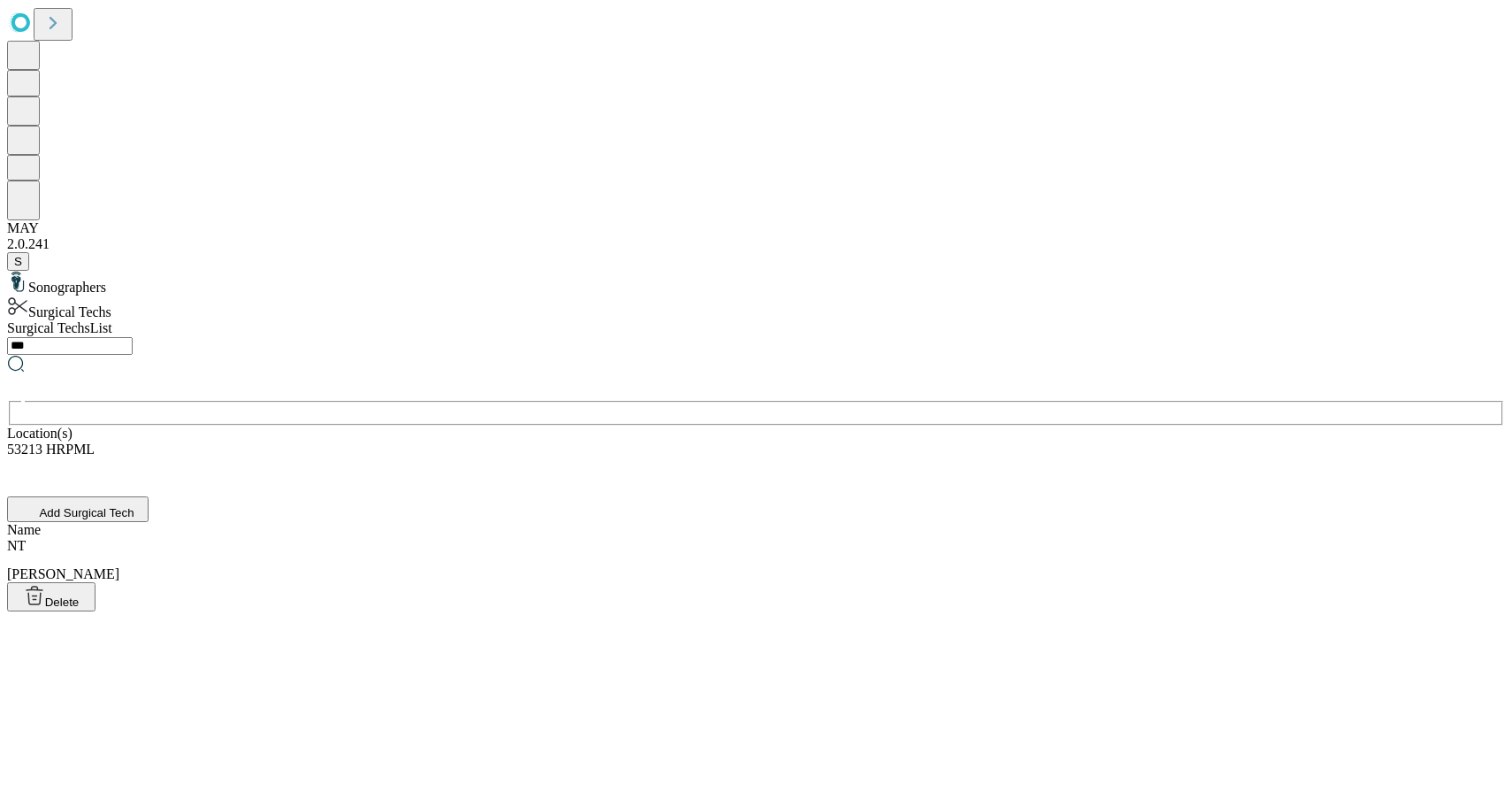
type input "***"
click at [618, 538] on div "NT [PERSON_NAME]" at bounding box center [756, 560] width 1498 height 45
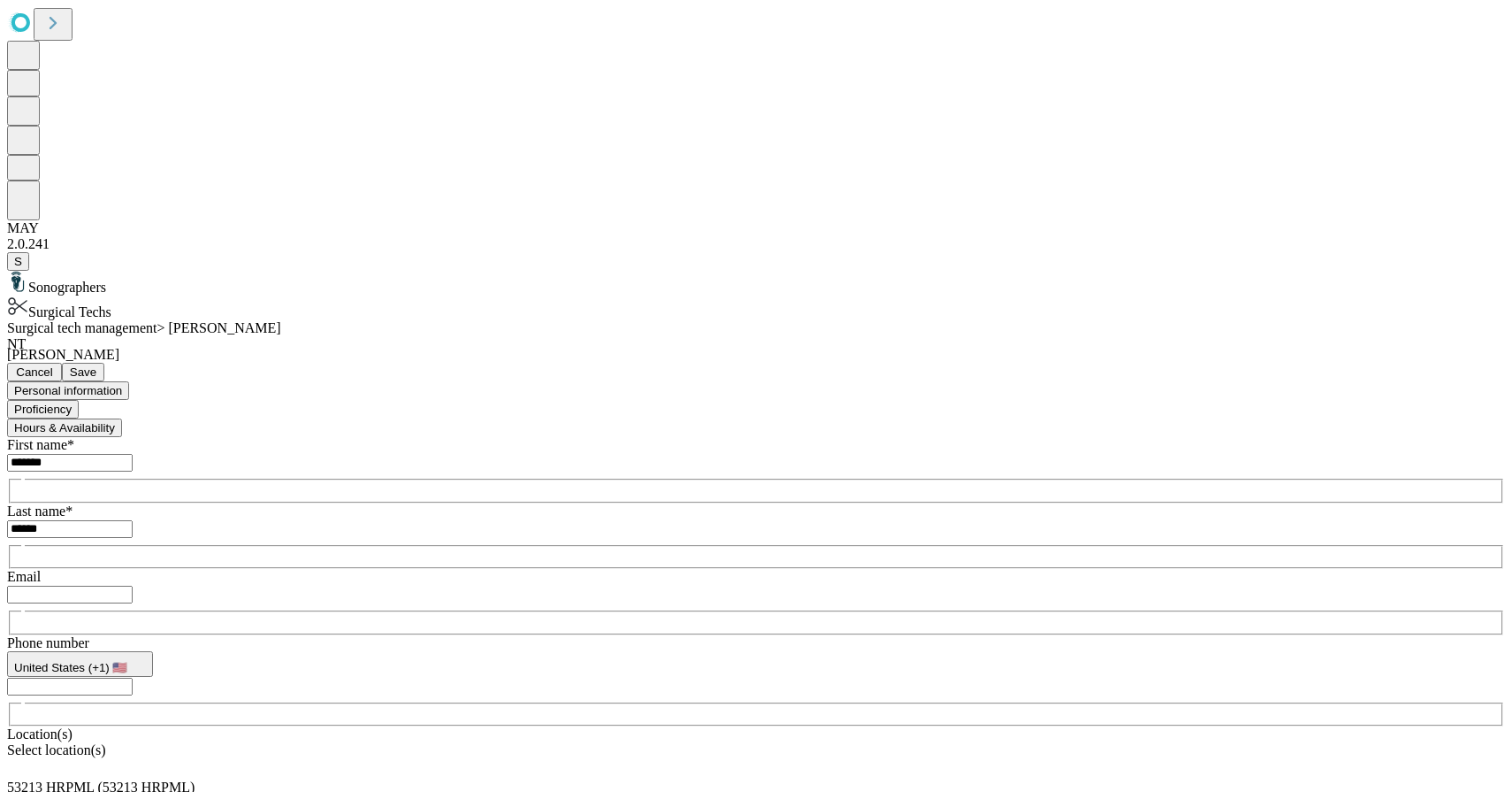
click at [79, 400] on button "Proficiency" at bounding box center [43, 409] width 71 height 19
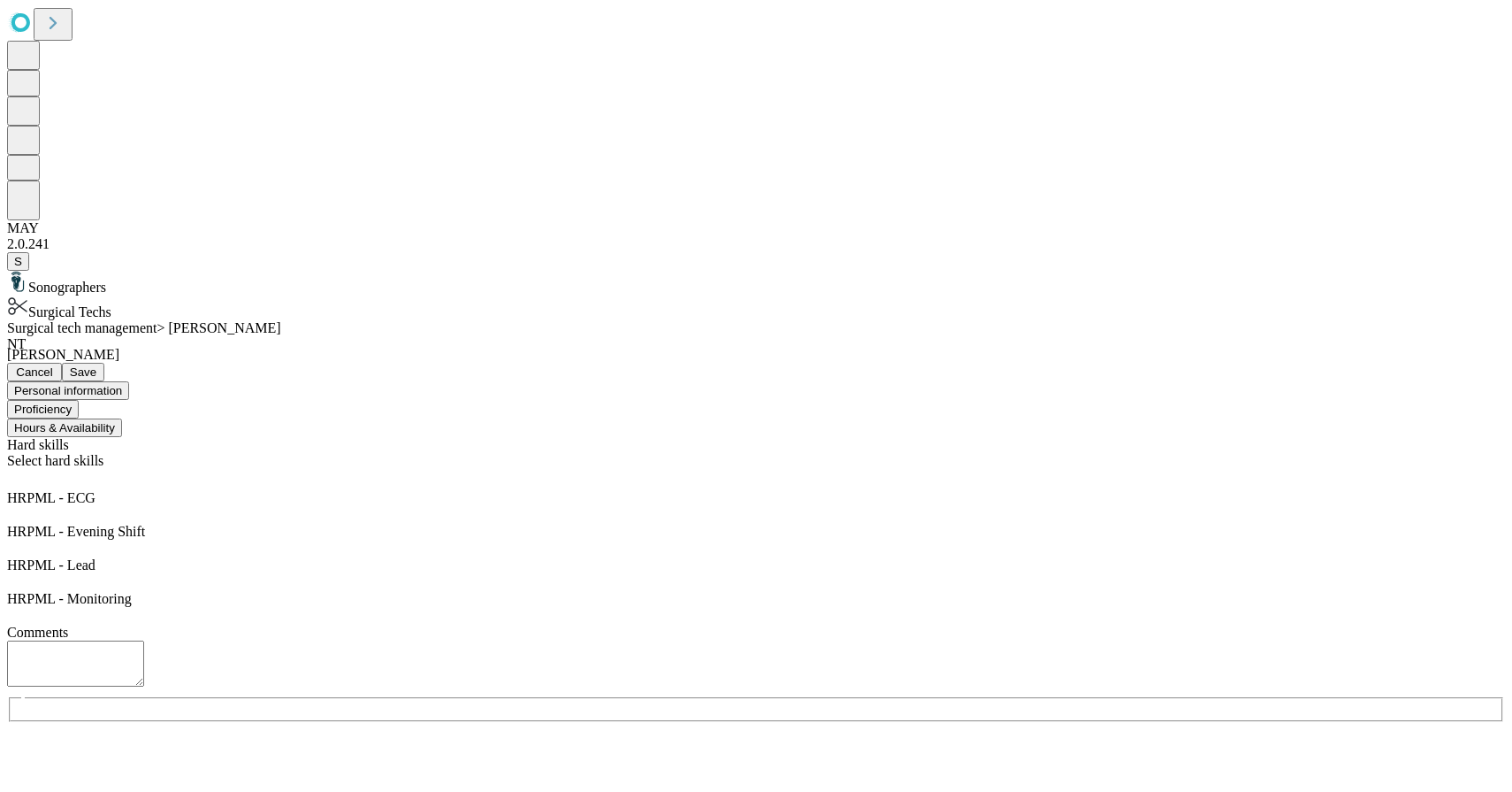
click at [53, 365] on span "Cancel" at bounding box center [34, 371] width 37 height 13
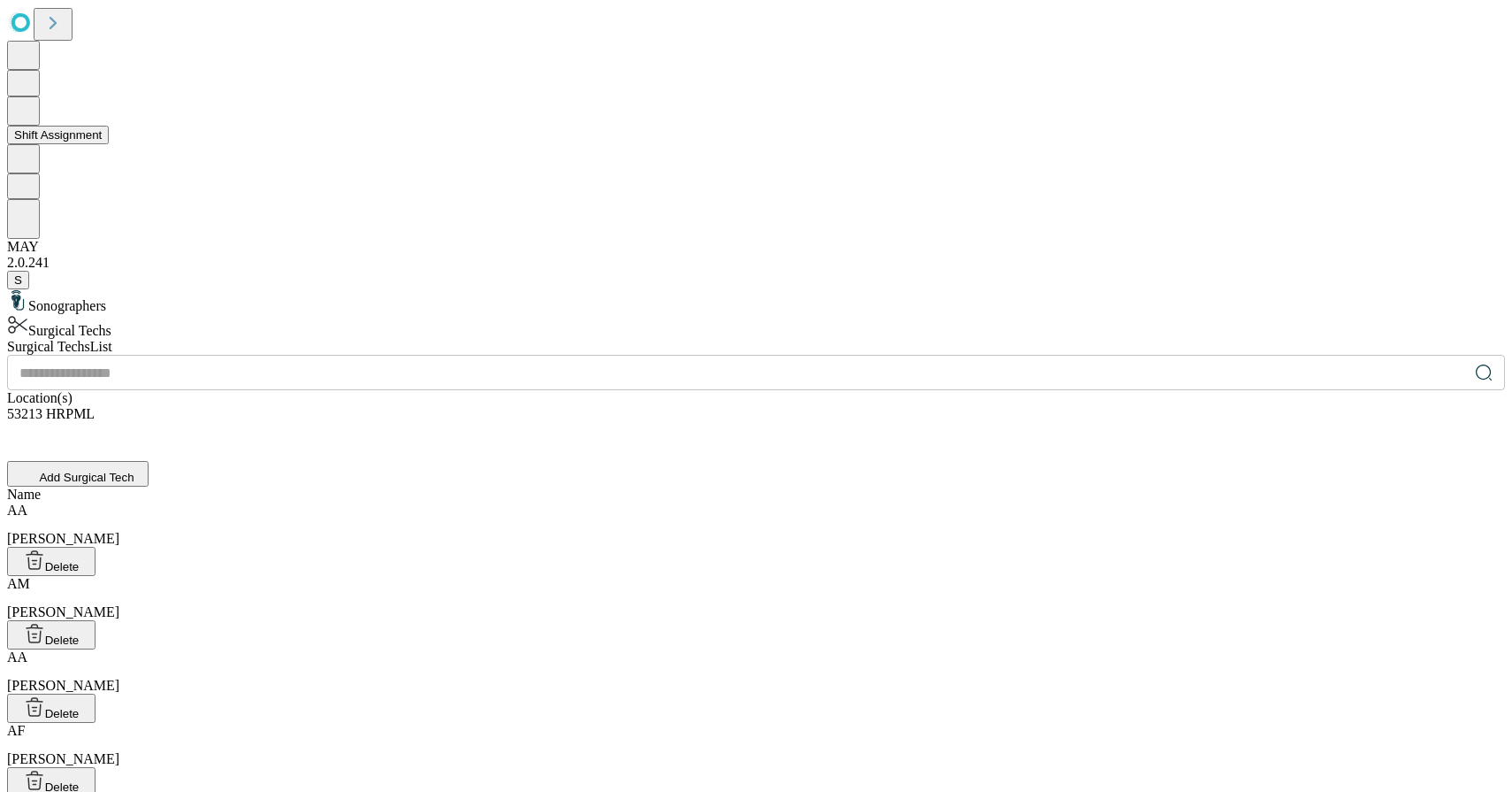
click at [91, 144] on button "Shift Assignment" at bounding box center [58, 135] width 102 height 19
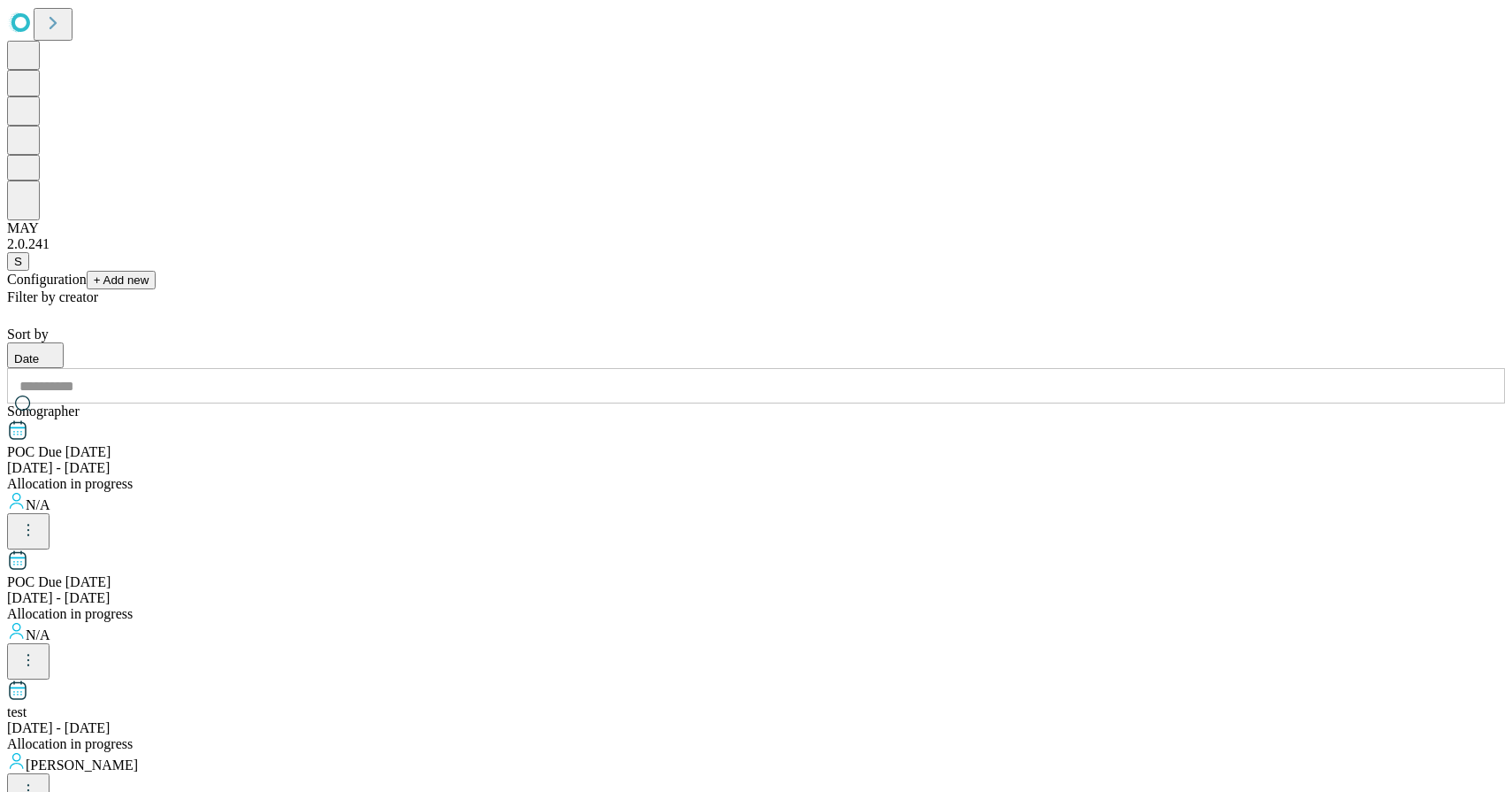
scroll to position [1750, 0]
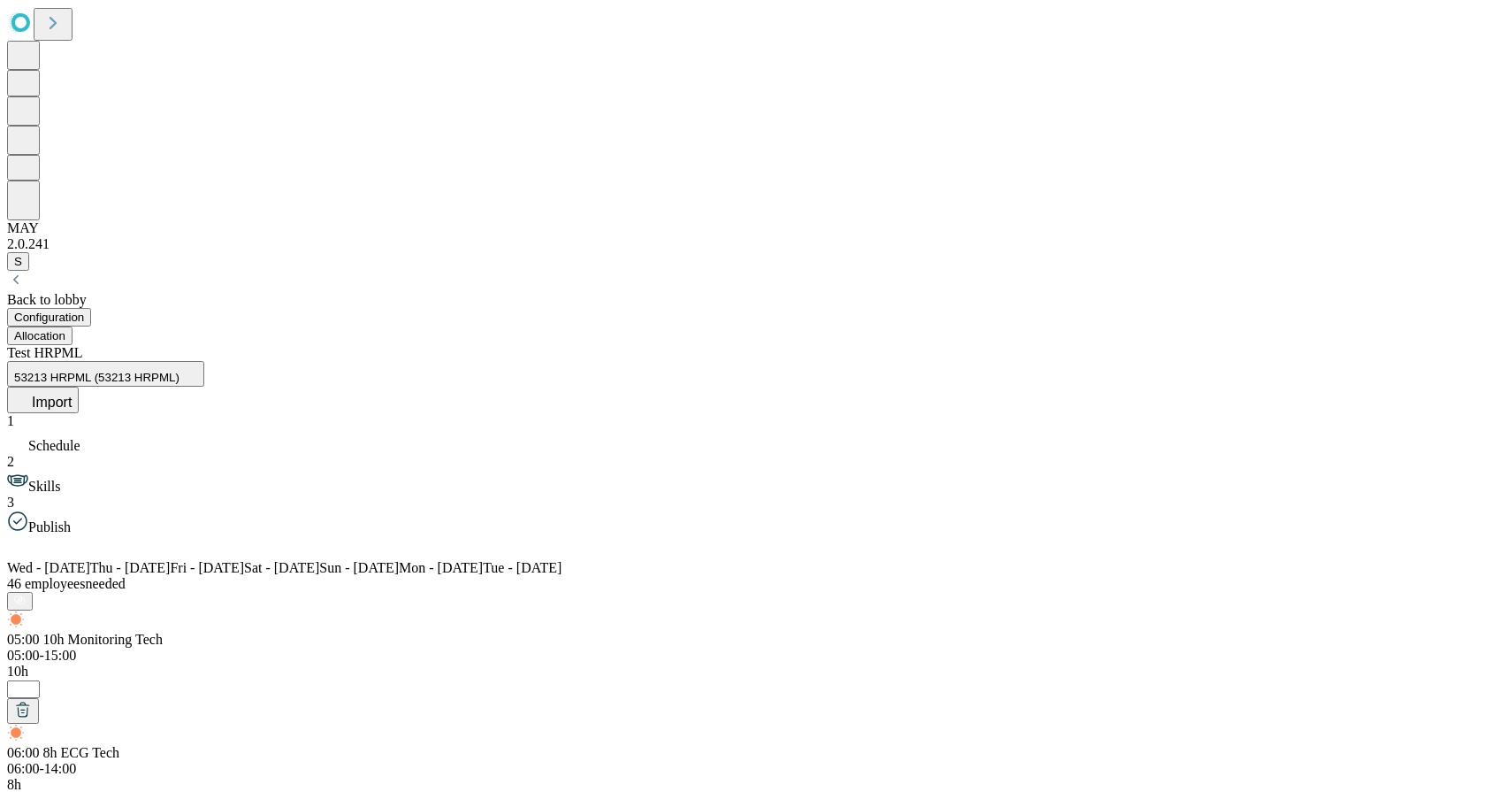
click at [72, 327] on button "Allocation" at bounding box center [40, 336] width 65 height 19
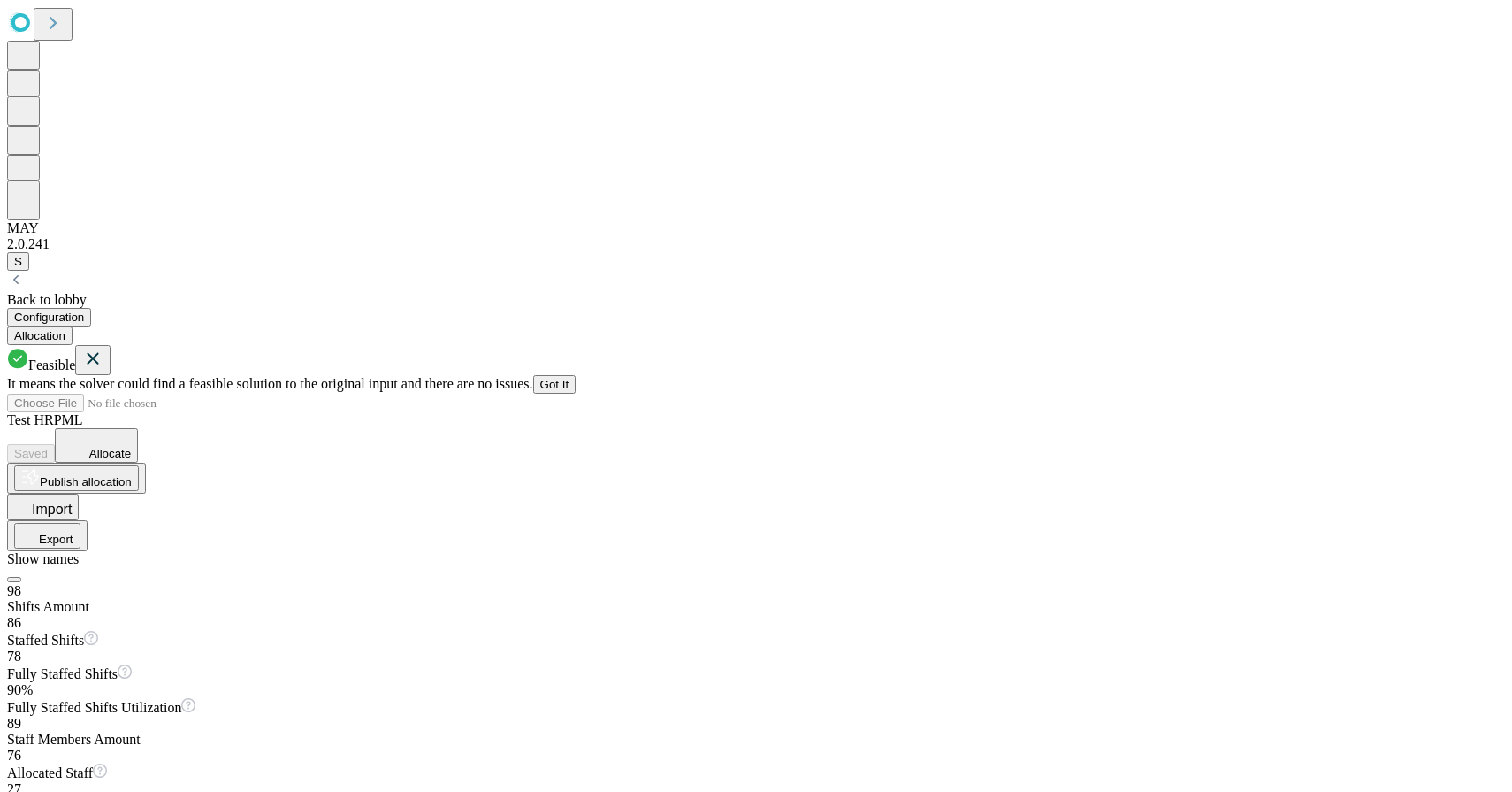
click at [103, 347] on icon at bounding box center [93, 358] width 21 height 22
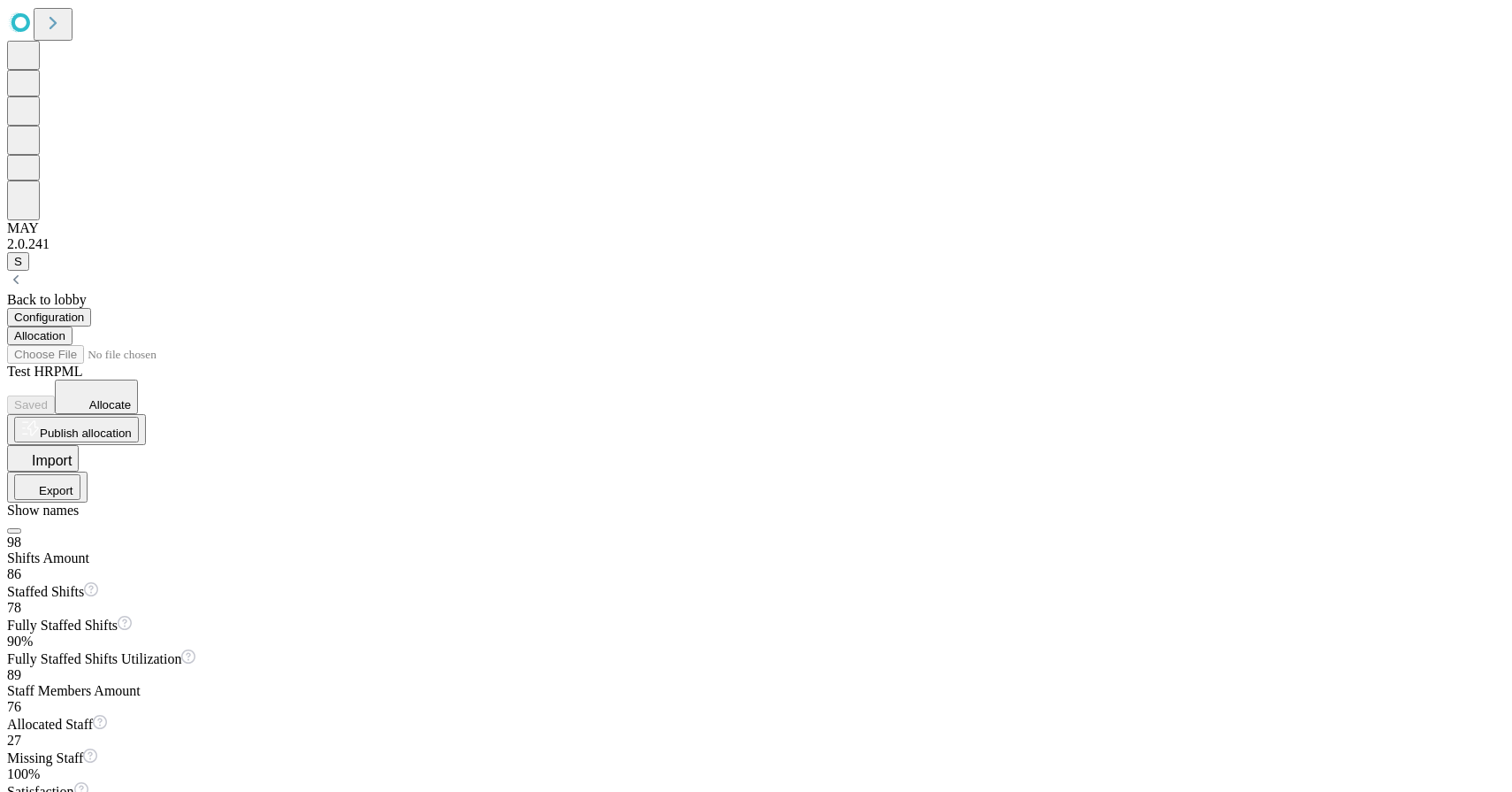
click at [81, 474] on button "Export" at bounding box center [46, 487] width 66 height 26
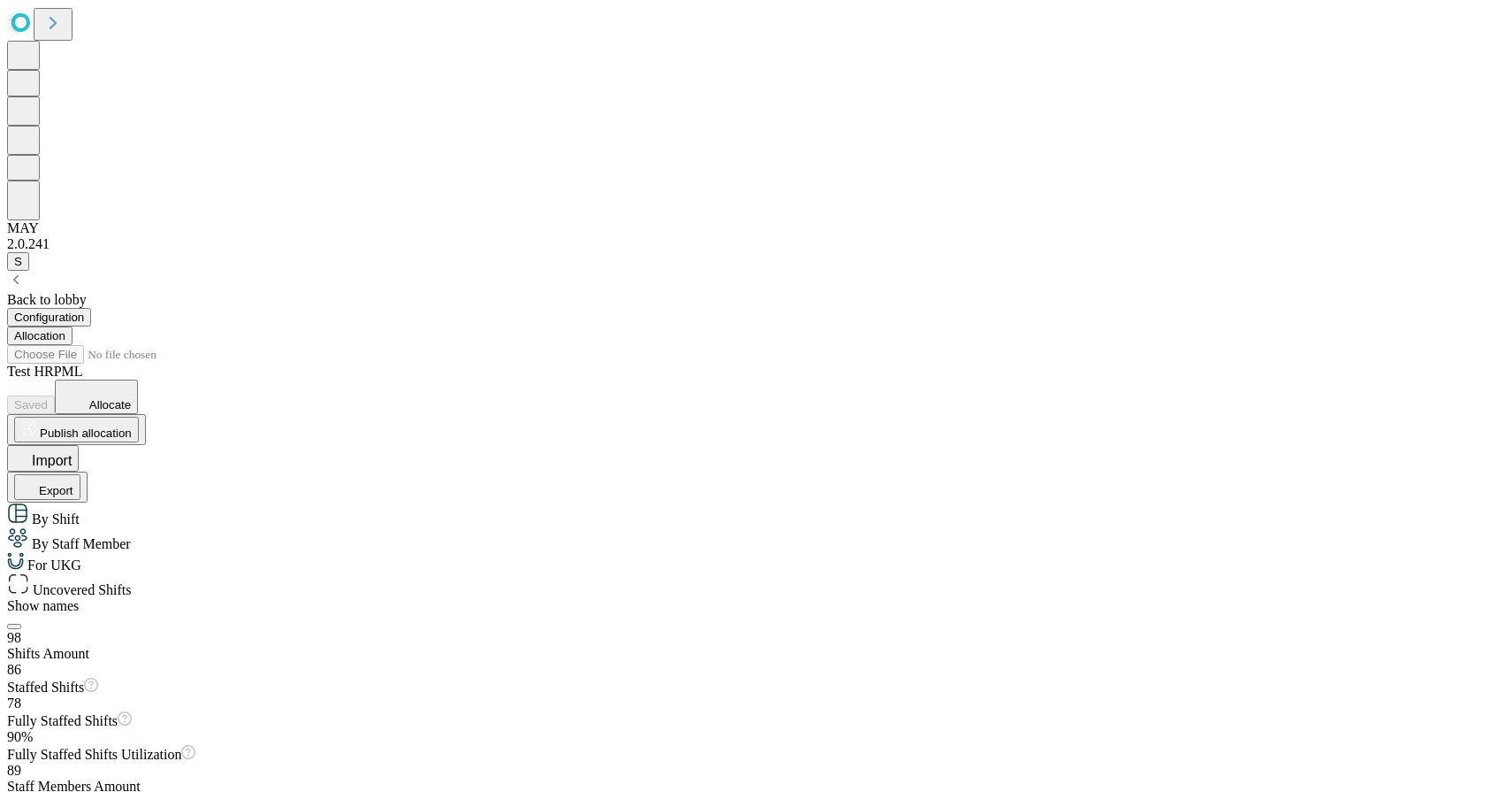
click at [131, 536] on span "By Staff Member" at bounding box center [79, 543] width 103 height 15
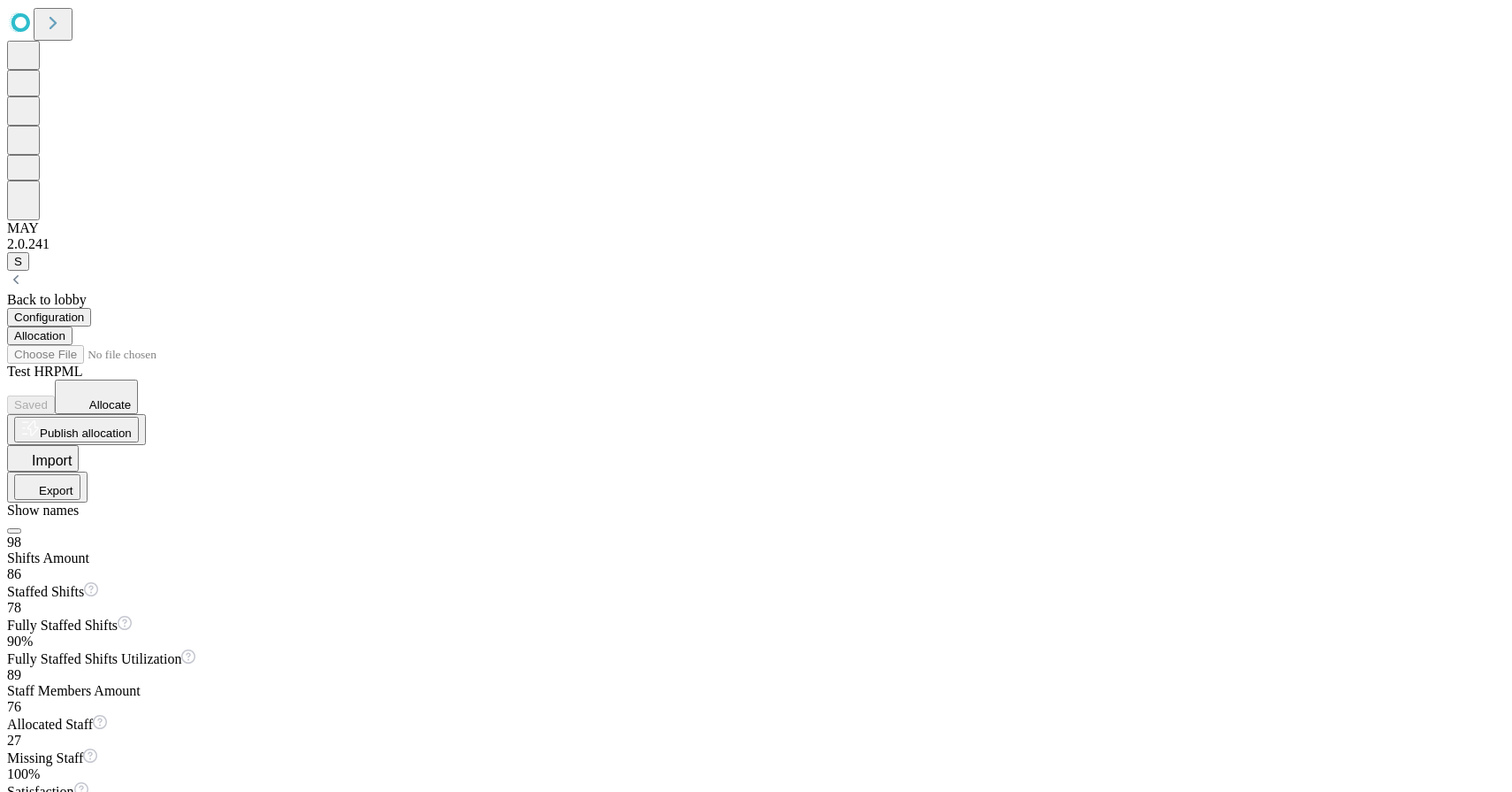
click at [81, 474] on button "Export" at bounding box center [46, 487] width 66 height 26
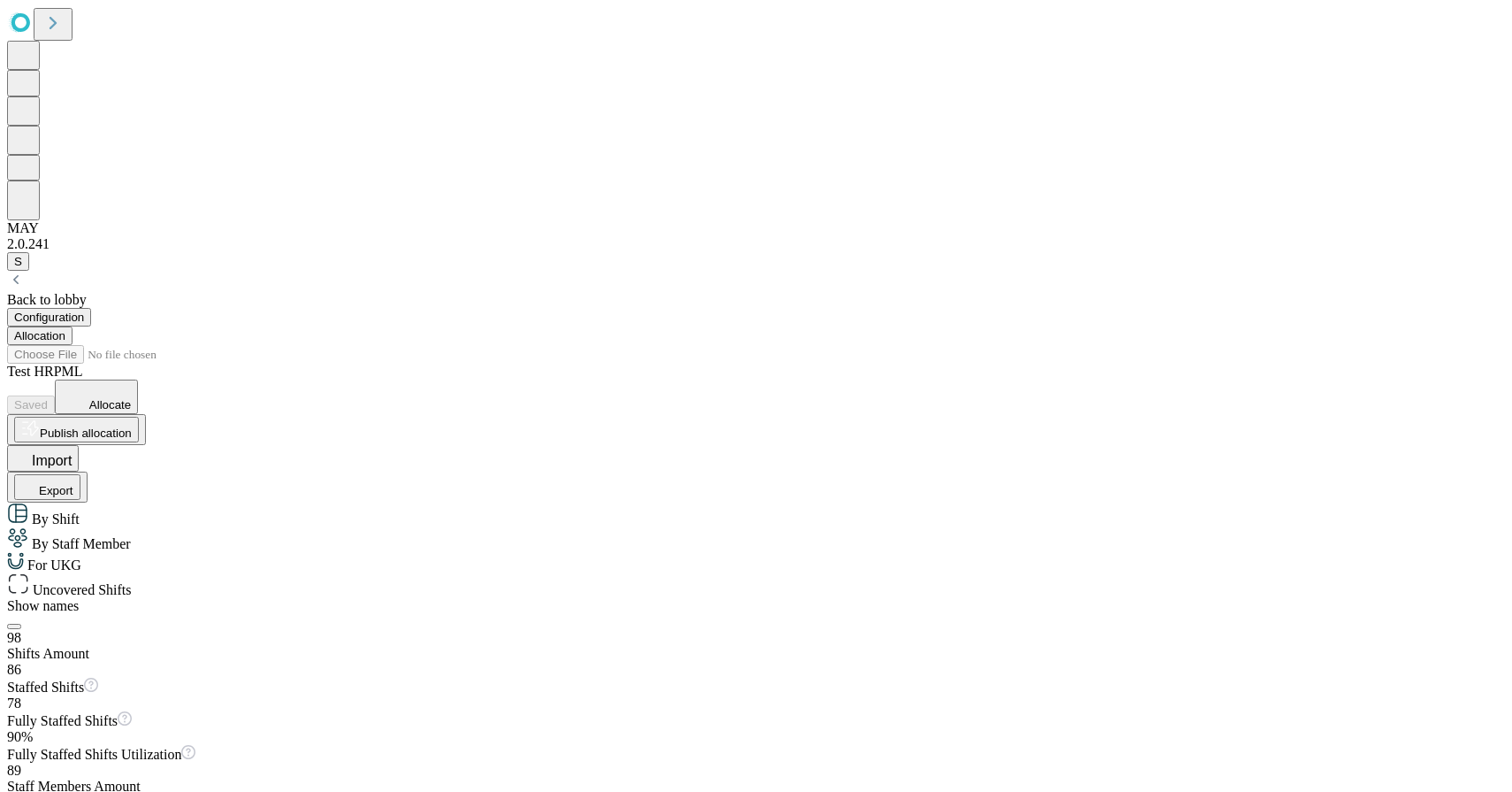
click at [17, 574] on icon at bounding box center [13, 578] width 8 height 8
